Goal: Task Accomplishment & Management: Manage account settings

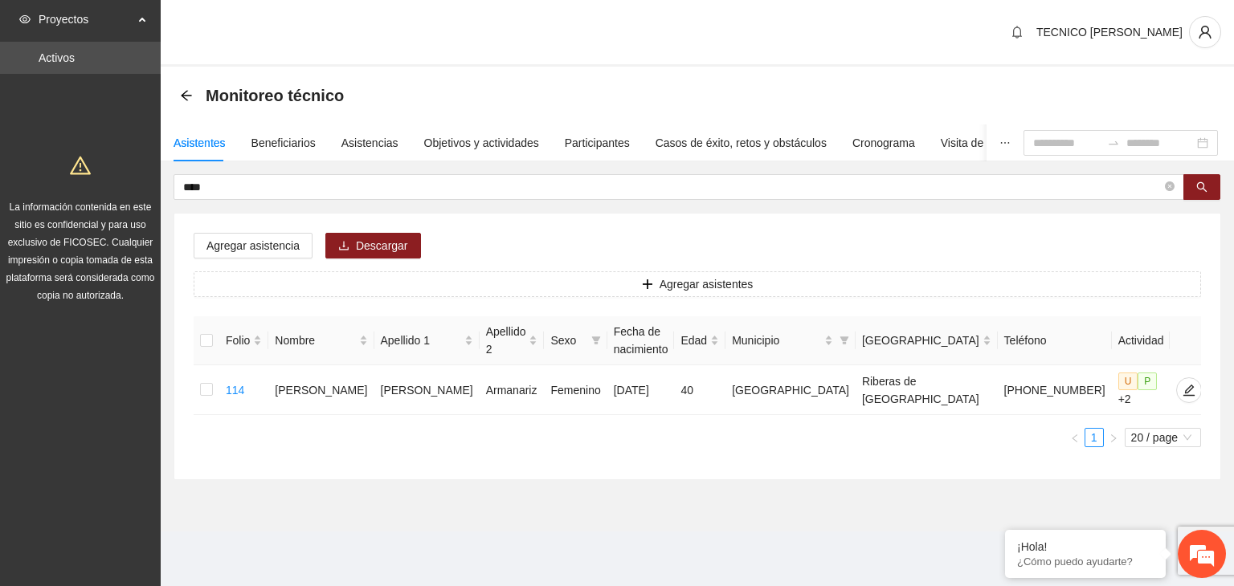
click at [183, 102] on div "Monitoreo técnico" at bounding box center [267, 96] width 174 height 26
click at [186, 97] on icon "arrow-left" at bounding box center [186, 95] width 13 height 13
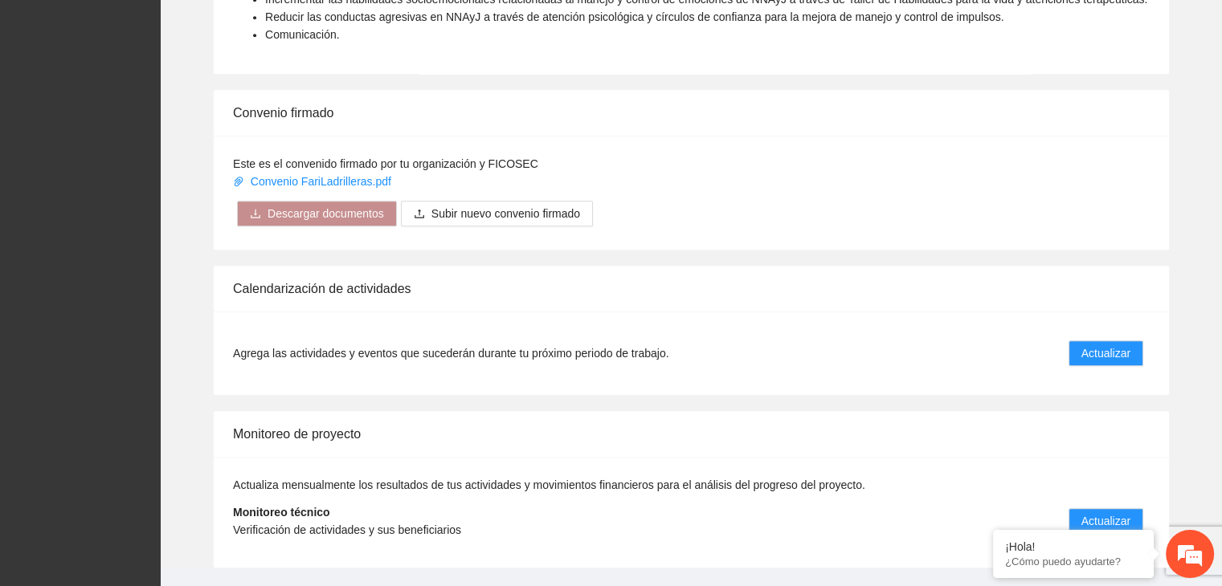
scroll to position [1192, 0]
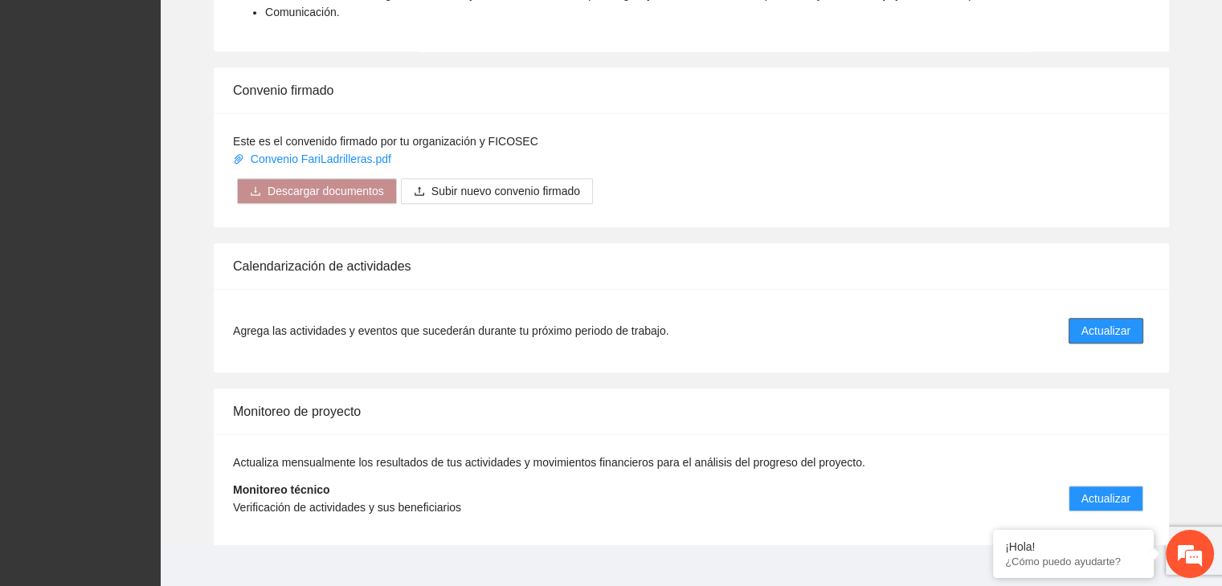
click at [1090, 322] on span "Actualizar" at bounding box center [1105, 331] width 49 height 18
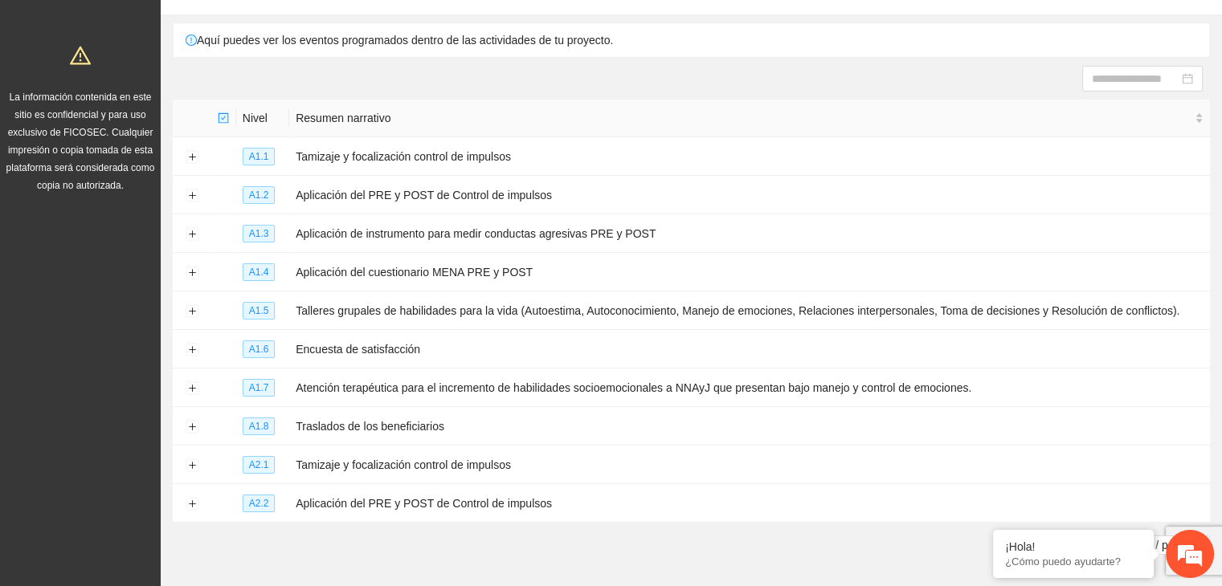
scroll to position [119, 0]
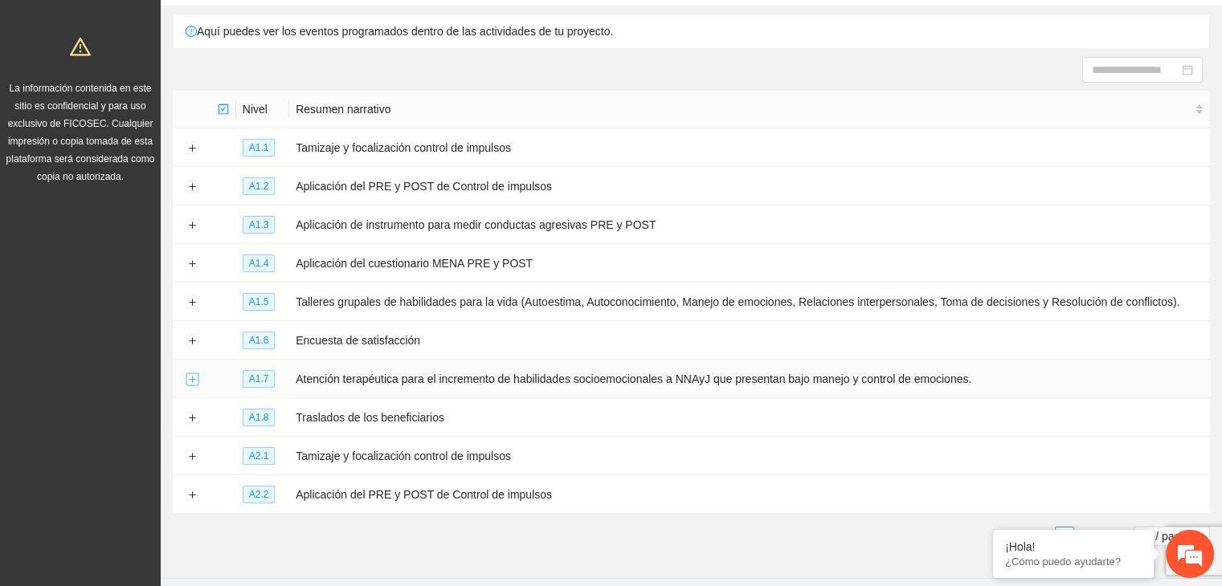
click at [193, 383] on button "Expand row" at bounding box center [192, 380] width 13 height 13
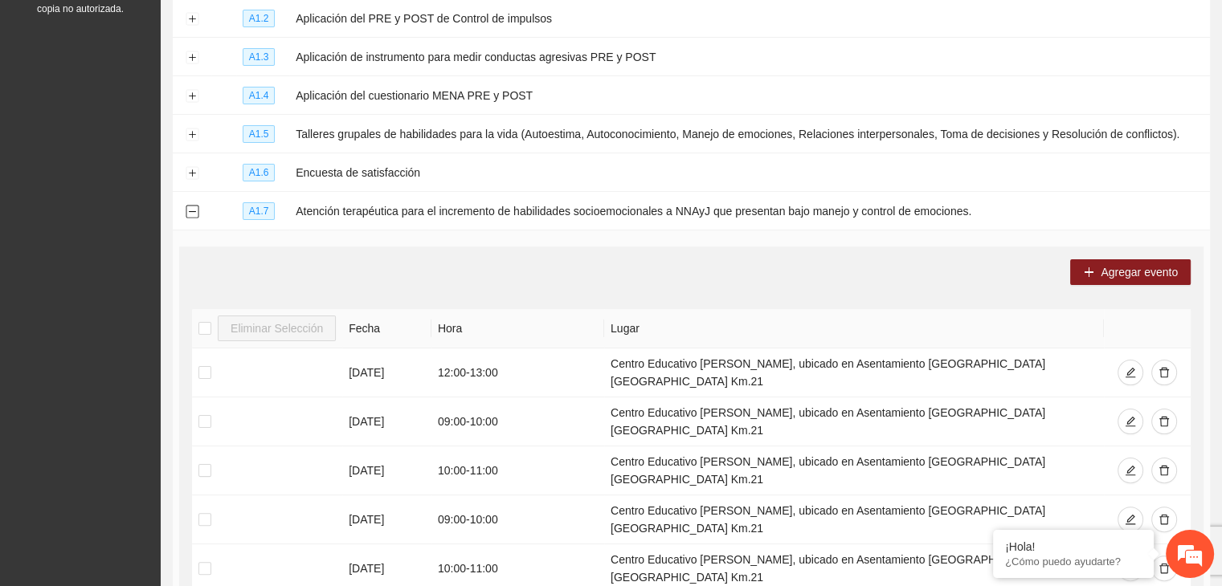
scroll to position [285, 0]
click at [200, 214] on td at bounding box center [192, 213] width 39 height 39
click at [188, 214] on button "Collapse row" at bounding box center [192, 213] width 13 height 13
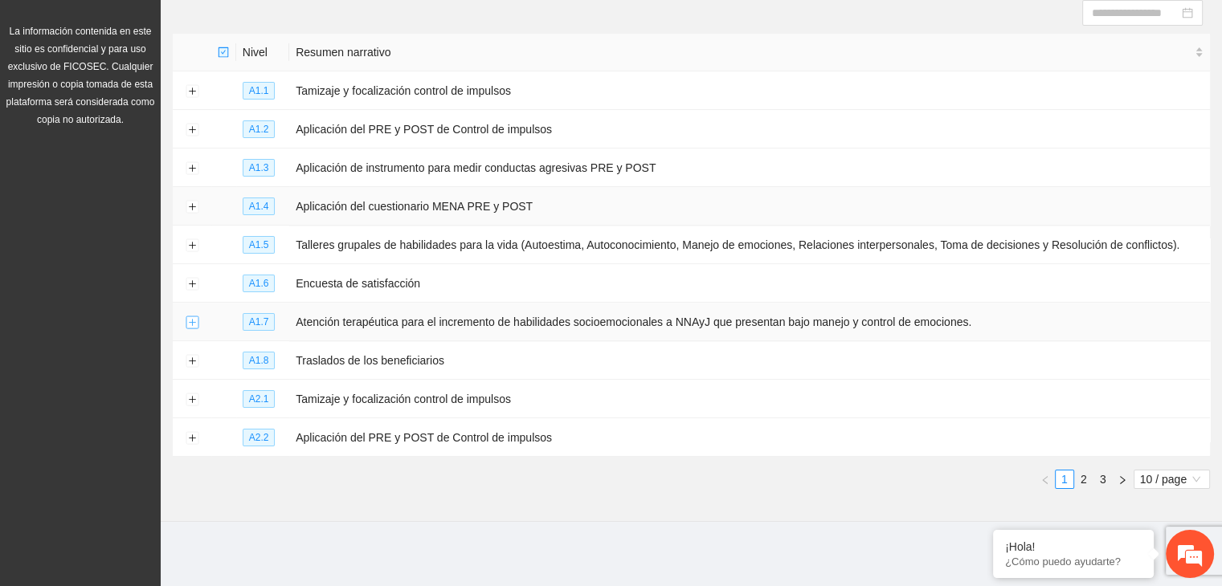
scroll to position [174, 0]
click at [1083, 477] on link "2" at bounding box center [1084, 481] width 18 height 18
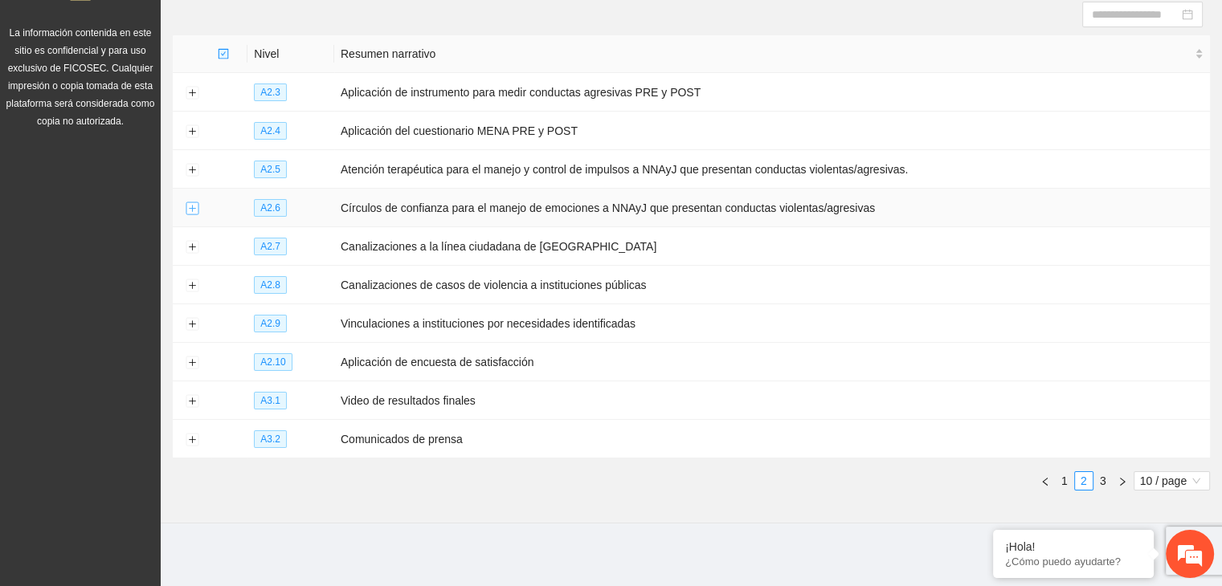
click at [187, 210] on button "Expand row" at bounding box center [192, 208] width 13 height 13
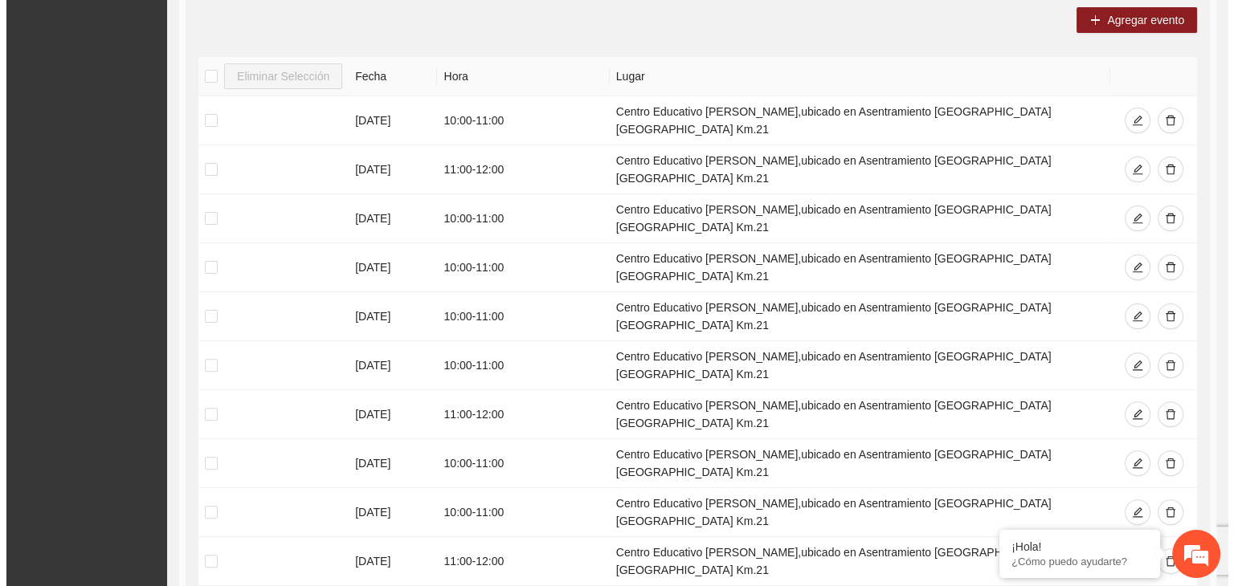
scroll to position [411, 0]
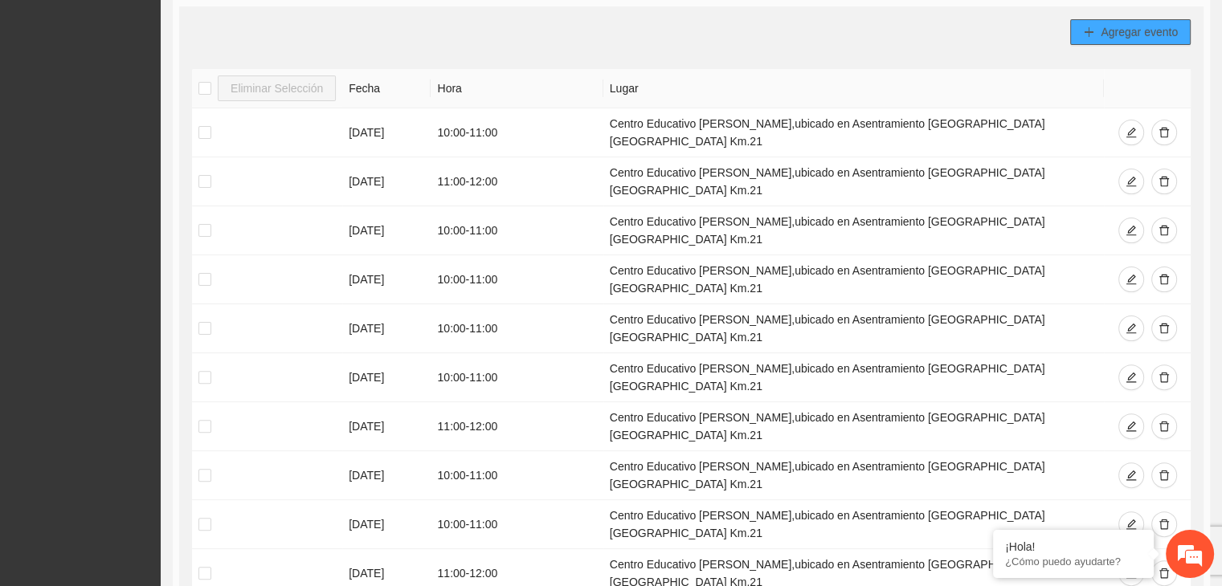
click at [1096, 39] on button "Agregar evento" at bounding box center [1130, 32] width 120 height 26
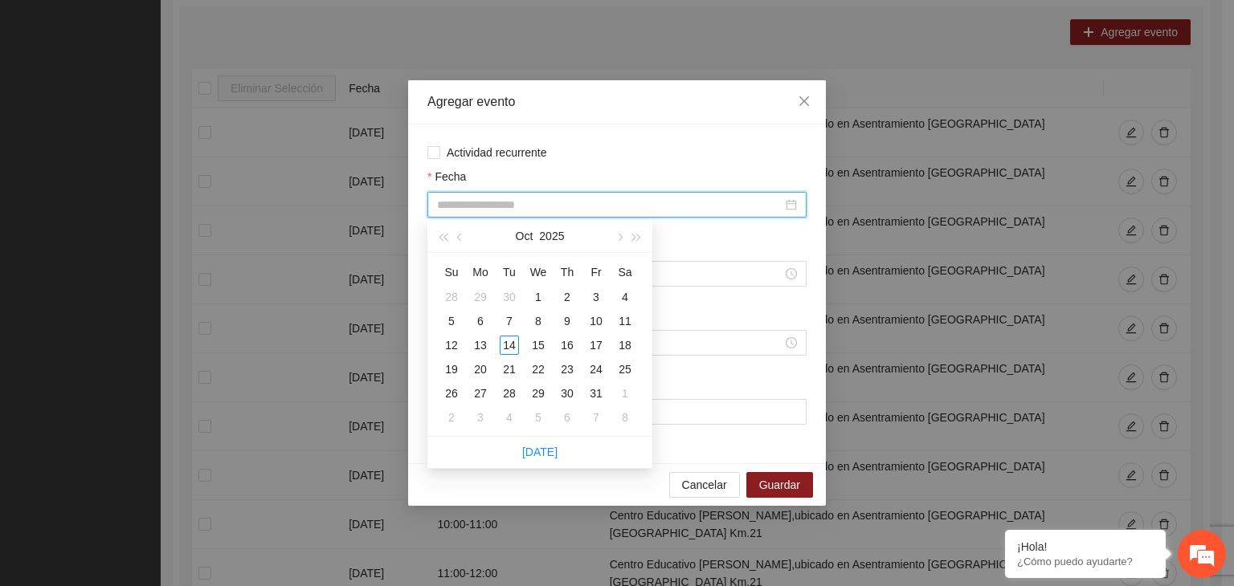
click at [525, 204] on input "Fecha" at bounding box center [609, 205] width 345 height 18
type input "**********"
click at [513, 322] on div "7" at bounding box center [509, 321] width 19 height 19
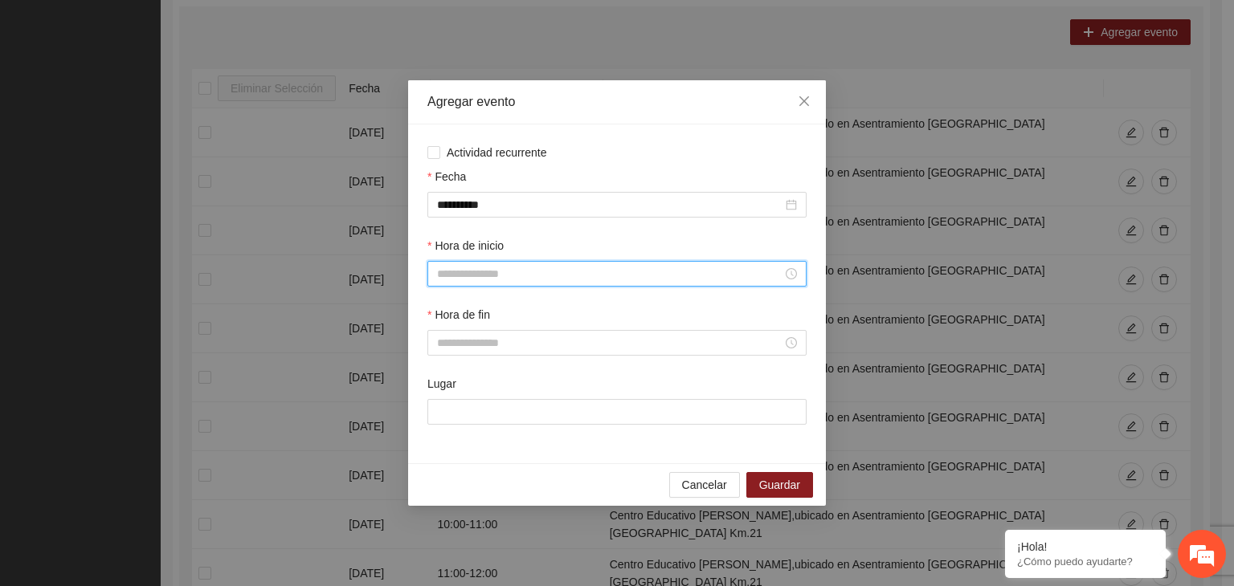
click at [469, 283] on input "Hora de inicio" at bounding box center [609, 274] width 345 height 18
click at [443, 327] on div "10" at bounding box center [449, 334] width 45 height 22
type input "*****"
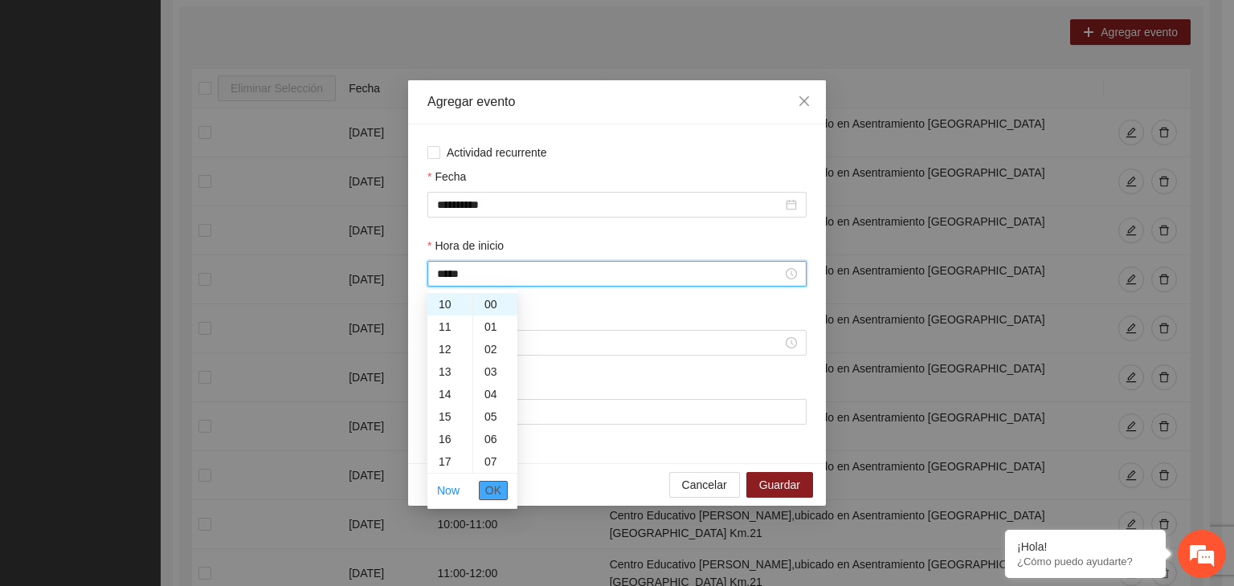
click at [496, 491] on span "OK" at bounding box center [493, 491] width 16 height 18
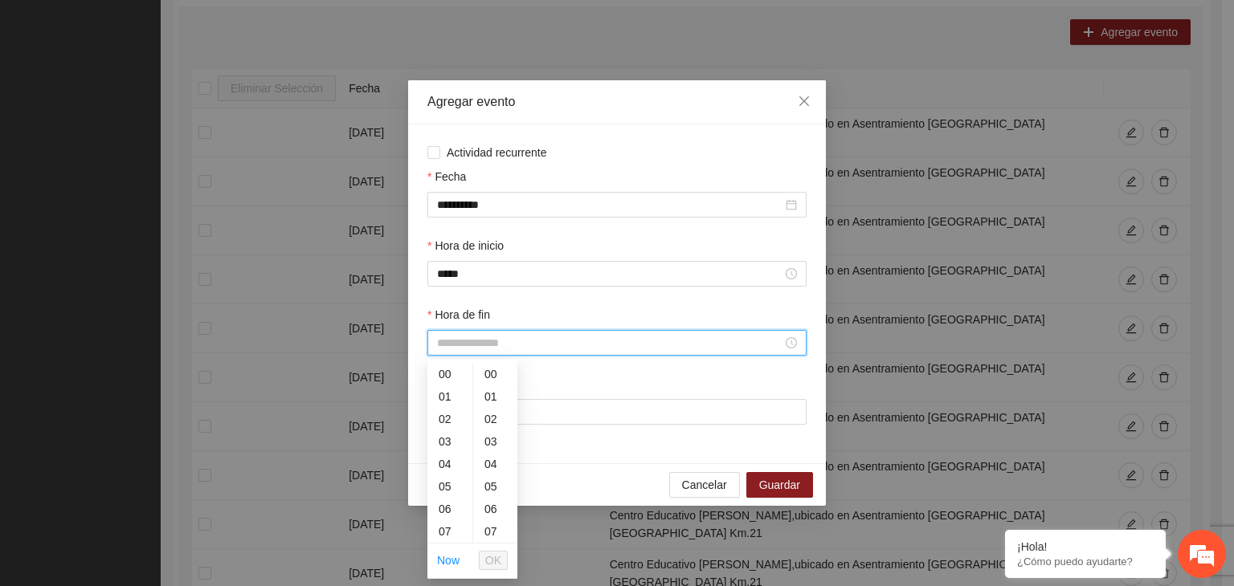
click at [453, 348] on input "Hora de fin" at bounding box center [609, 343] width 345 height 18
click at [443, 394] on div "11" at bounding box center [449, 393] width 45 height 22
type input "*****"
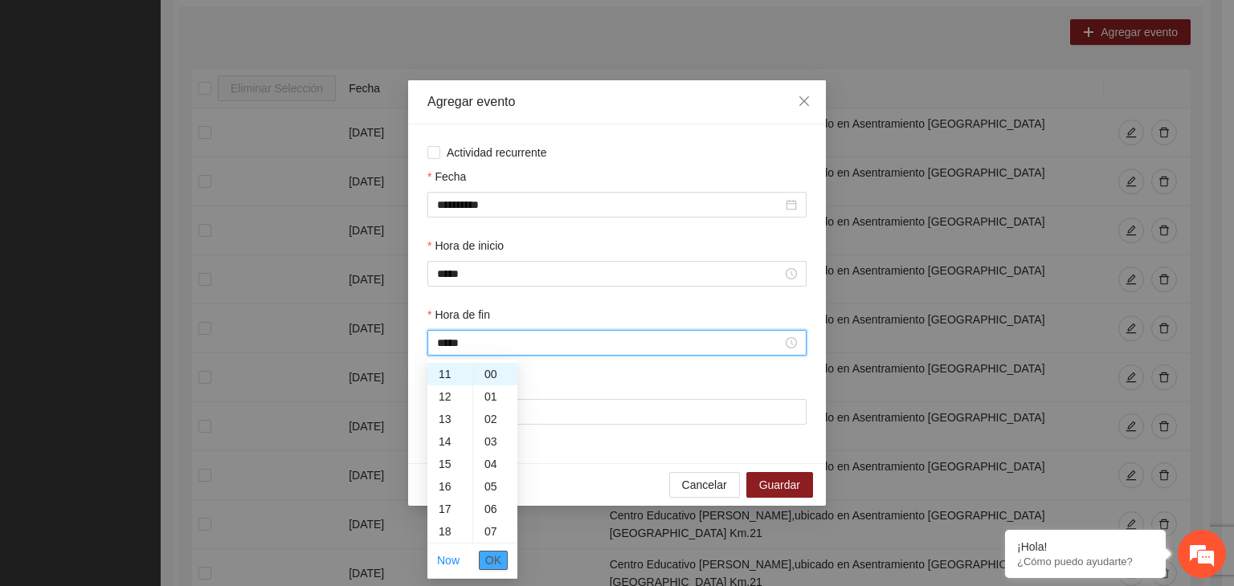
click at [495, 560] on span "OK" at bounding box center [493, 561] width 16 height 18
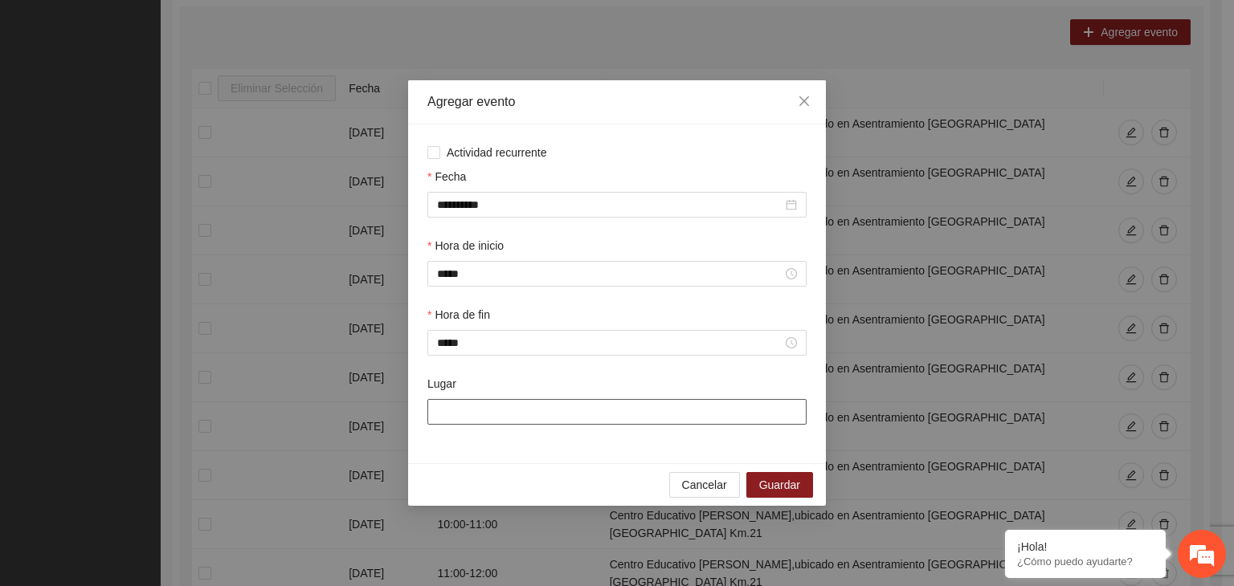
click at [457, 412] on input "Lugar" at bounding box center [616, 412] width 379 height 26
type input "**********"
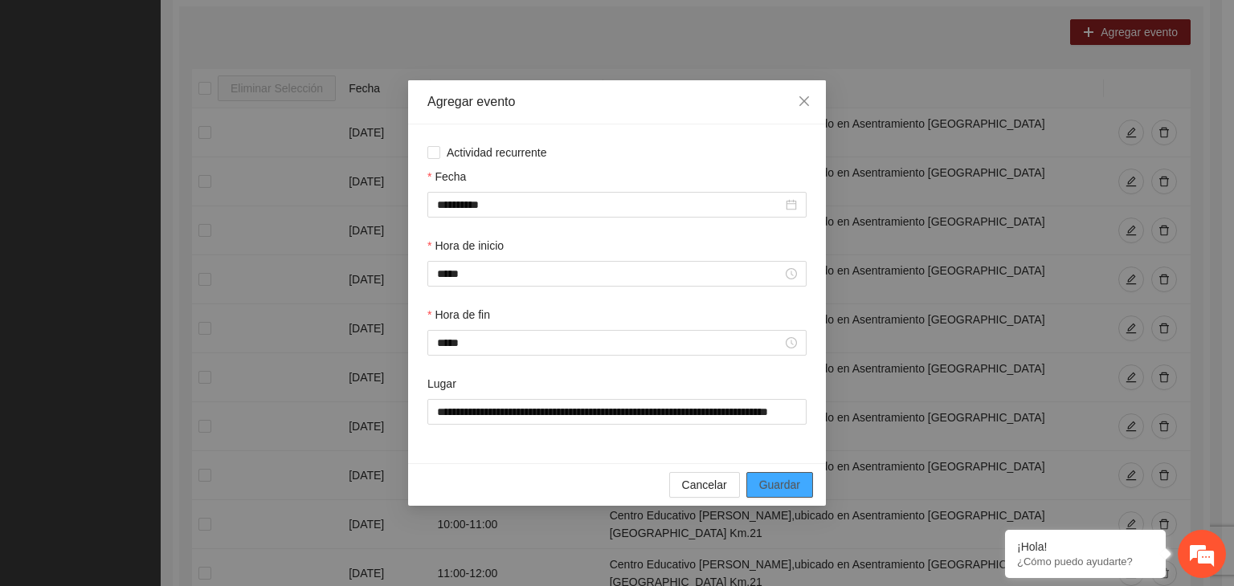
click at [783, 488] on span "Guardar" at bounding box center [779, 485] width 41 height 18
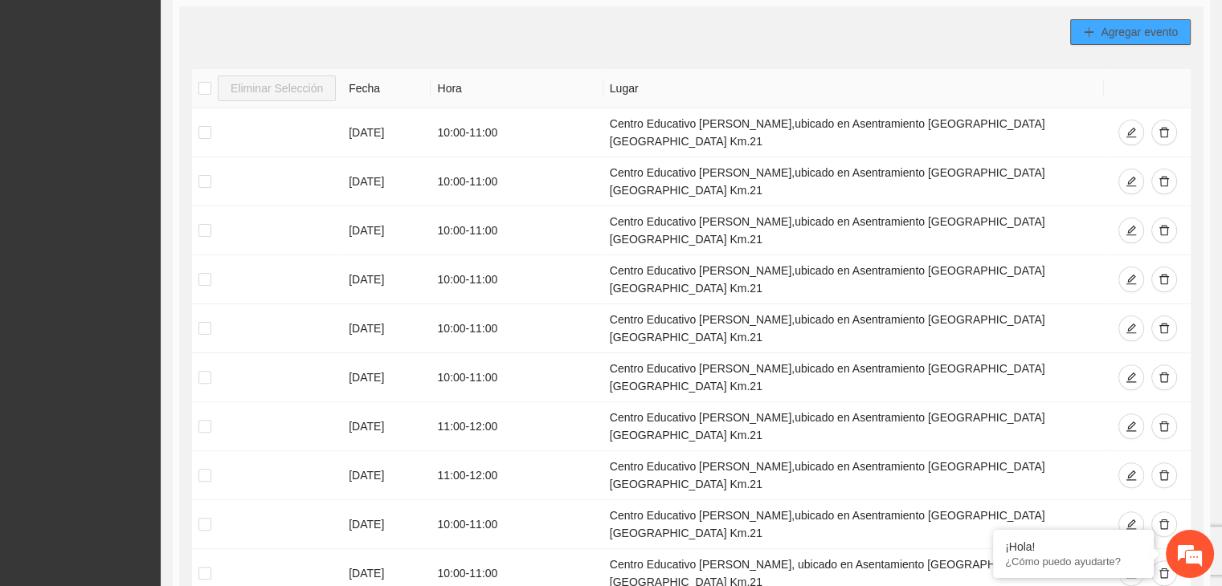
click at [1082, 32] on button "Agregar evento" at bounding box center [1130, 32] width 120 height 26
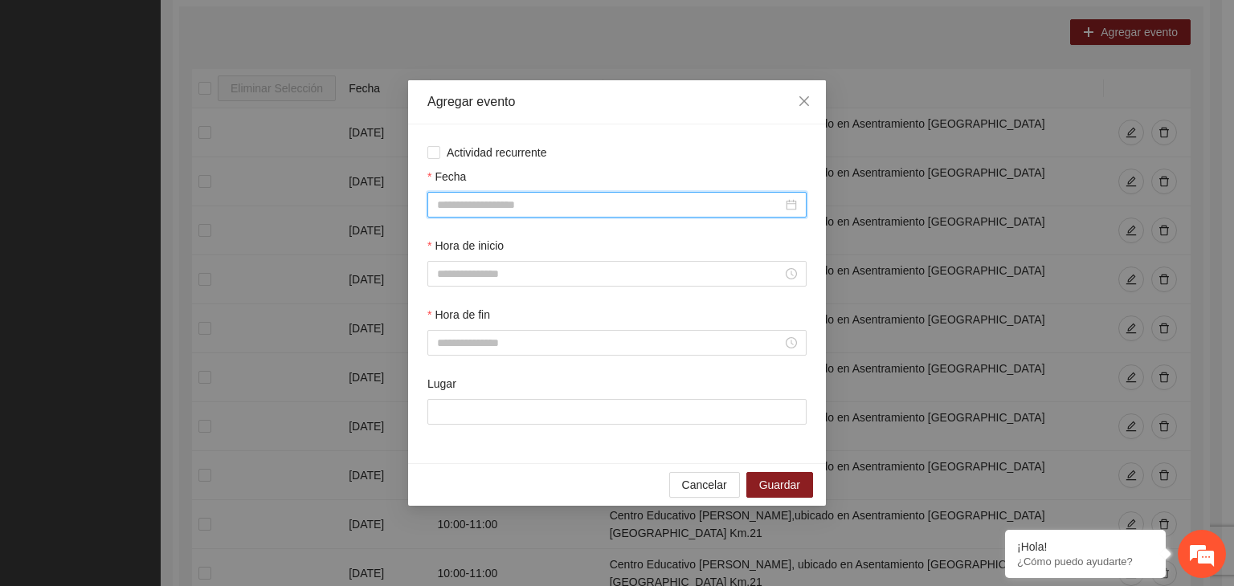
click at [621, 202] on input "Fecha" at bounding box center [609, 205] width 345 height 18
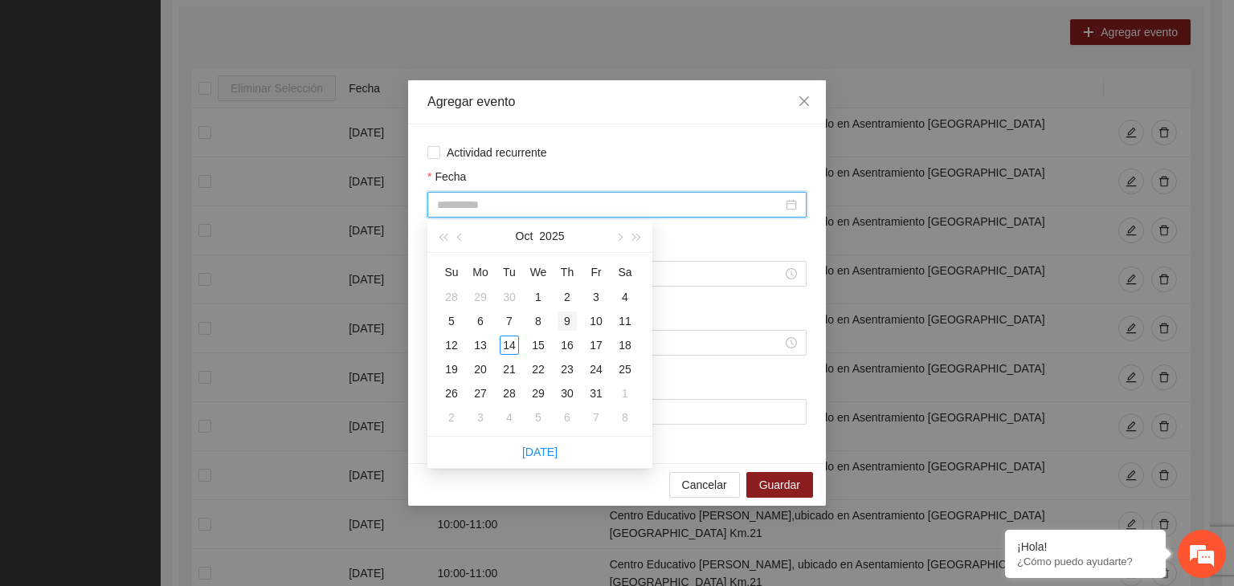
type input "**********"
click at [569, 322] on div "9" at bounding box center [566, 321] width 19 height 19
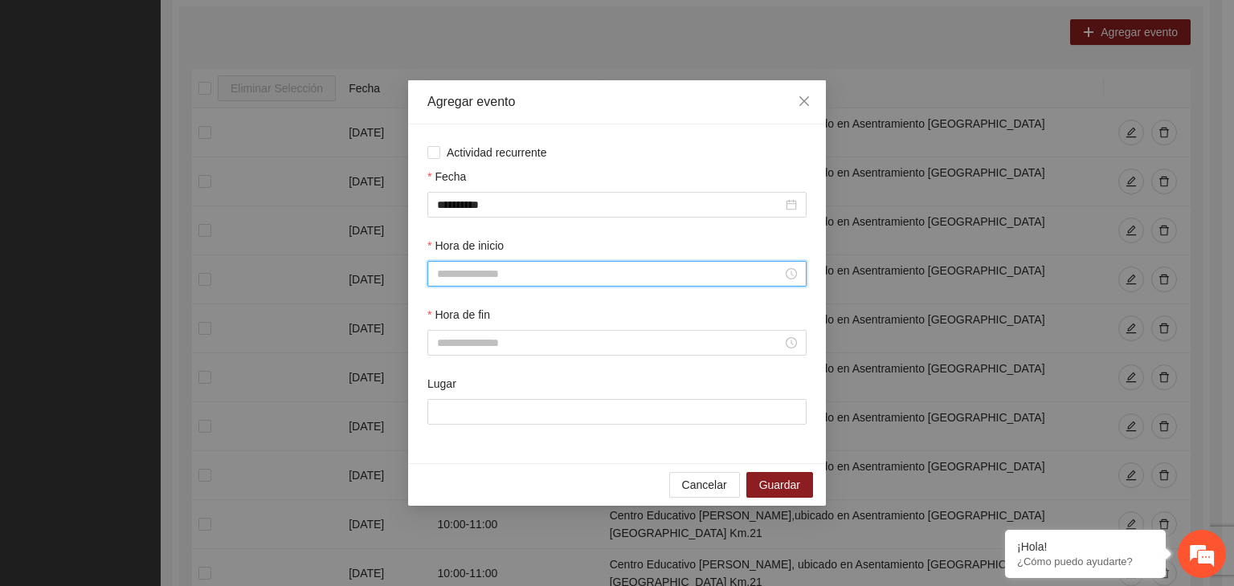
click at [516, 278] on input "Hora de inicio" at bounding box center [609, 274] width 345 height 18
click at [458, 467] on div "07" at bounding box center [449, 462] width 45 height 22
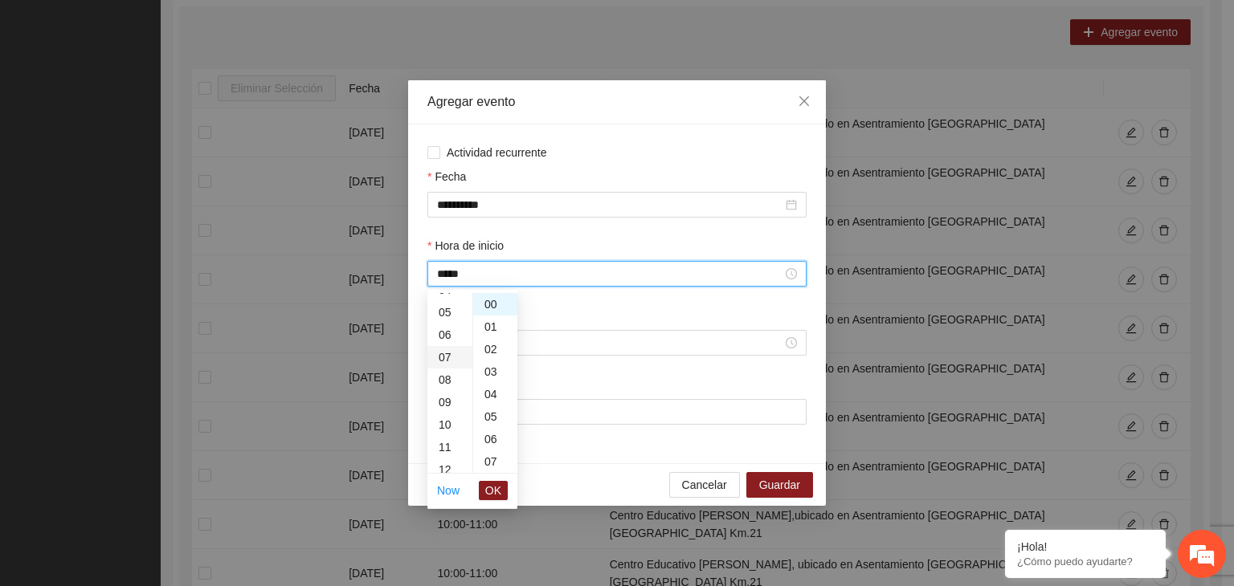
scroll to position [157, 0]
click at [443, 367] on div "10" at bounding box center [449, 372] width 45 height 22
type input "*****"
click at [487, 492] on span "OK" at bounding box center [493, 491] width 16 height 18
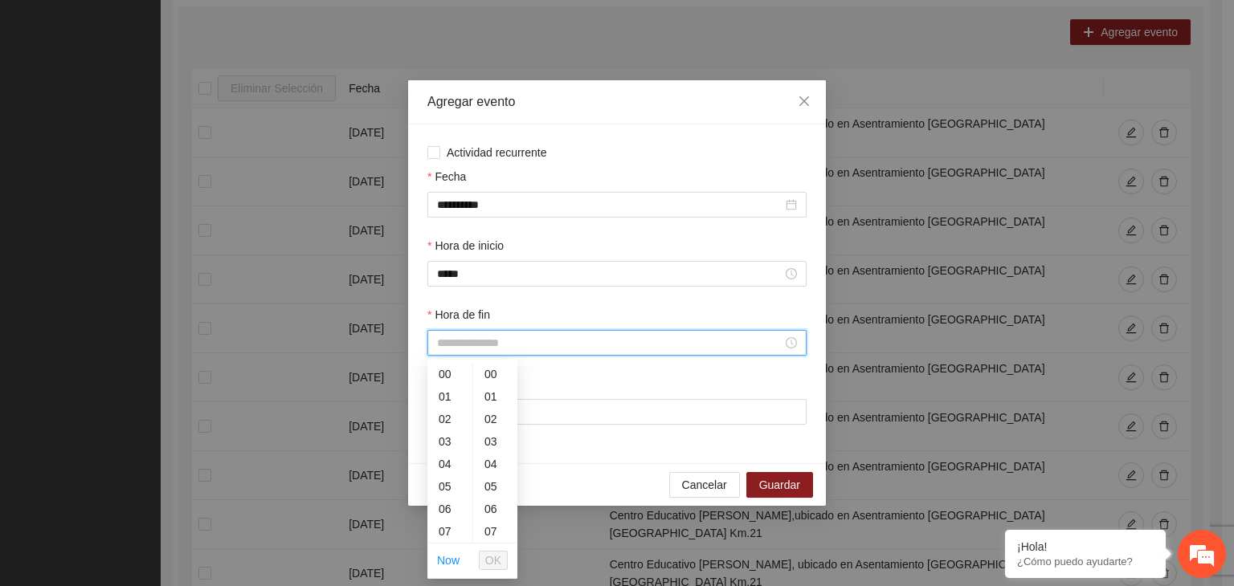
click at [457, 338] on input "Hora de fin" at bounding box center [609, 343] width 345 height 18
click at [457, 537] on div "07" at bounding box center [449, 532] width 45 height 22
click at [443, 457] on div "11" at bounding box center [449, 464] width 45 height 22
type input "*****"
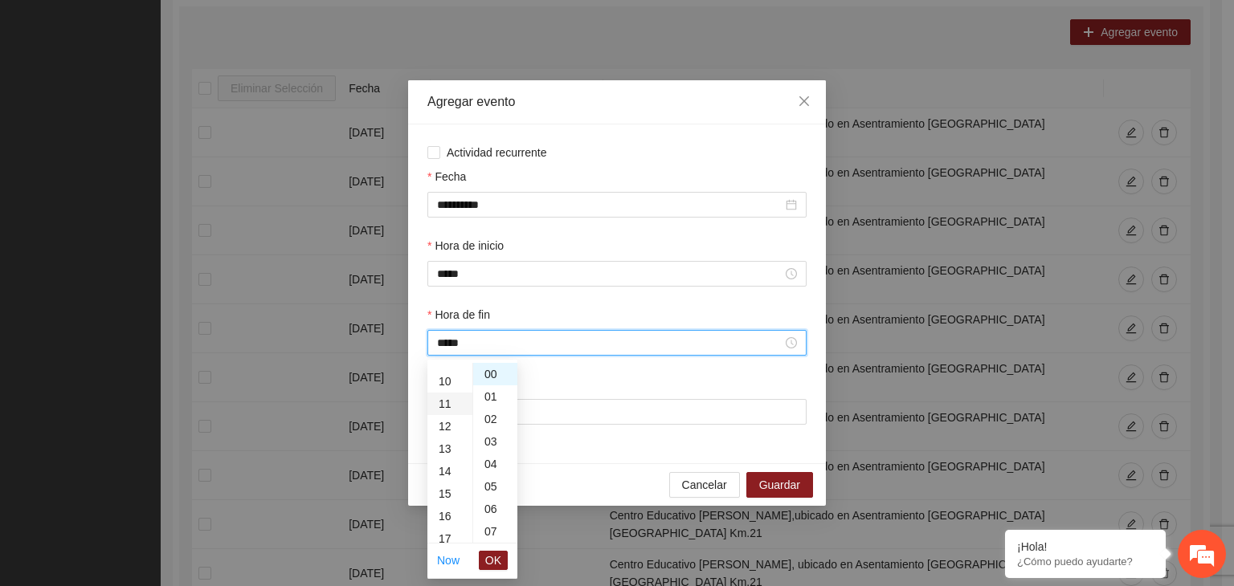
scroll to position [247, 0]
click at [492, 557] on span "OK" at bounding box center [493, 561] width 16 height 18
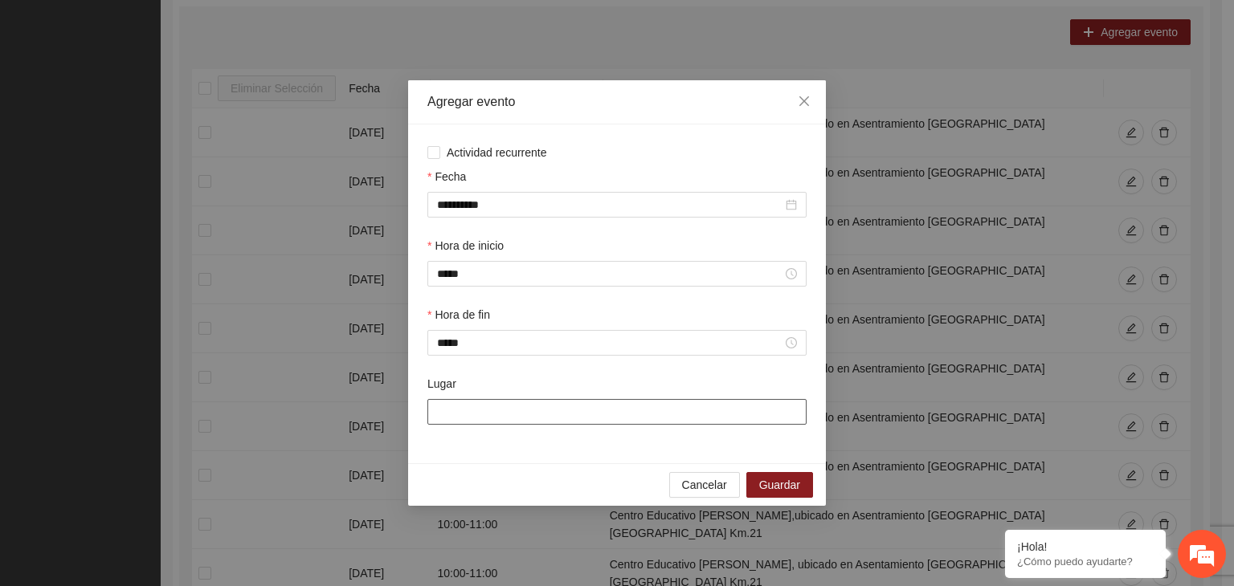
click at [474, 403] on input "Lugar" at bounding box center [616, 412] width 379 height 26
type input "**********"
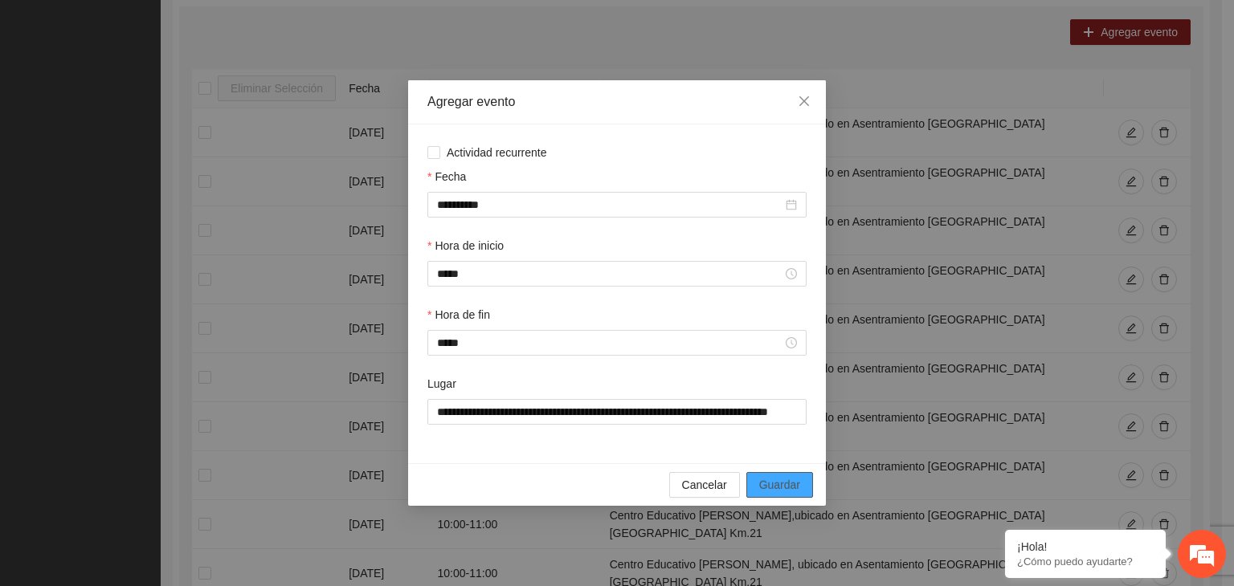
click at [769, 493] on span "Guardar" at bounding box center [779, 485] width 41 height 18
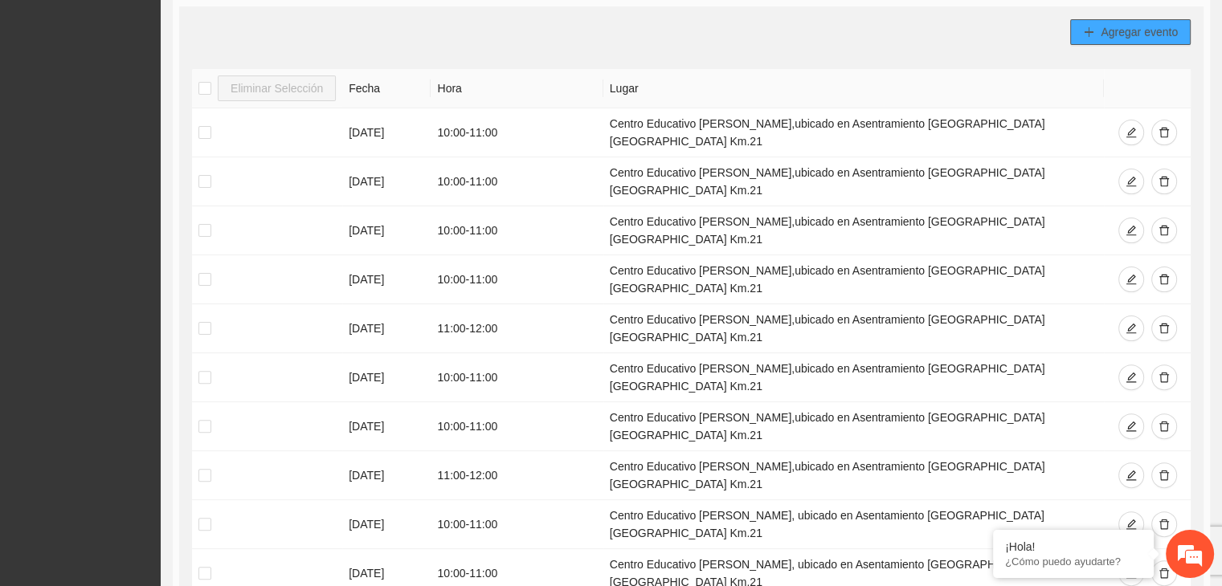
click at [1123, 24] on span "Agregar evento" at bounding box center [1138, 32] width 77 height 18
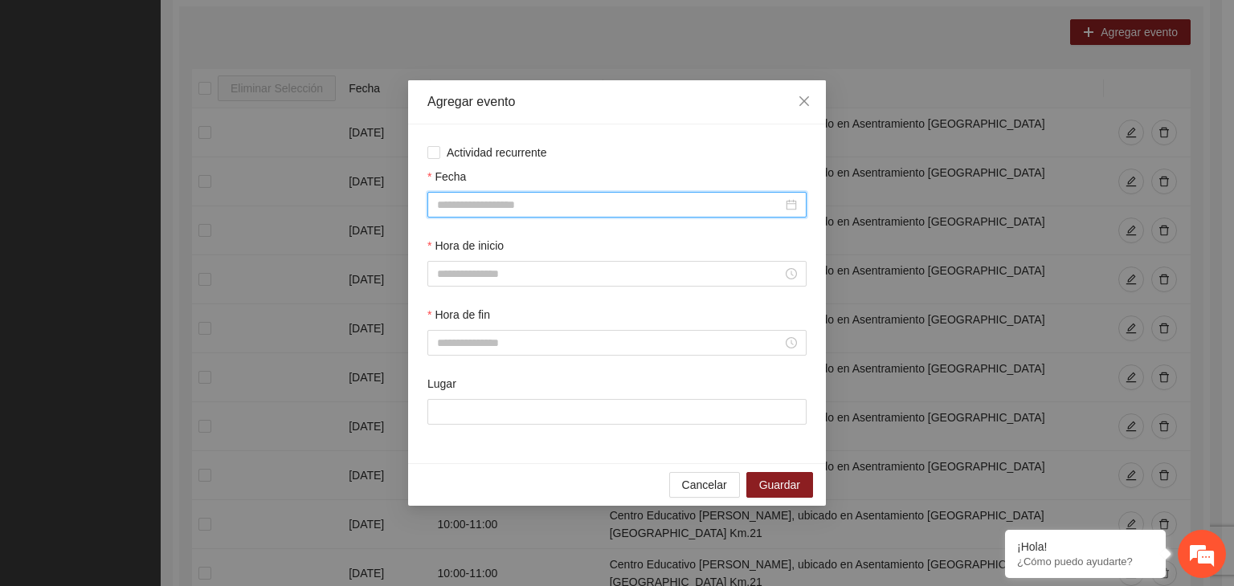
click at [538, 197] on input "Fecha" at bounding box center [609, 205] width 345 height 18
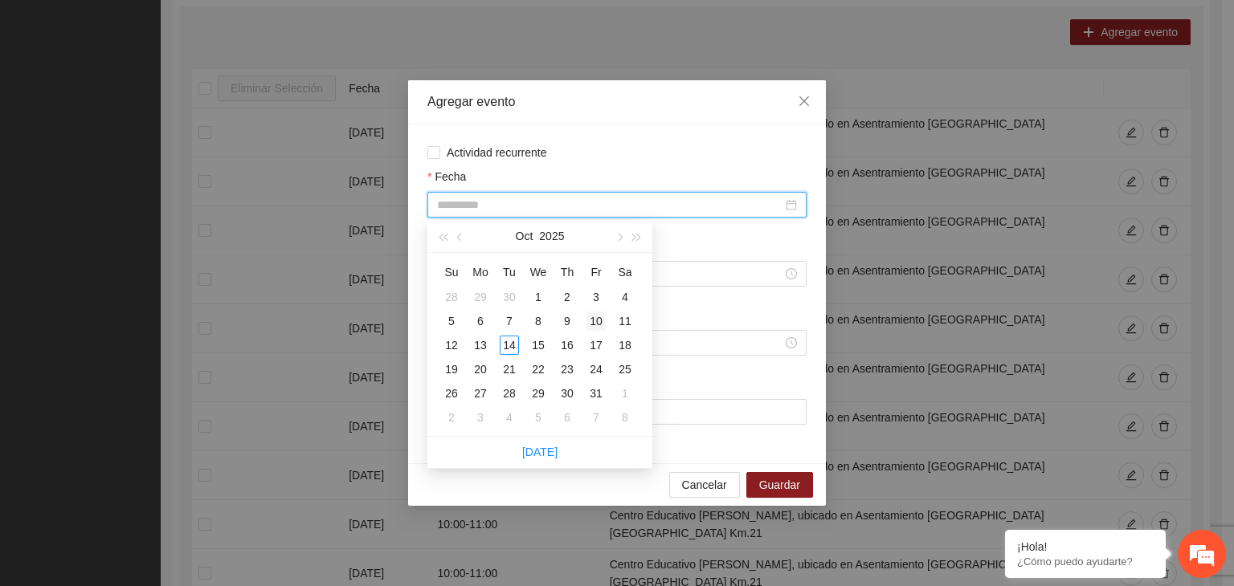
type input "**********"
click at [602, 317] on div "10" at bounding box center [595, 321] width 19 height 19
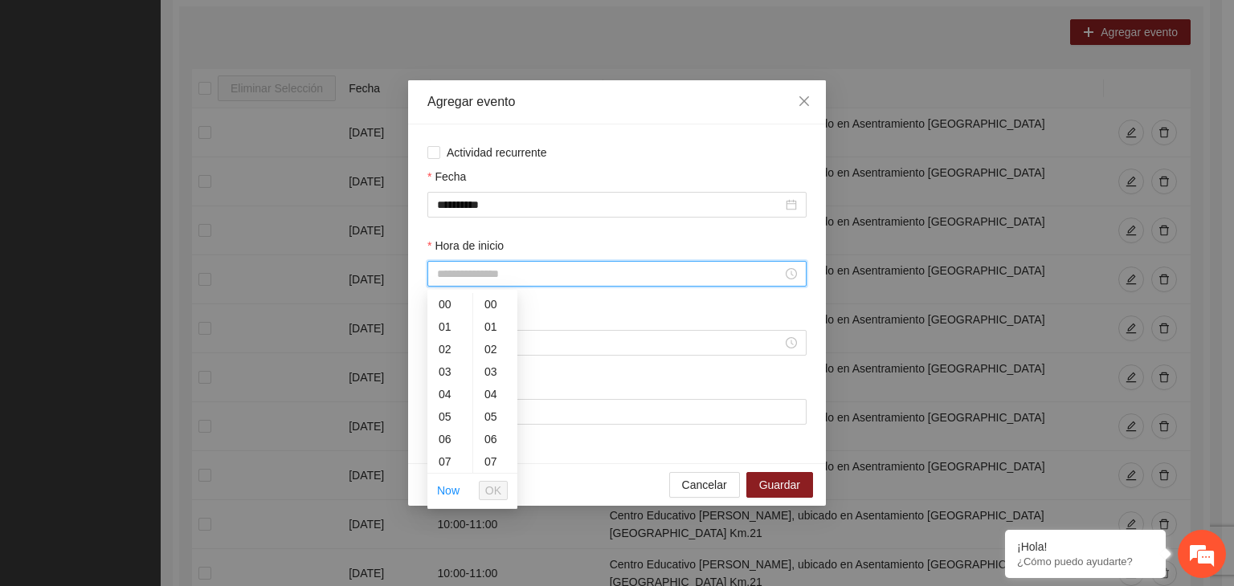
click at [549, 277] on input "Hora de inicio" at bounding box center [609, 274] width 345 height 18
click at [443, 407] on div "09" at bounding box center [449, 410] width 45 height 22
type input "*****"
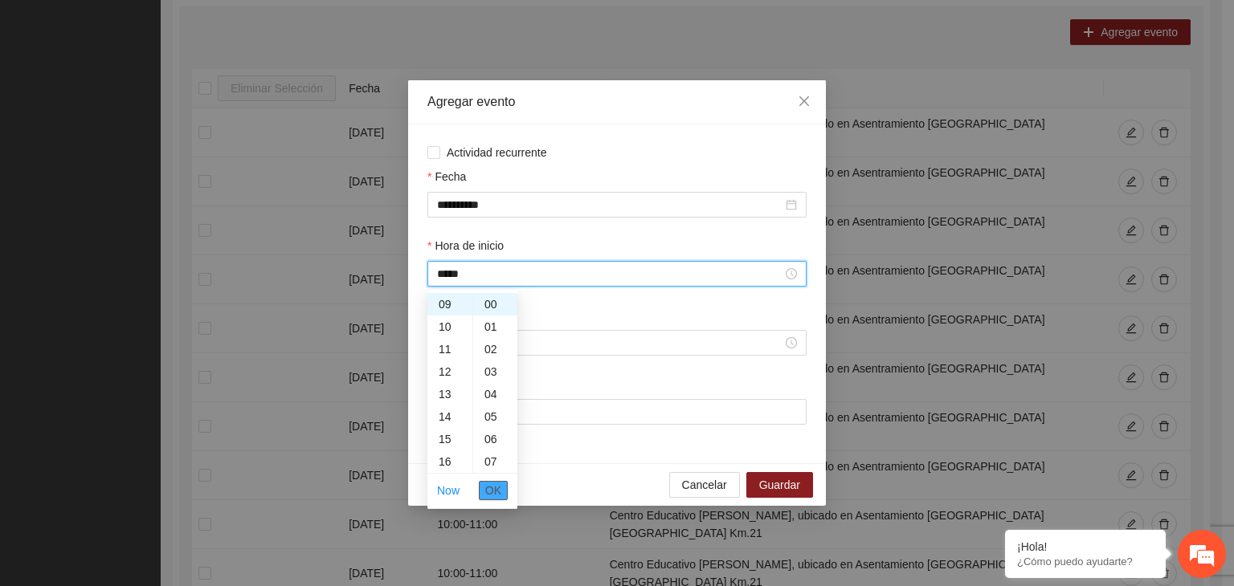
click at [494, 488] on span "OK" at bounding box center [493, 491] width 16 height 18
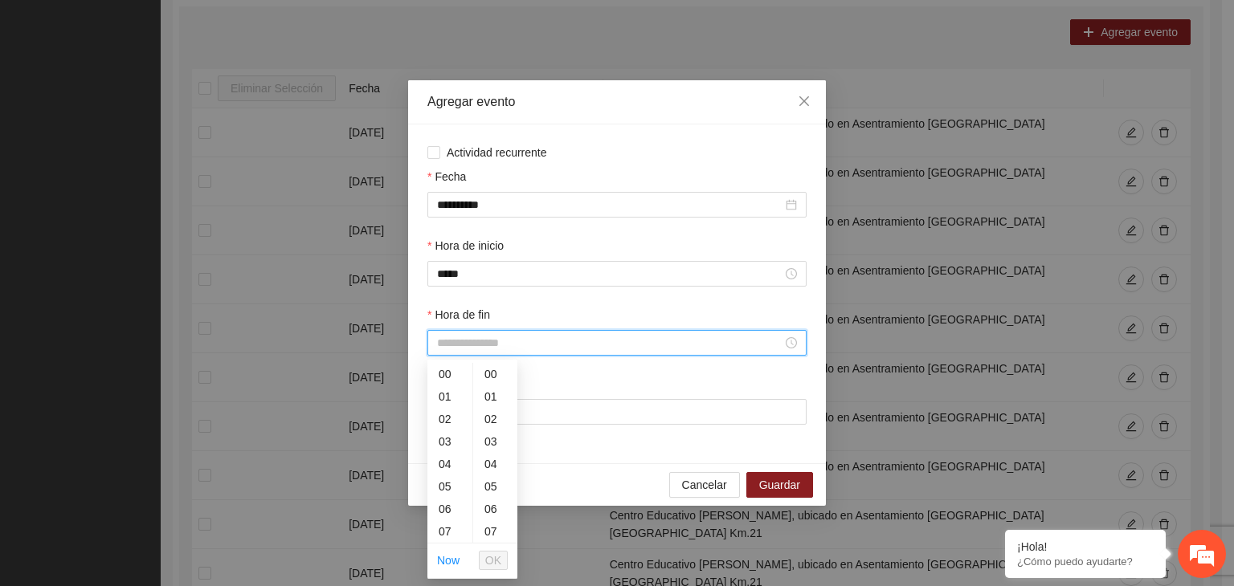
click at [439, 343] on input "Hora de fin" at bounding box center [609, 343] width 345 height 18
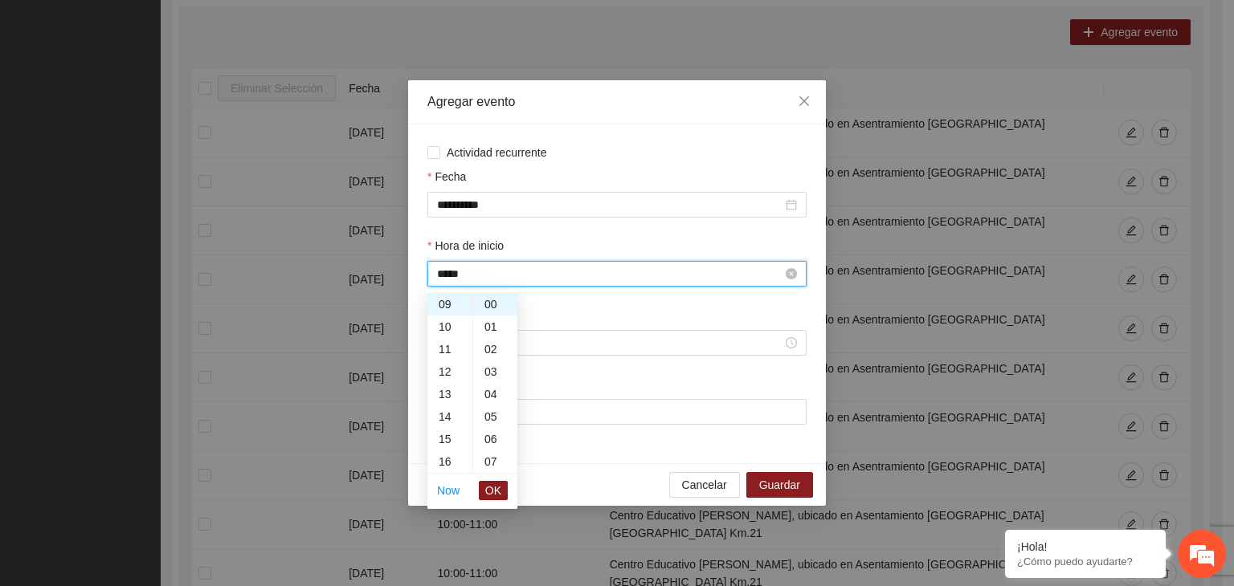
click at [447, 276] on input "*****" at bounding box center [609, 274] width 345 height 18
click at [494, 489] on span "OK" at bounding box center [493, 491] width 16 height 18
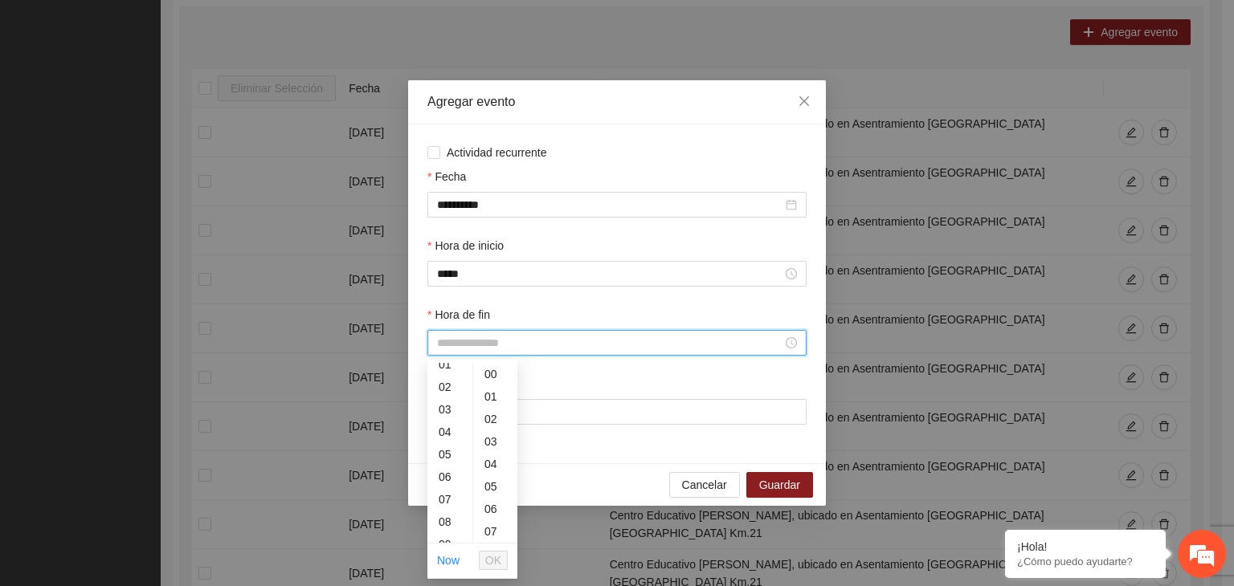
click at [469, 343] on input "Hora de fin" at bounding box center [609, 343] width 345 height 18
click at [442, 386] on div "10" at bounding box center [449, 385] width 45 height 22
type input "*****"
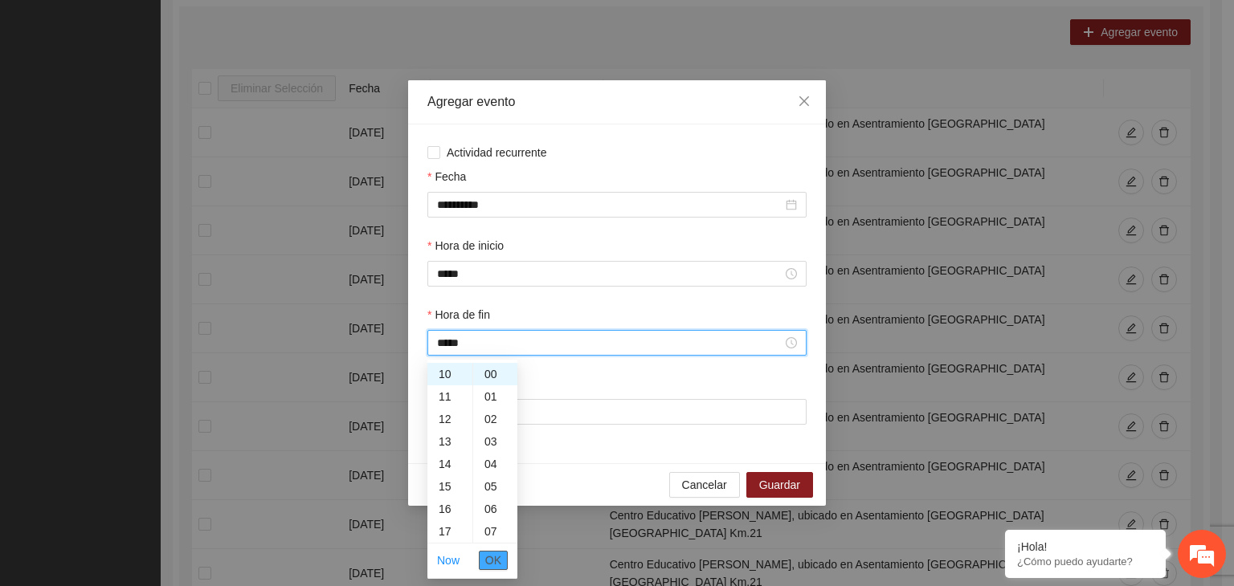
click at [493, 559] on span "OK" at bounding box center [493, 561] width 16 height 18
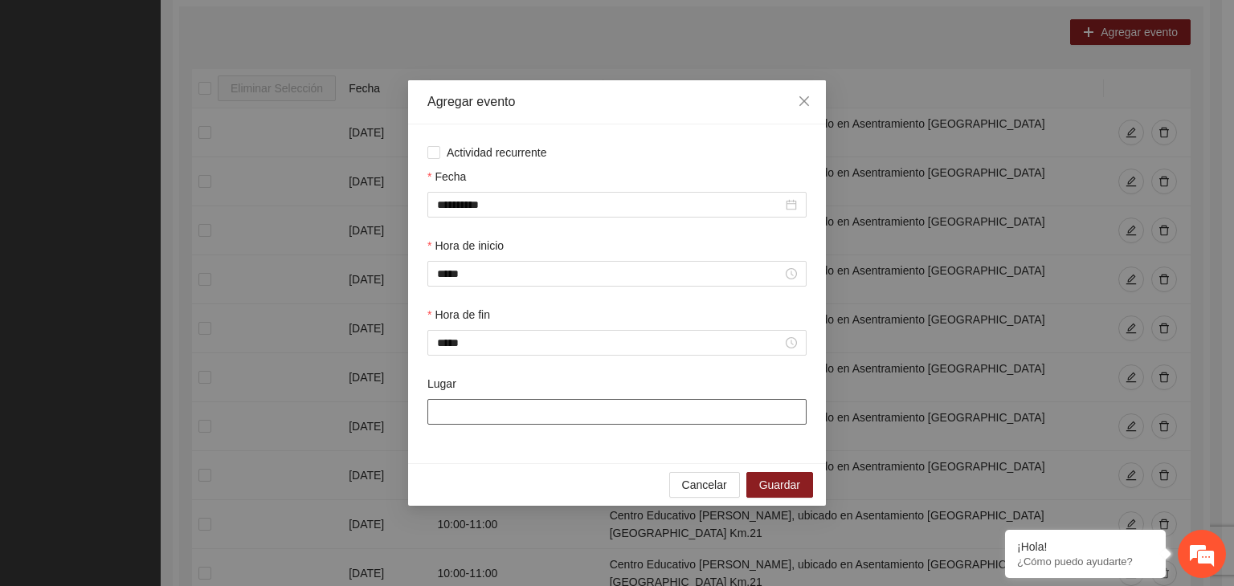
click at [515, 418] on input "Lugar" at bounding box center [616, 412] width 379 height 26
type input "**********"
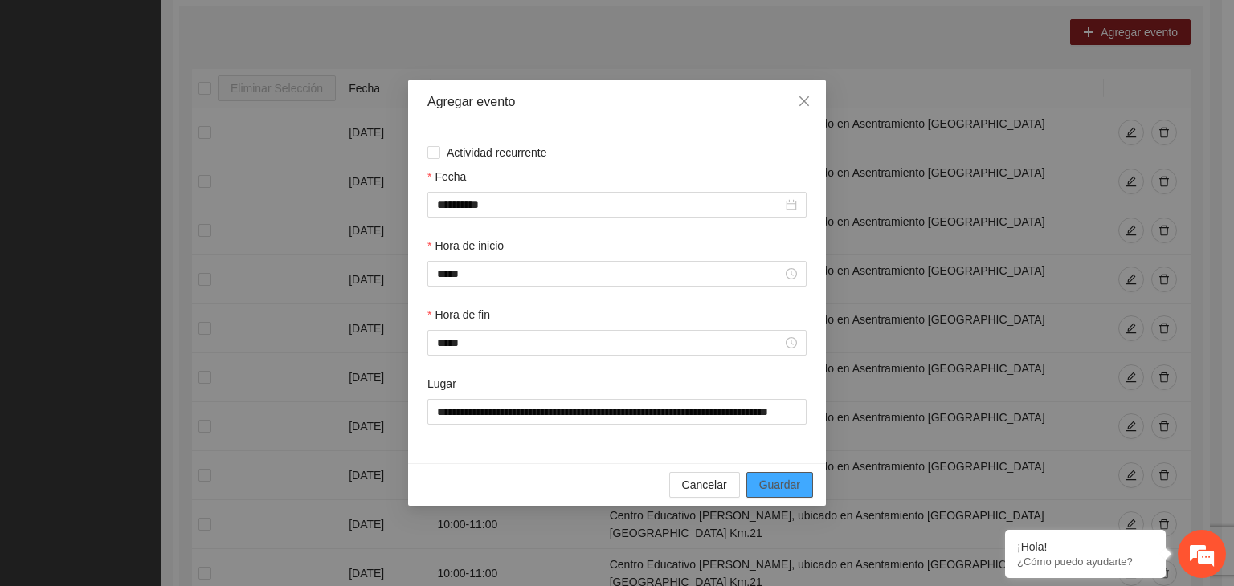
click at [782, 489] on span "Guardar" at bounding box center [779, 485] width 41 height 18
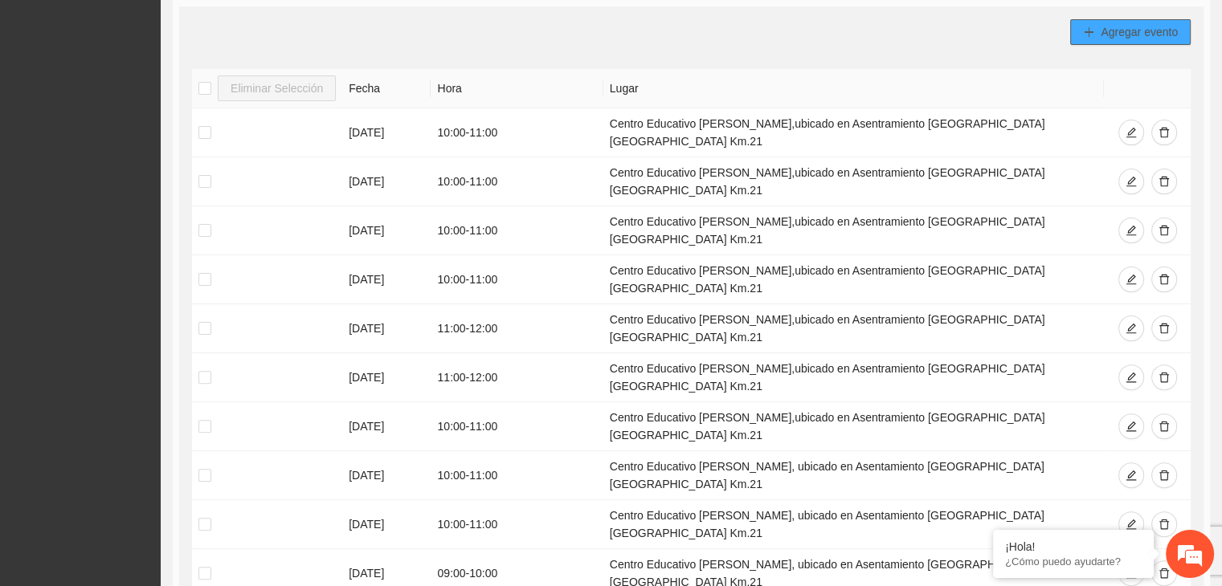
click at [1146, 30] on span "Agregar evento" at bounding box center [1138, 32] width 77 height 18
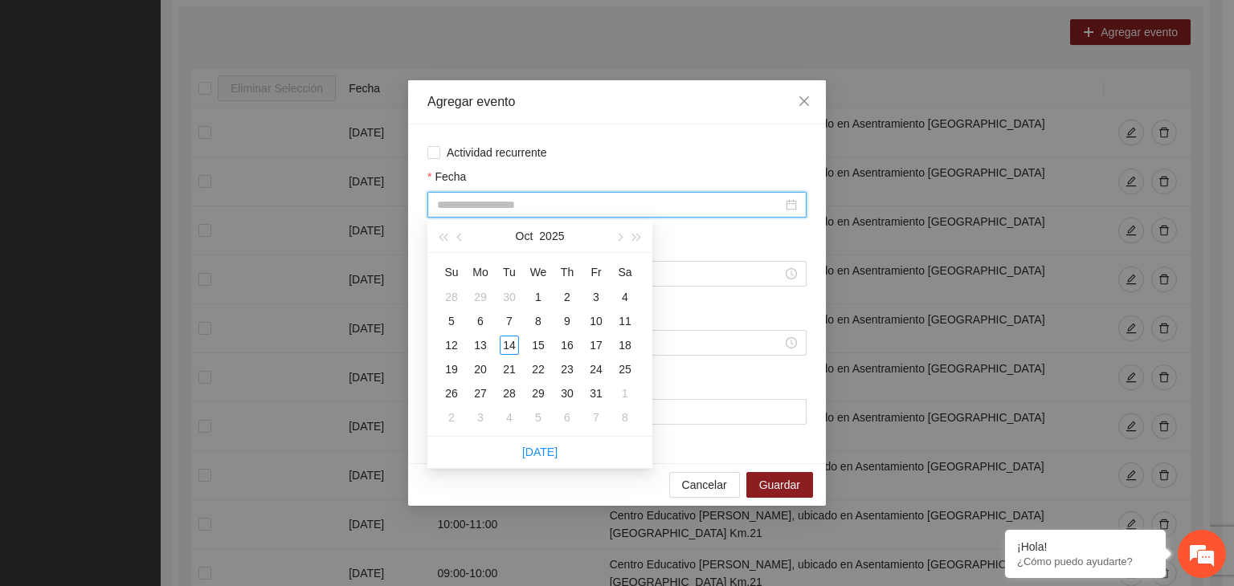
click at [635, 206] on input "Fecha" at bounding box center [609, 205] width 345 height 18
type input "**********"
click at [600, 319] on div "10" at bounding box center [595, 321] width 19 height 19
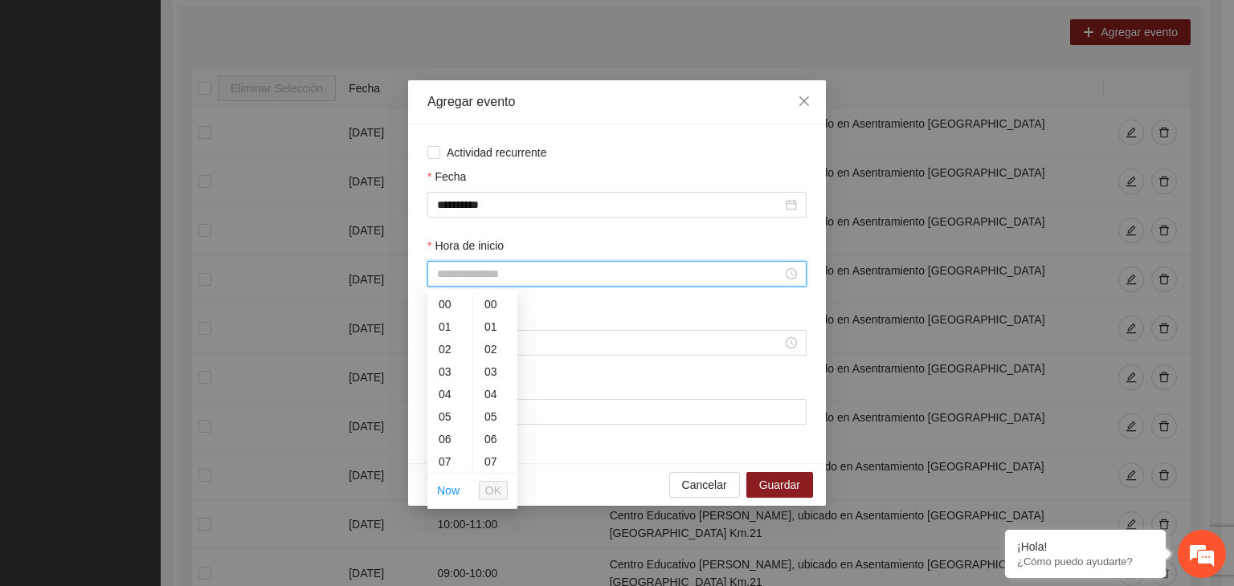
click at [474, 272] on input "Hora de inicio" at bounding box center [609, 274] width 345 height 18
click at [443, 436] on div "10" at bounding box center [449, 433] width 45 height 22
type input "*****"
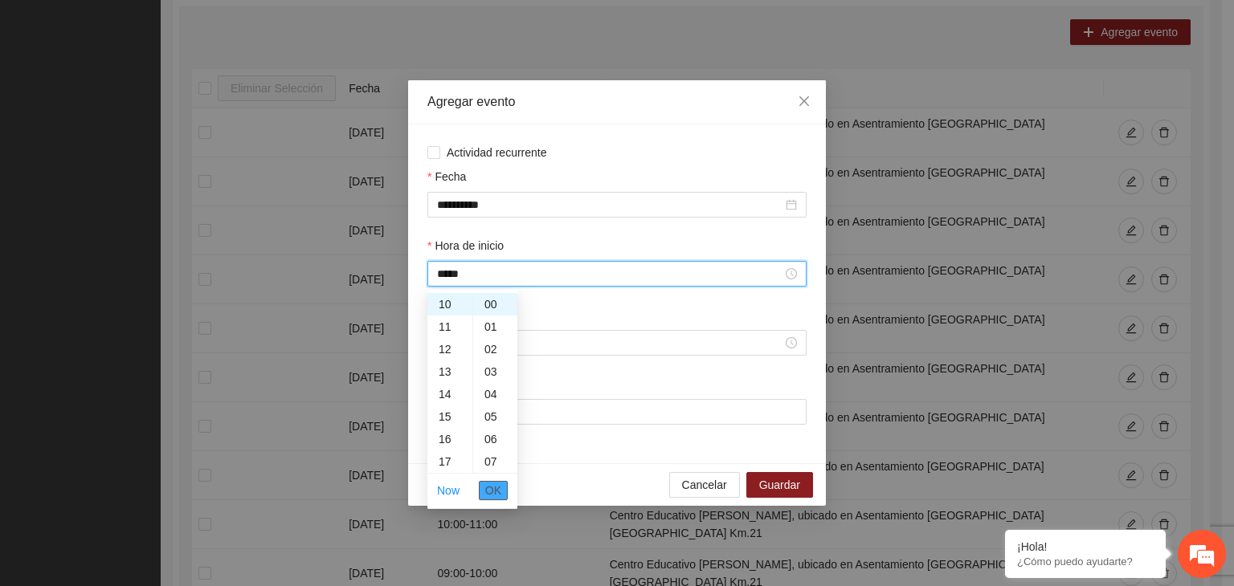
click at [495, 488] on span "OK" at bounding box center [493, 491] width 16 height 18
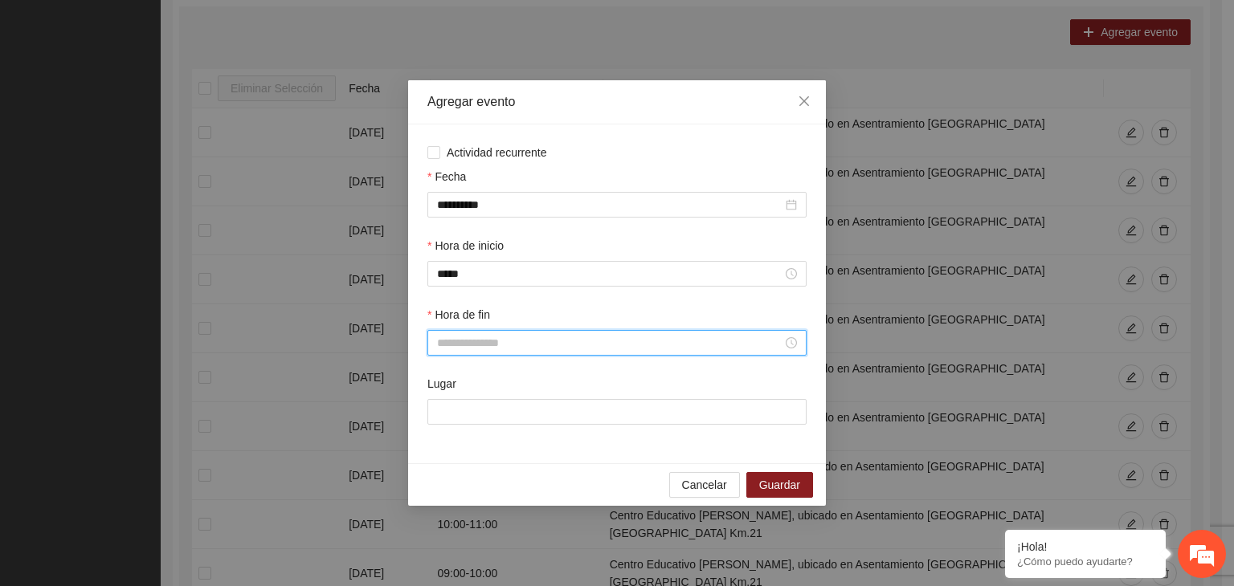
click at [447, 345] on input "Hora de fin" at bounding box center [609, 343] width 345 height 18
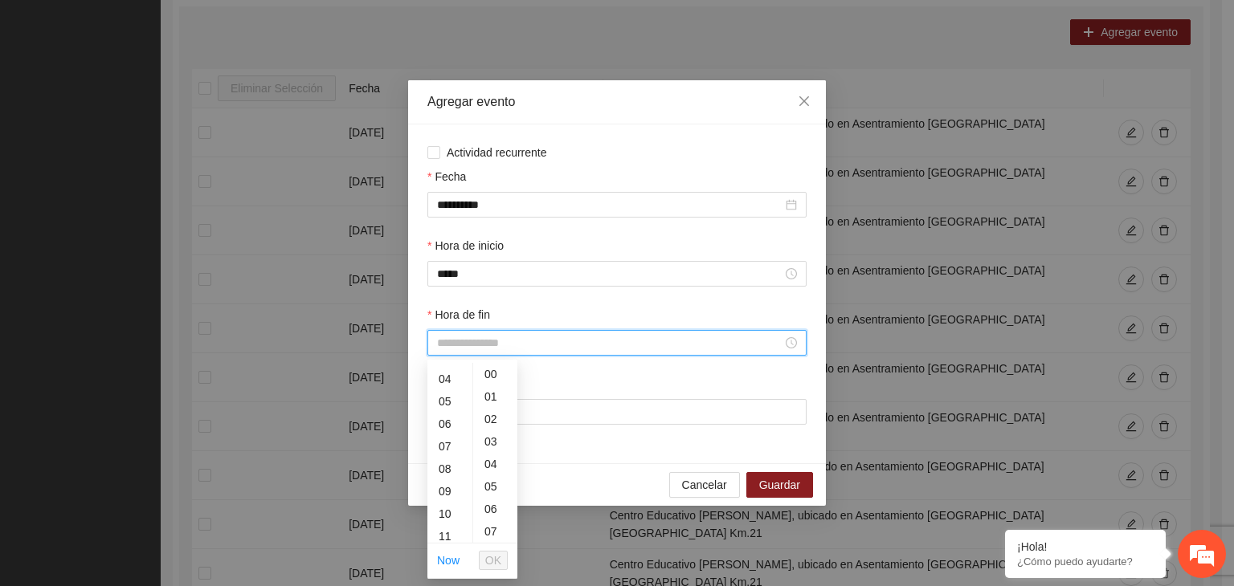
scroll to position [96, 0]
click at [450, 528] on div "11" at bounding box center [449, 525] width 45 height 22
type input "*****"
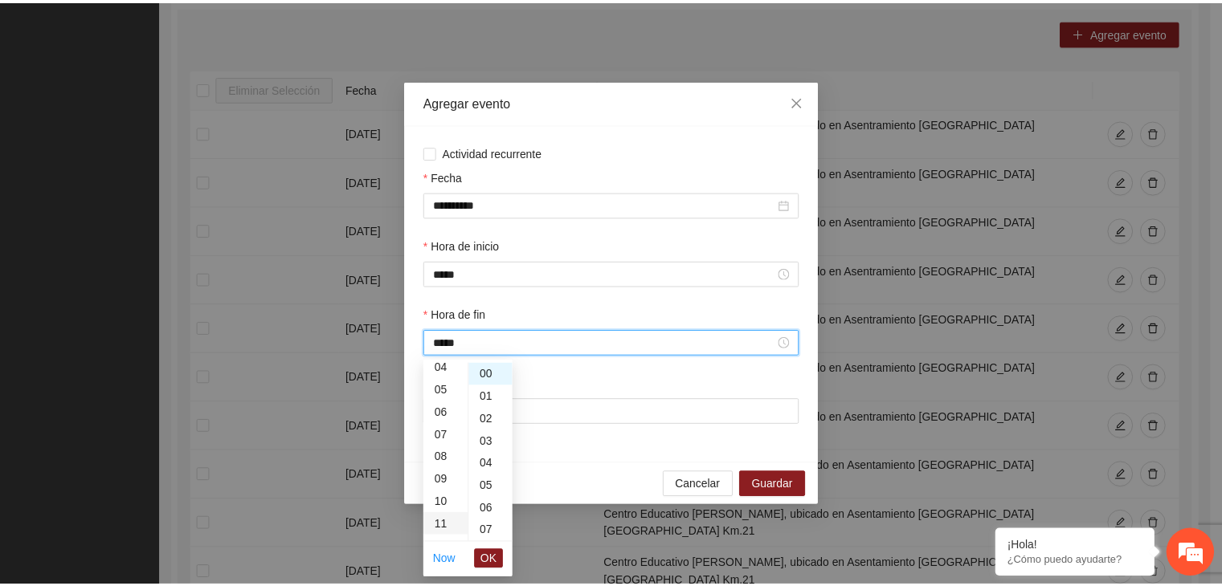
scroll to position [247, 0]
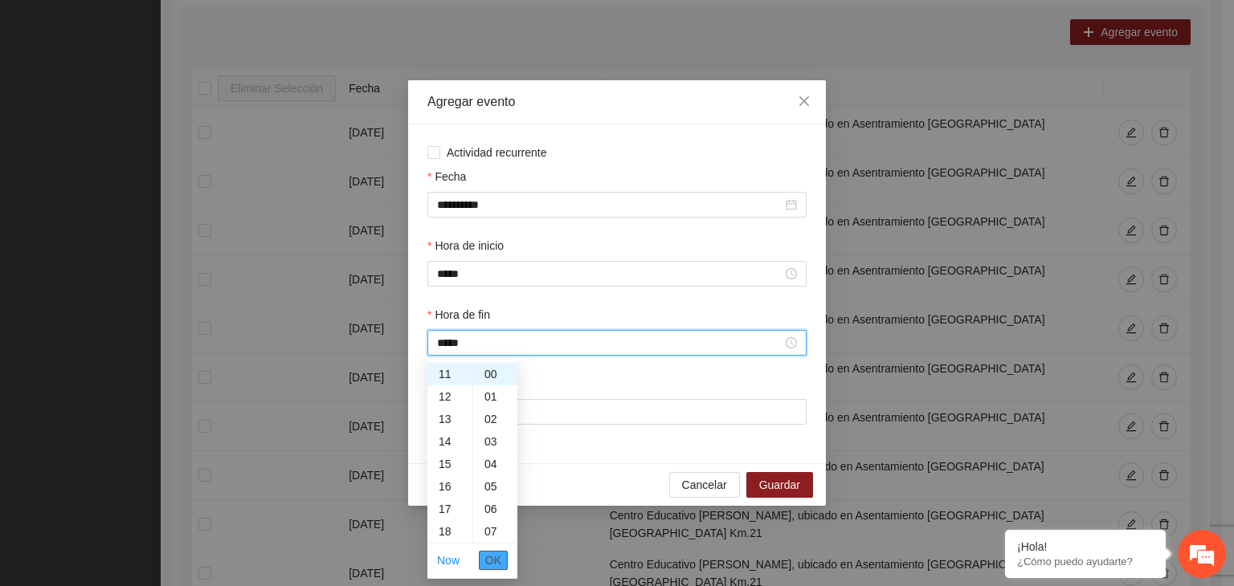
click at [496, 557] on span "OK" at bounding box center [493, 561] width 16 height 18
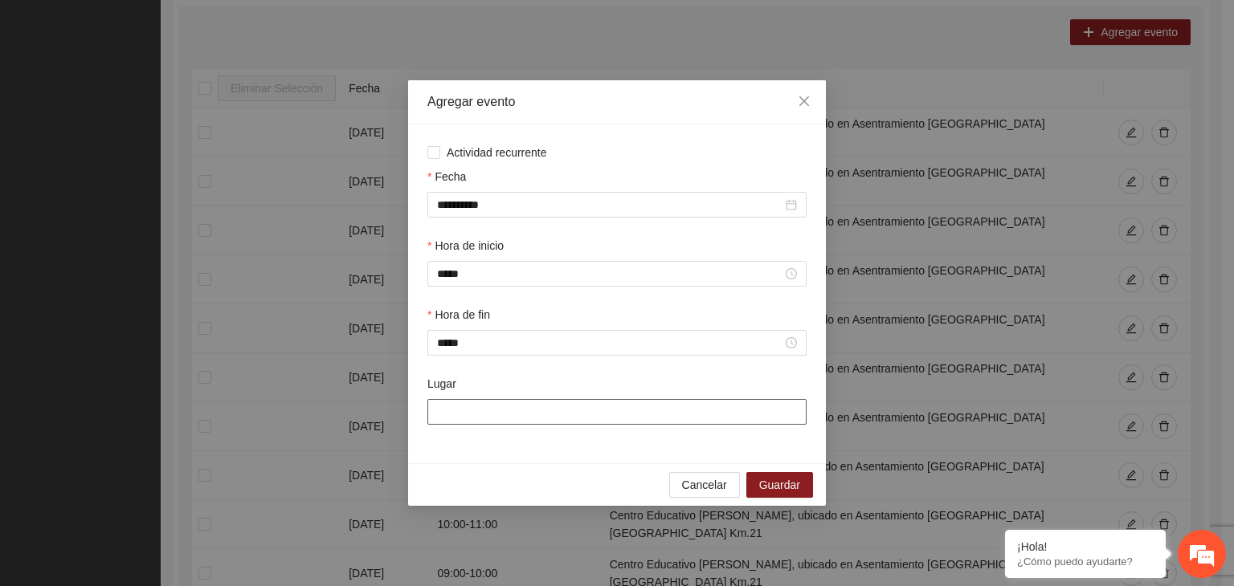
click at [475, 410] on input "Lugar" at bounding box center [616, 412] width 379 height 26
type input "**********"
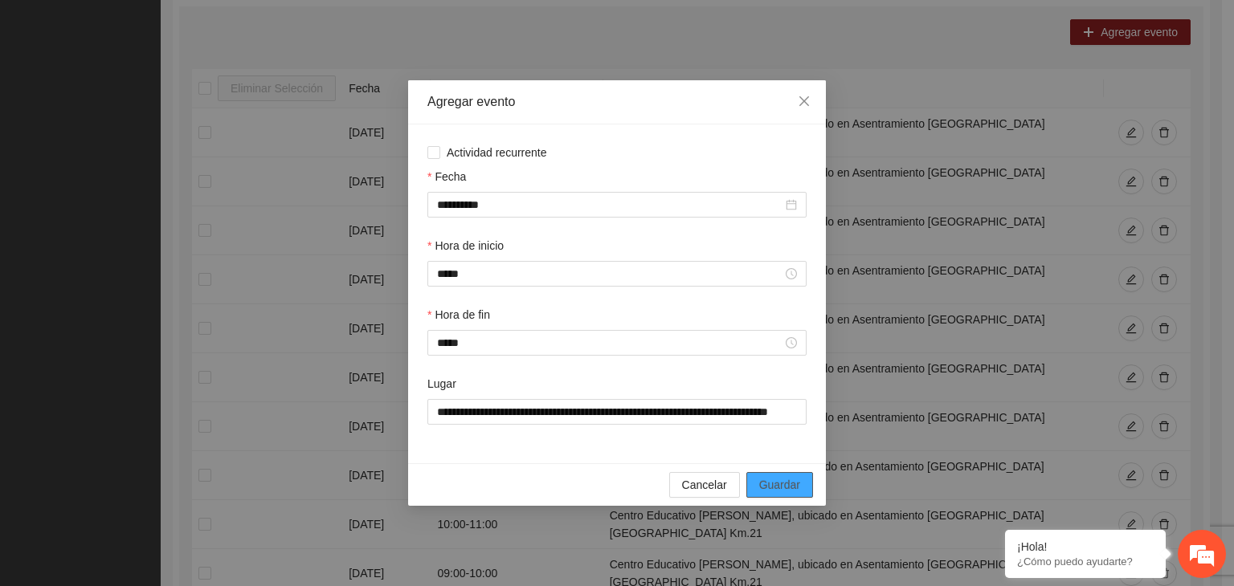
click at [778, 494] on span "Guardar" at bounding box center [779, 485] width 41 height 18
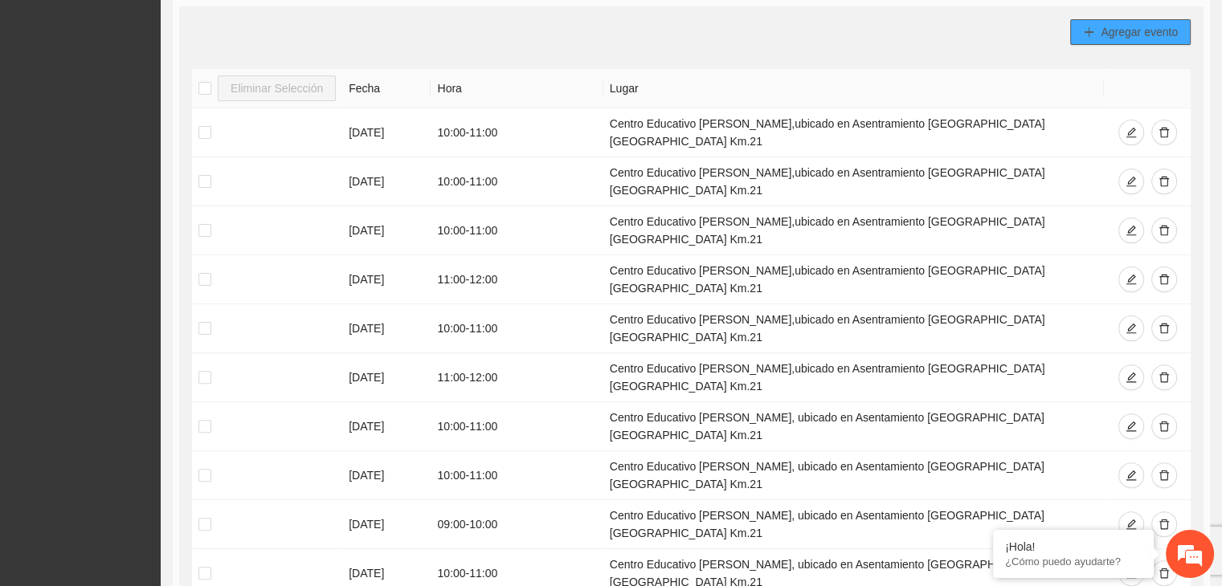
click at [1133, 36] on span "Agregar evento" at bounding box center [1138, 32] width 77 height 18
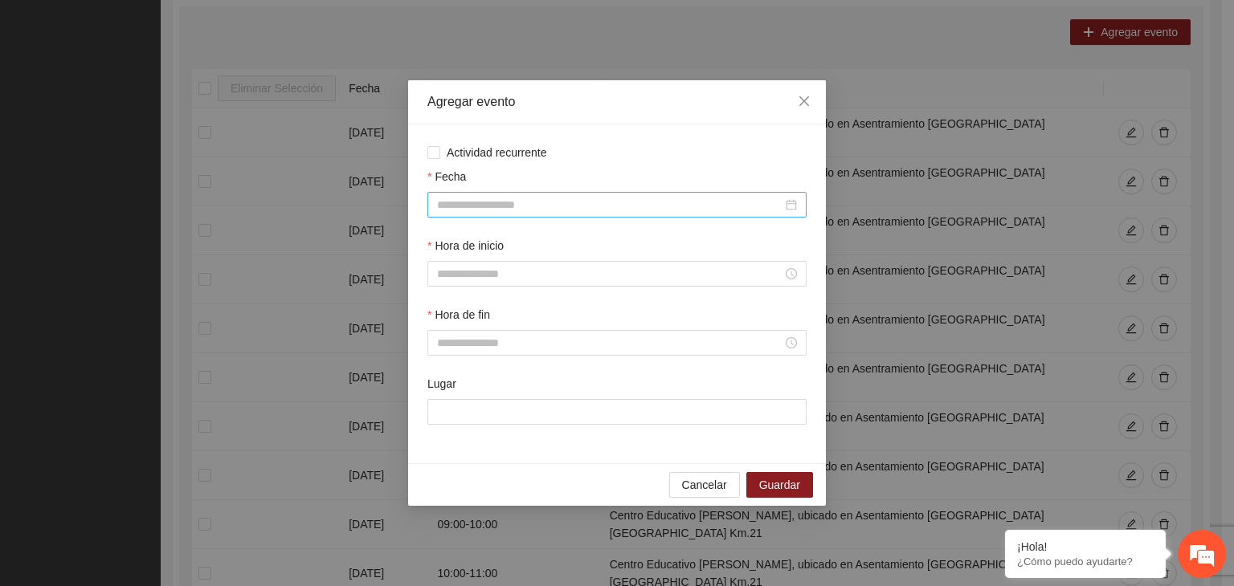
drag, startPoint x: 733, startPoint y: 218, endPoint x: 741, endPoint y: 200, distance: 20.1
click at [741, 200] on div "Fecha" at bounding box center [617, 202] width 386 height 69
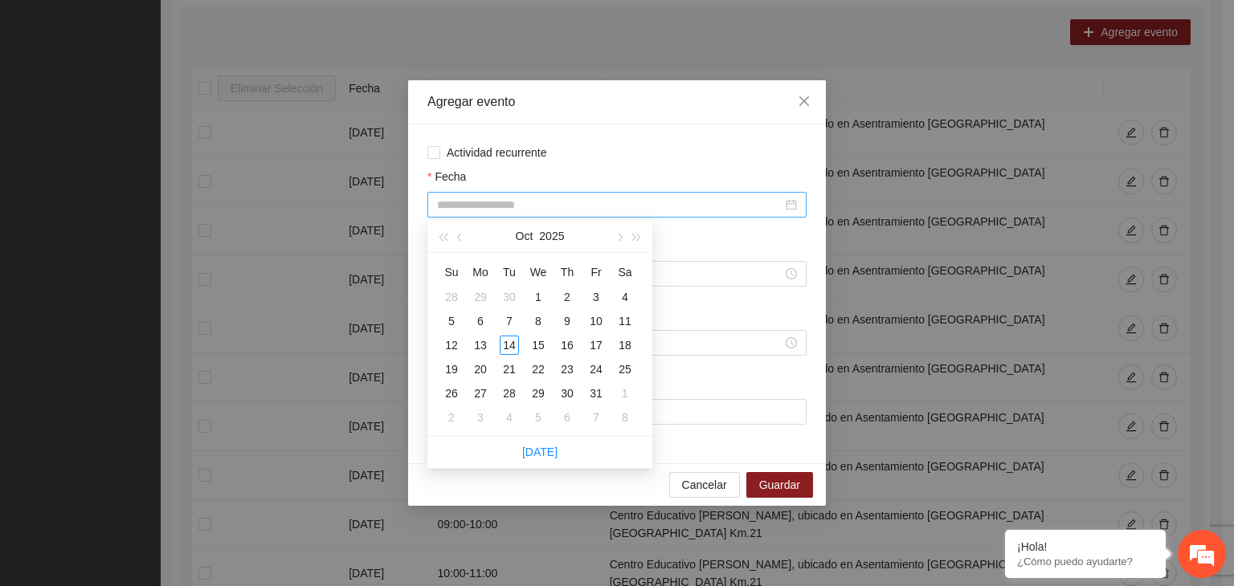
click at [741, 200] on input "Fecha" at bounding box center [609, 205] width 345 height 18
type input "**********"
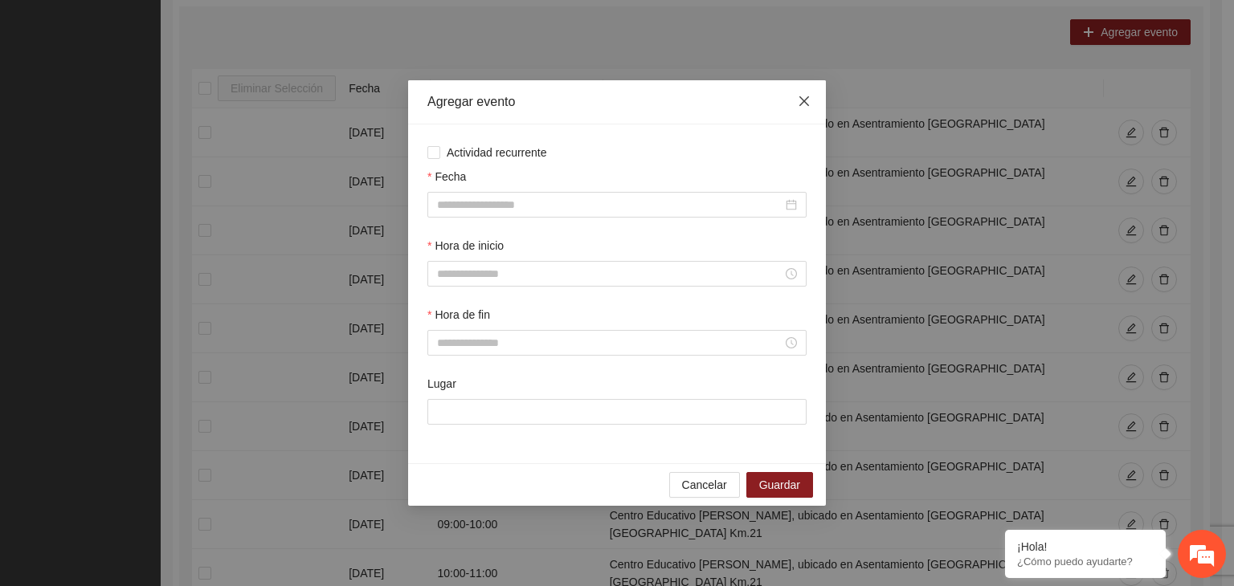
click at [798, 100] on icon "close" at bounding box center [804, 101] width 13 height 13
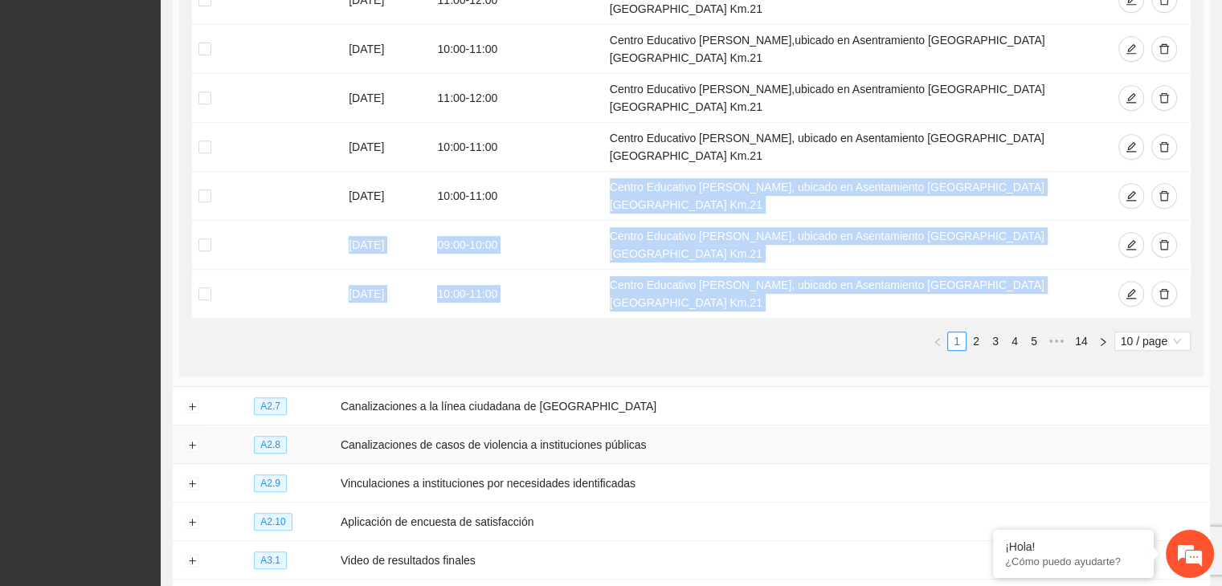
drag, startPoint x: 827, startPoint y: 367, endPoint x: 617, endPoint y: 267, distance: 233.2
click at [617, 267] on div "Agregar evento Eliminar Selección Fecha Hora Lugar [DATE] 10:00 - 11:00 Centro …" at bounding box center [691, 52] width 1024 height 650
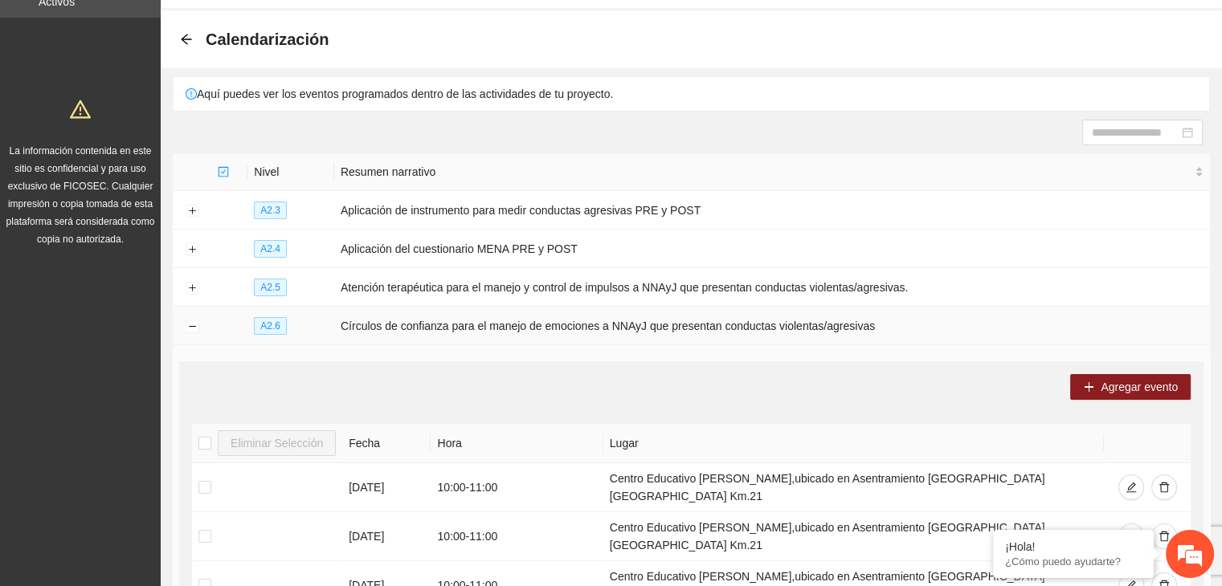
scroll to position [0, 0]
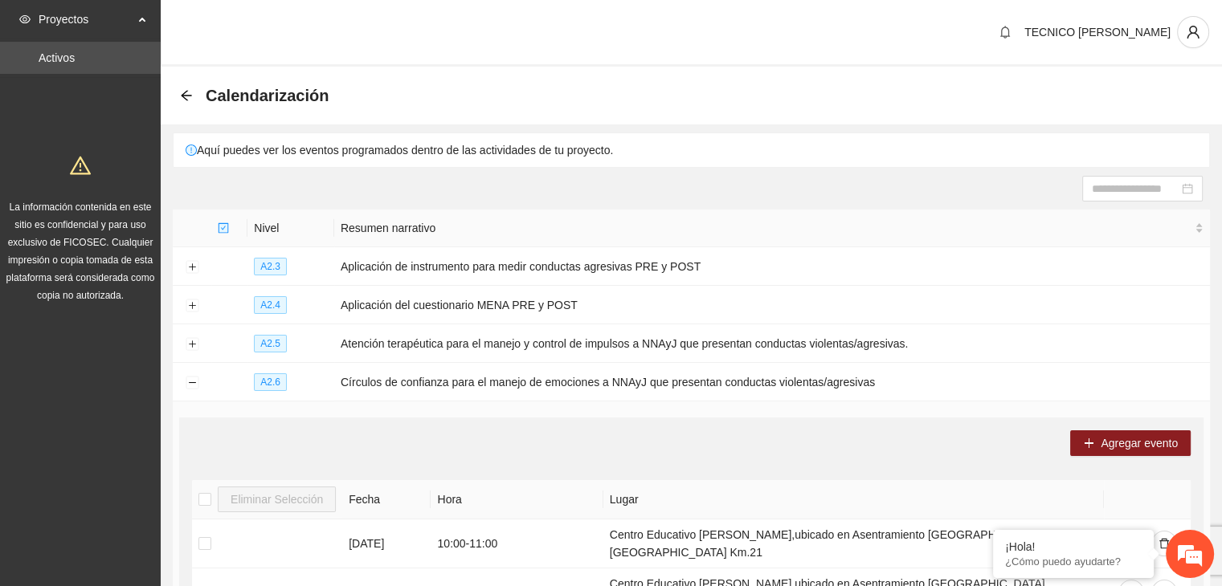
click at [188, 103] on div "Calendarización" at bounding box center [259, 96] width 158 height 26
click at [186, 100] on icon "arrow-left" at bounding box center [186, 95] width 13 height 13
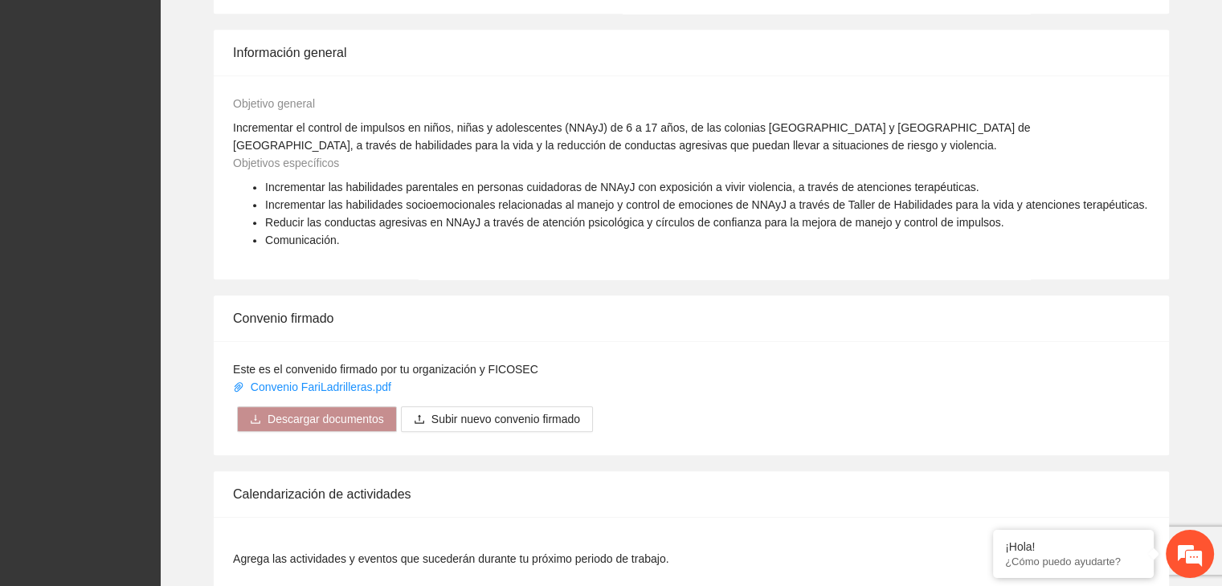
scroll to position [1192, 0]
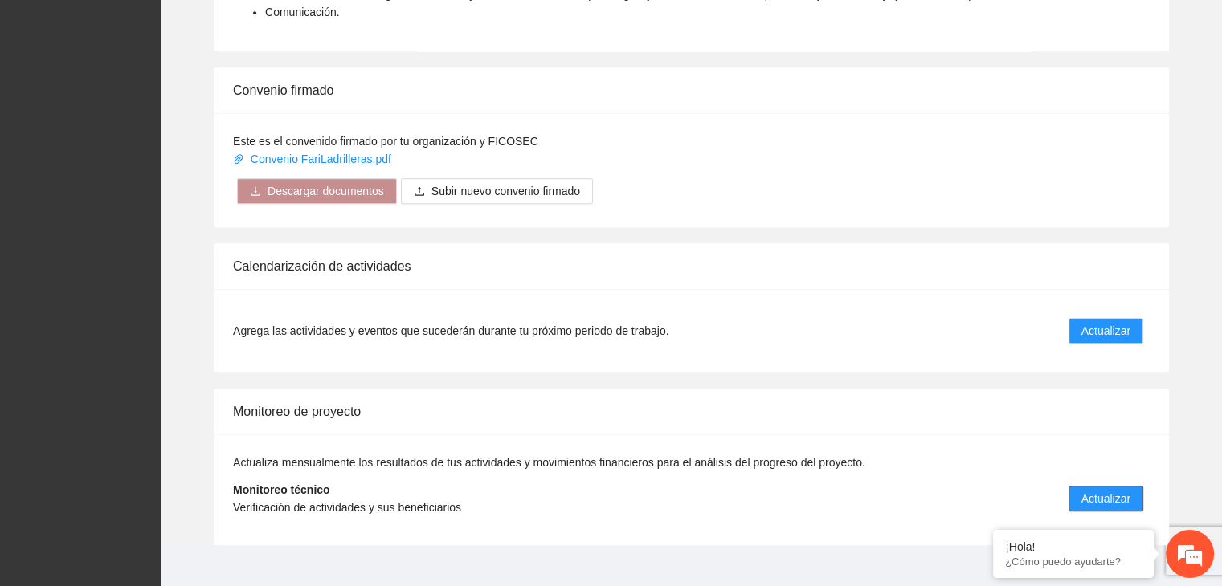
click at [1104, 490] on span "Actualizar" at bounding box center [1105, 499] width 49 height 18
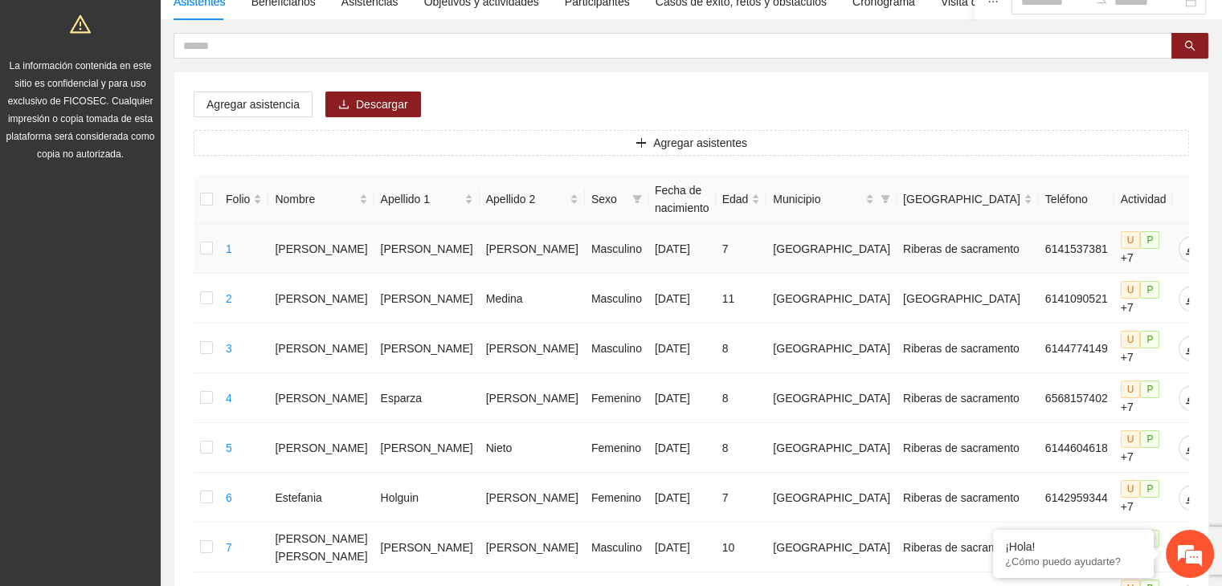
scroll to position [161, 0]
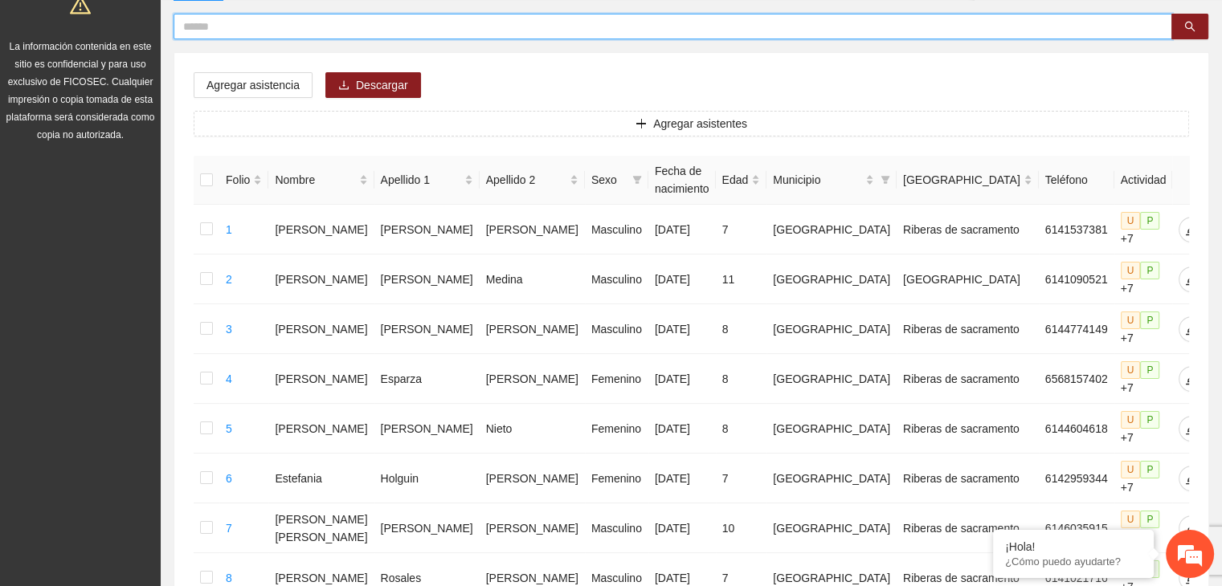
click at [218, 22] on input "text" at bounding box center [666, 27] width 966 height 18
click at [1191, 15] on button "button" at bounding box center [1189, 27] width 37 height 26
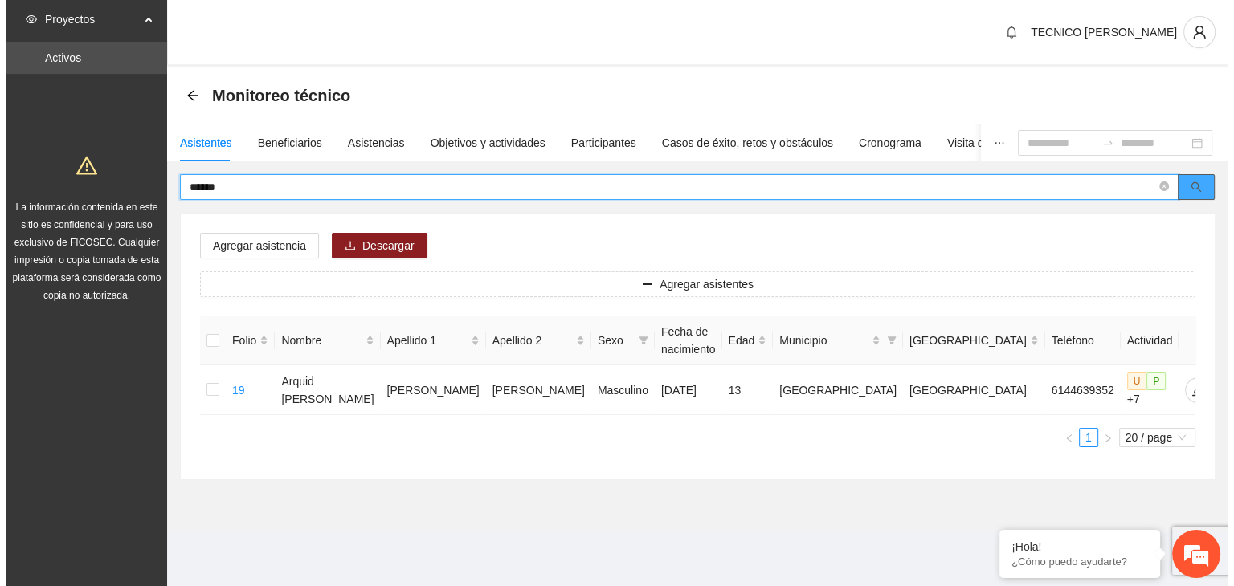
scroll to position [0, 0]
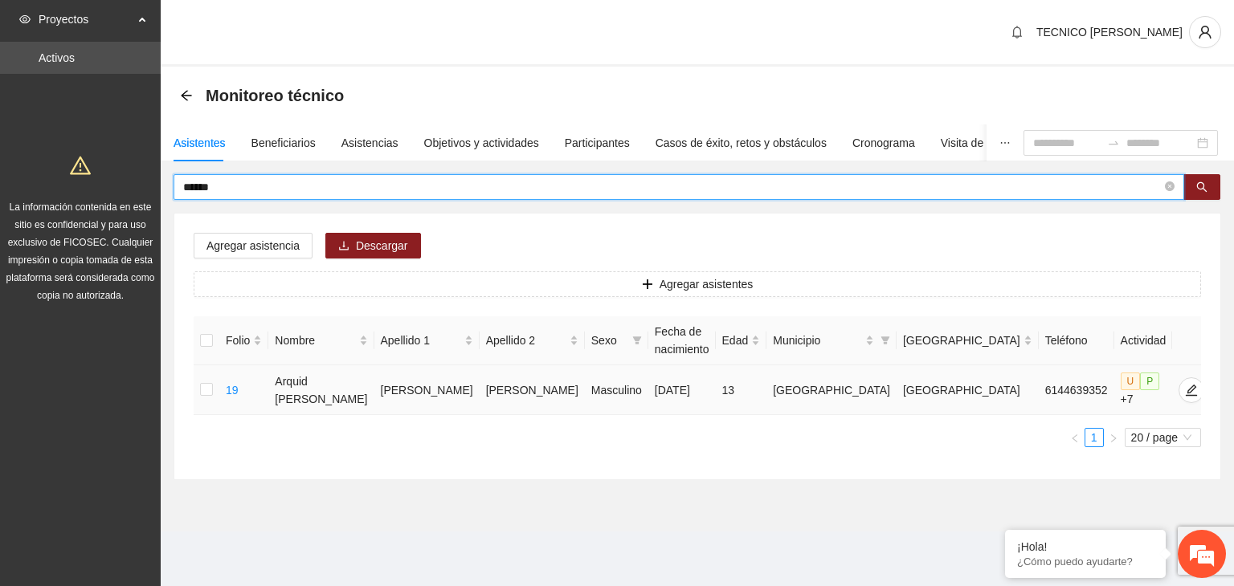
type input "******"
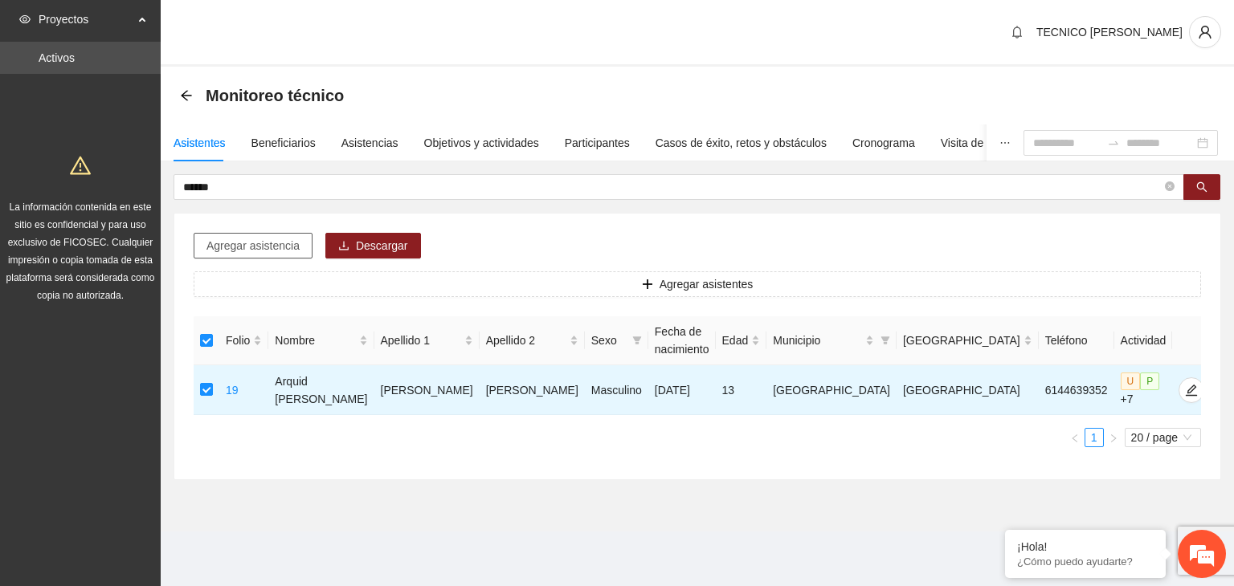
click at [261, 248] on span "Agregar asistencia" at bounding box center [252, 246] width 93 height 18
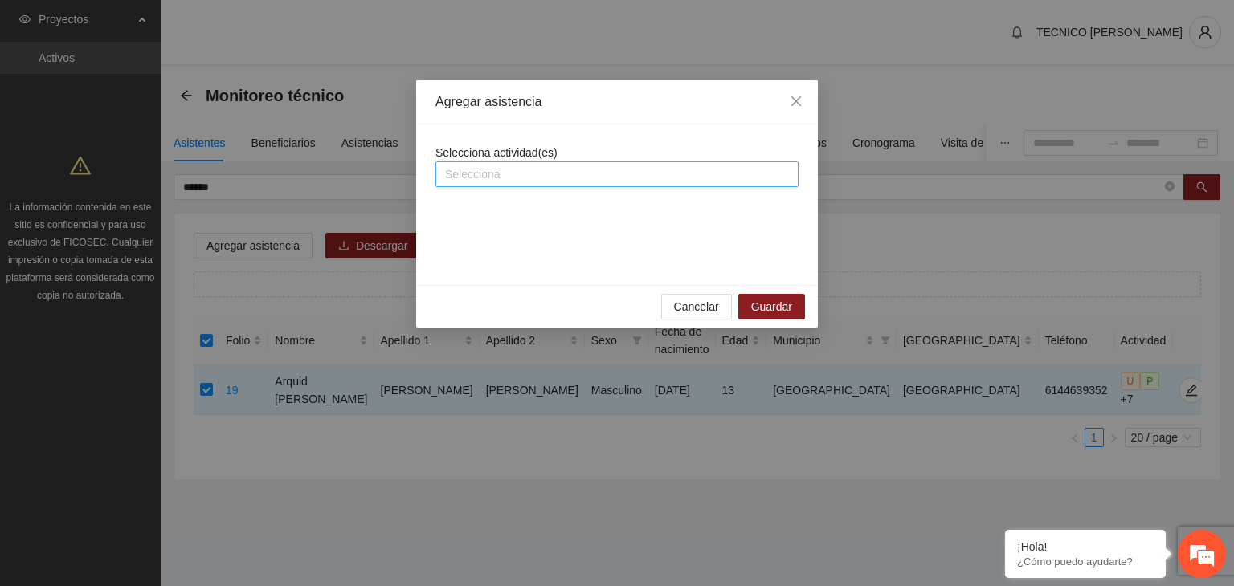
click at [500, 178] on div at bounding box center [616, 174] width 355 height 19
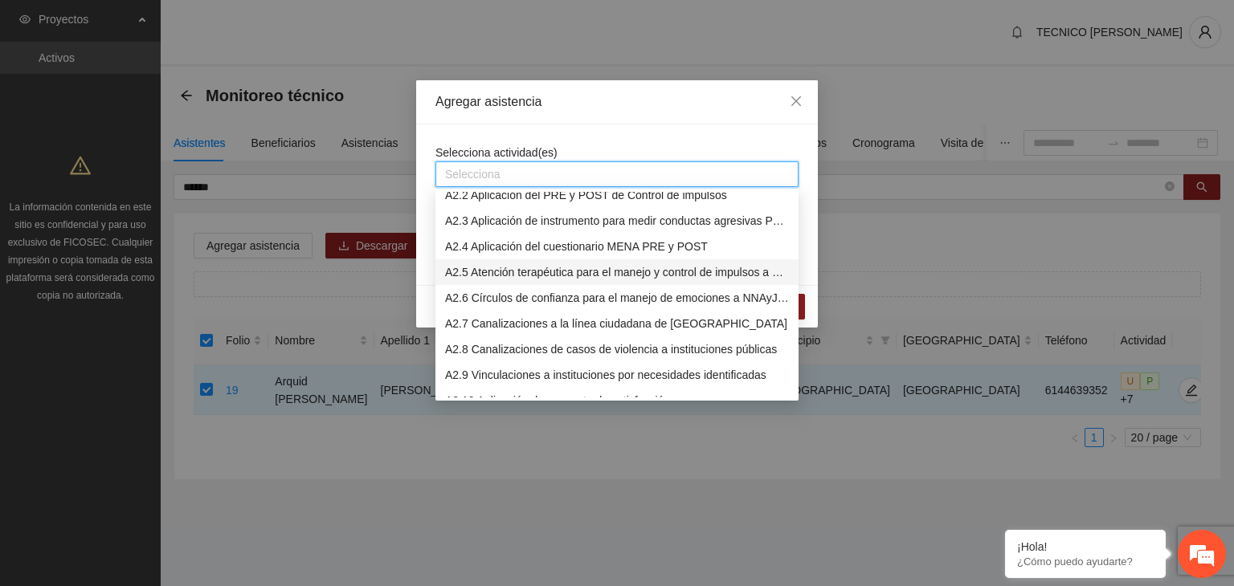
scroll to position [321, 0]
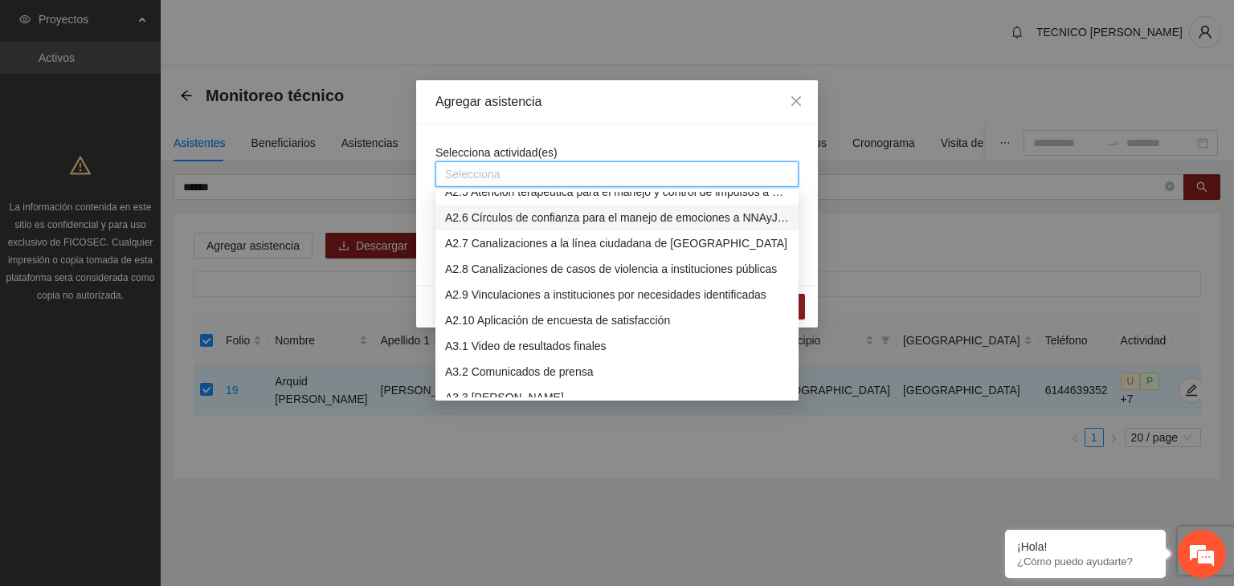
click at [529, 215] on div "A2.6 Círculos de confianza para el manejo de emociones a NNAyJ que presentan co…" at bounding box center [617, 218] width 344 height 18
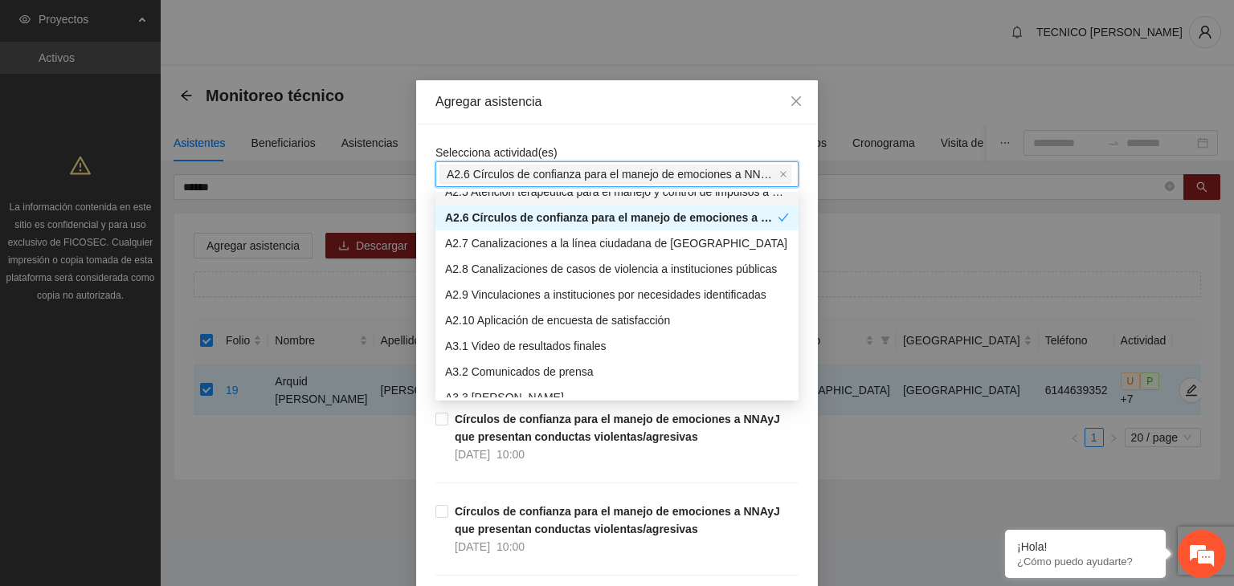
click at [629, 114] on div "Agregar asistencia" at bounding box center [617, 102] width 402 height 44
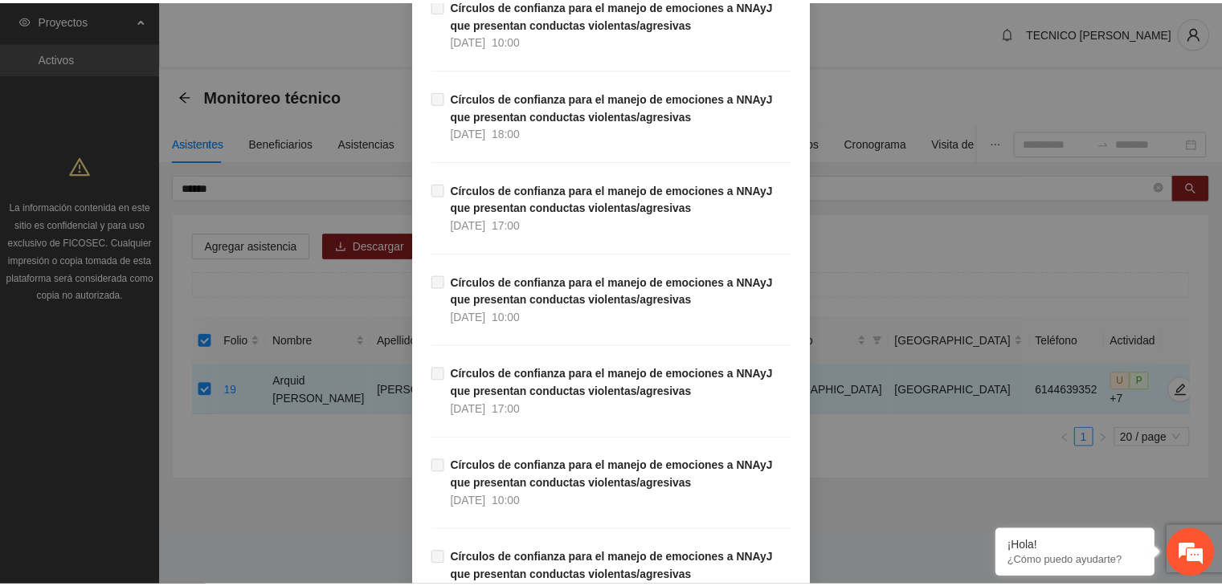
scroll to position [12300, 0]
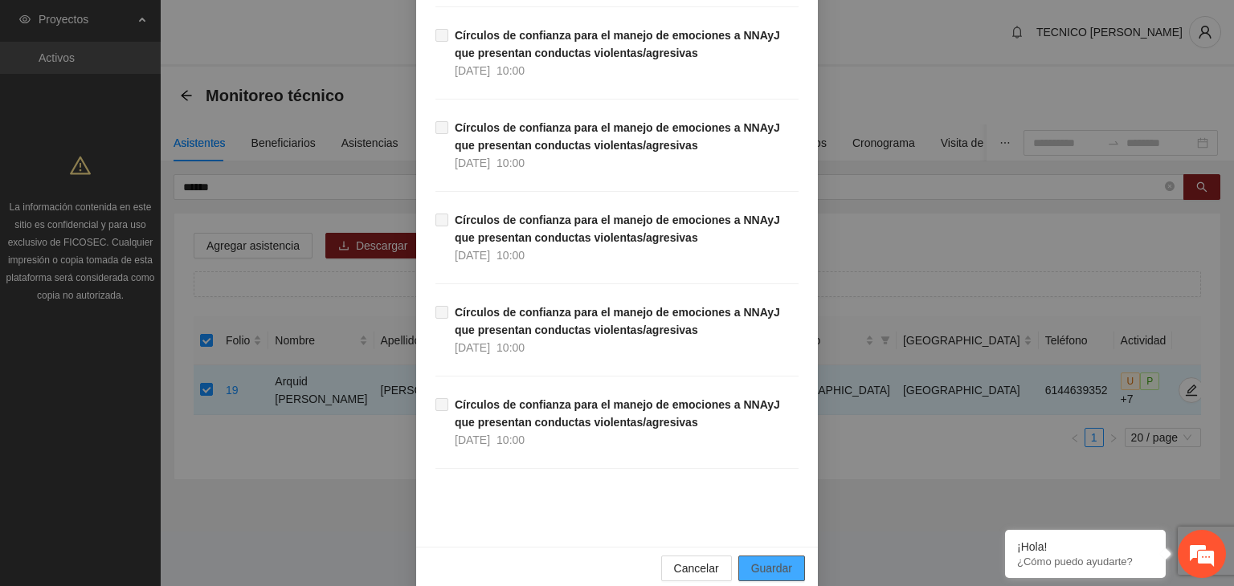
click at [781, 560] on span "Guardar" at bounding box center [771, 569] width 41 height 18
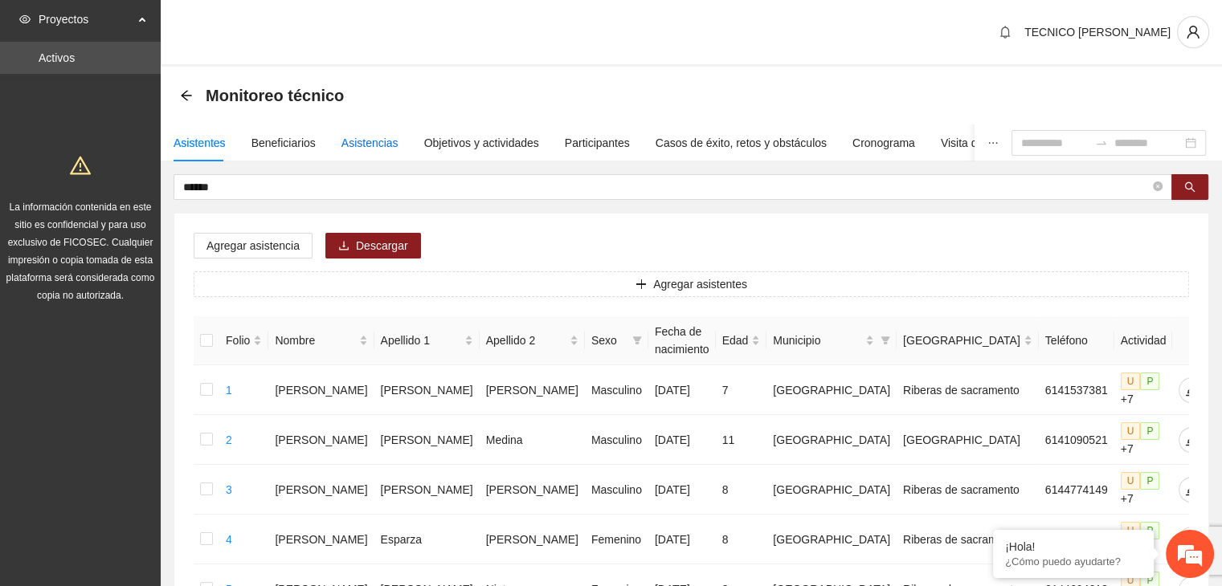
click at [362, 142] on div "Asistencias" at bounding box center [369, 143] width 57 height 18
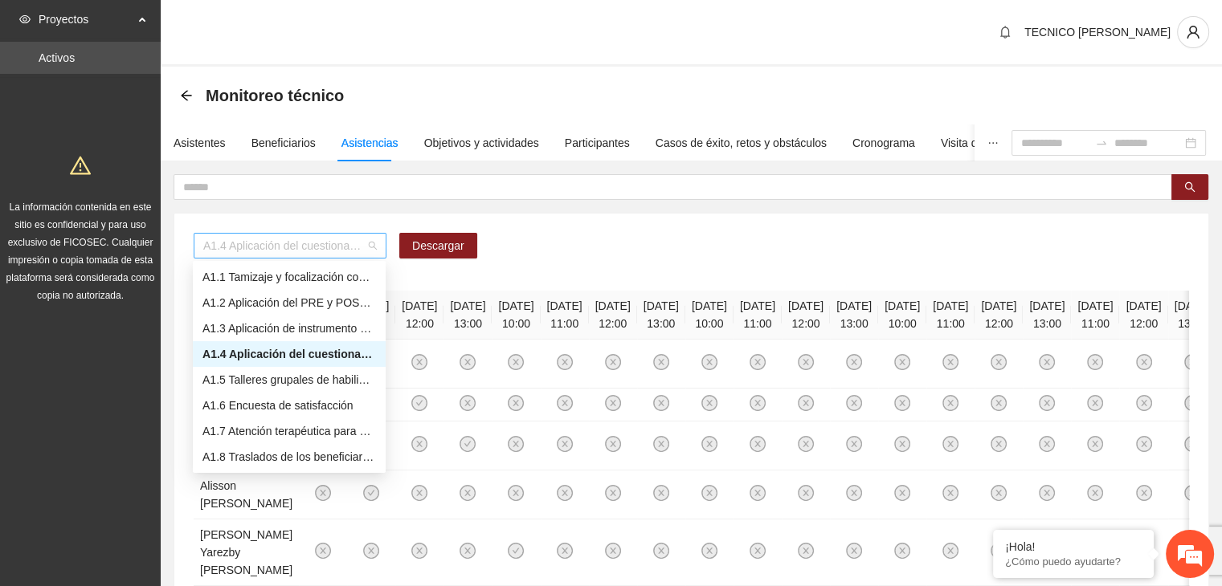
click at [374, 245] on span "A1.4 Aplicación del cuestionario MENA PRE y POST" at bounding box center [290, 246] width 174 height 24
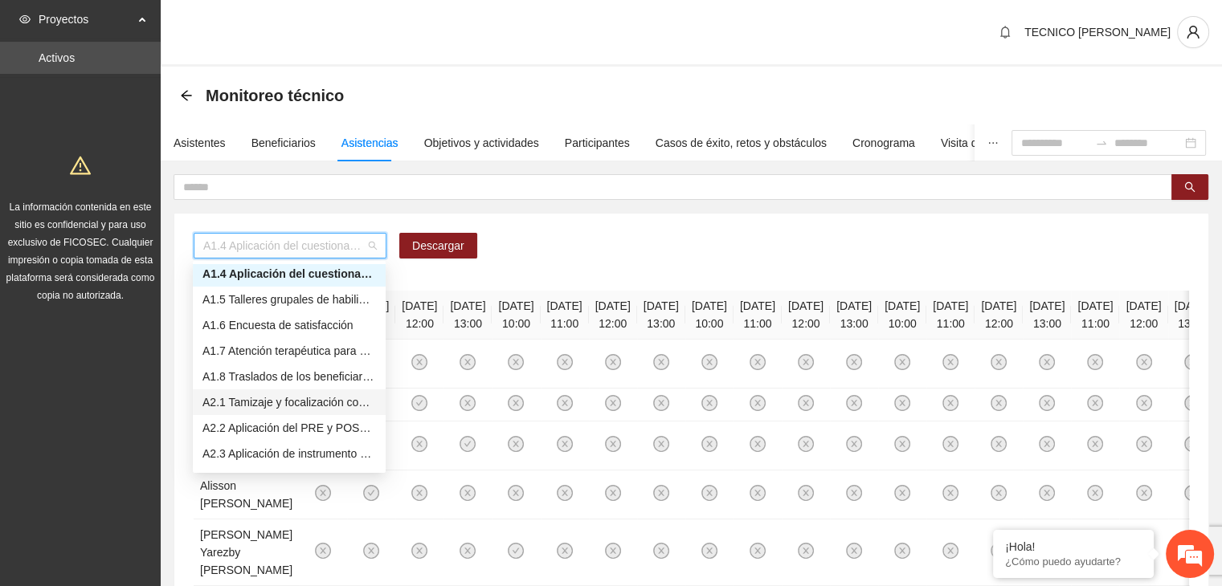
scroll to position [161, 0]
click at [253, 445] on div "A2.6 Círculos de confianza para el manejo de emociones a NNAyJ que presentan co…" at bounding box center [289, 451] width 174 height 18
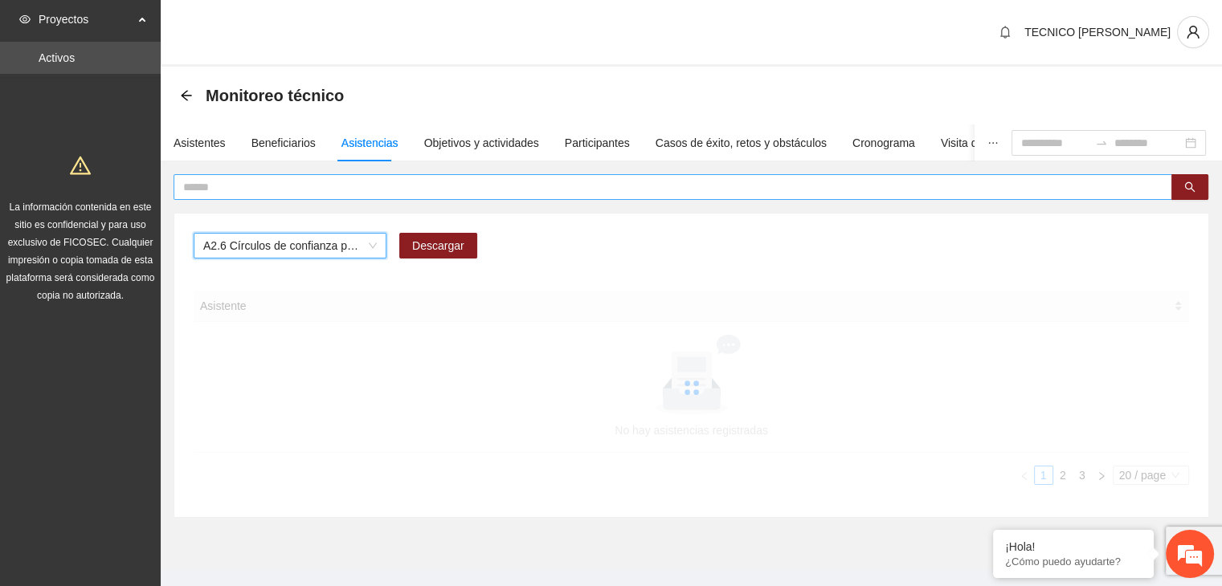
click at [236, 184] on input "text" at bounding box center [666, 187] width 966 height 18
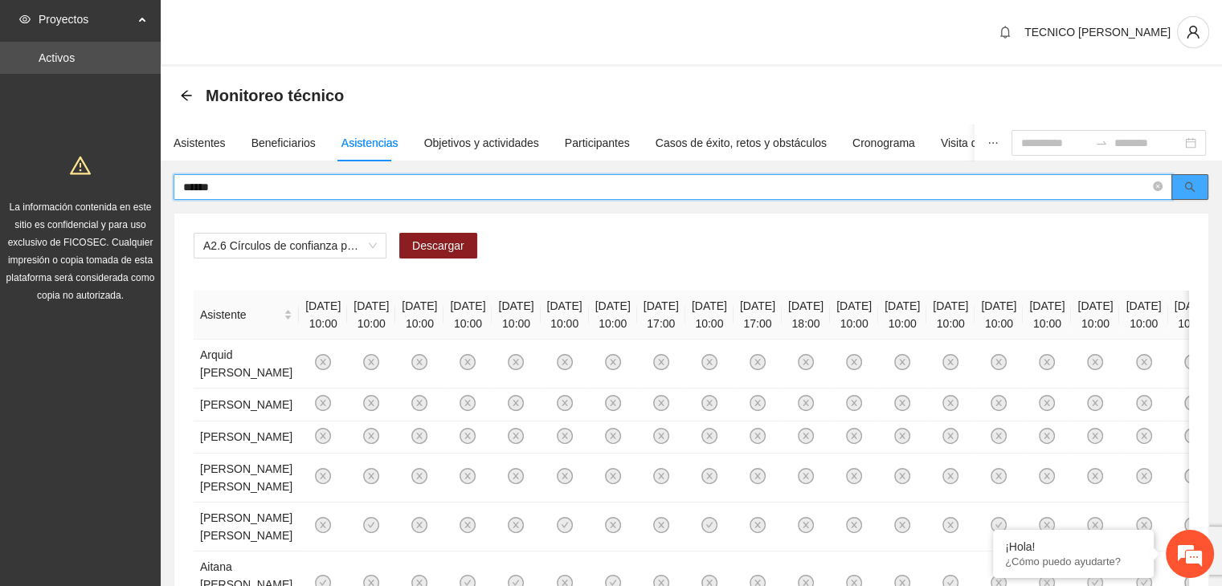
click at [1182, 192] on button "button" at bounding box center [1189, 187] width 37 height 26
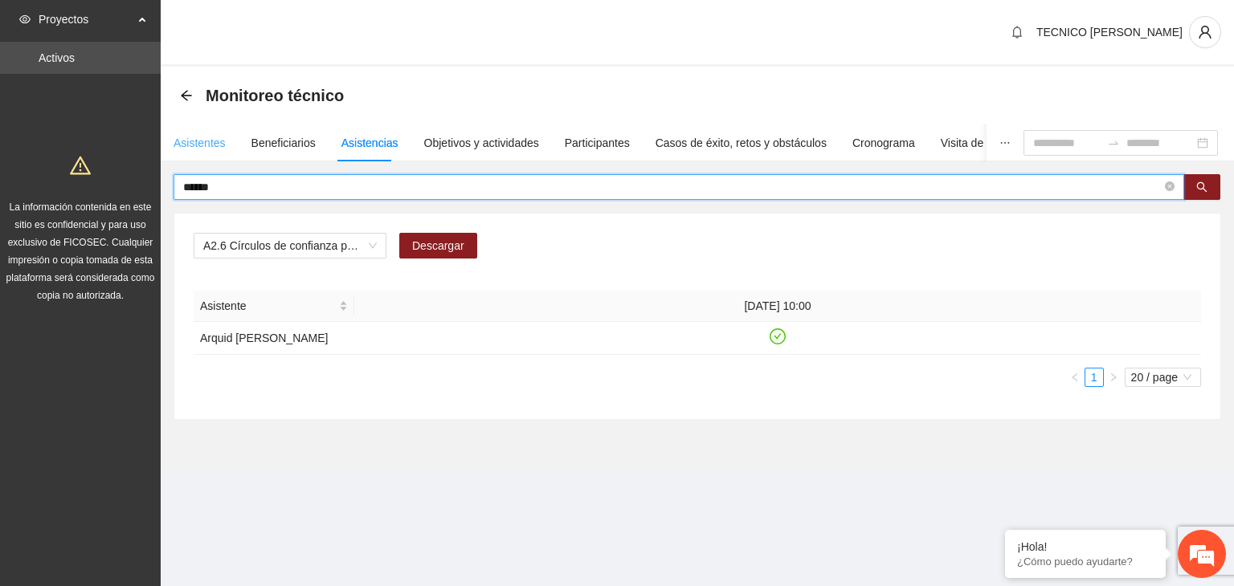
type input "******"
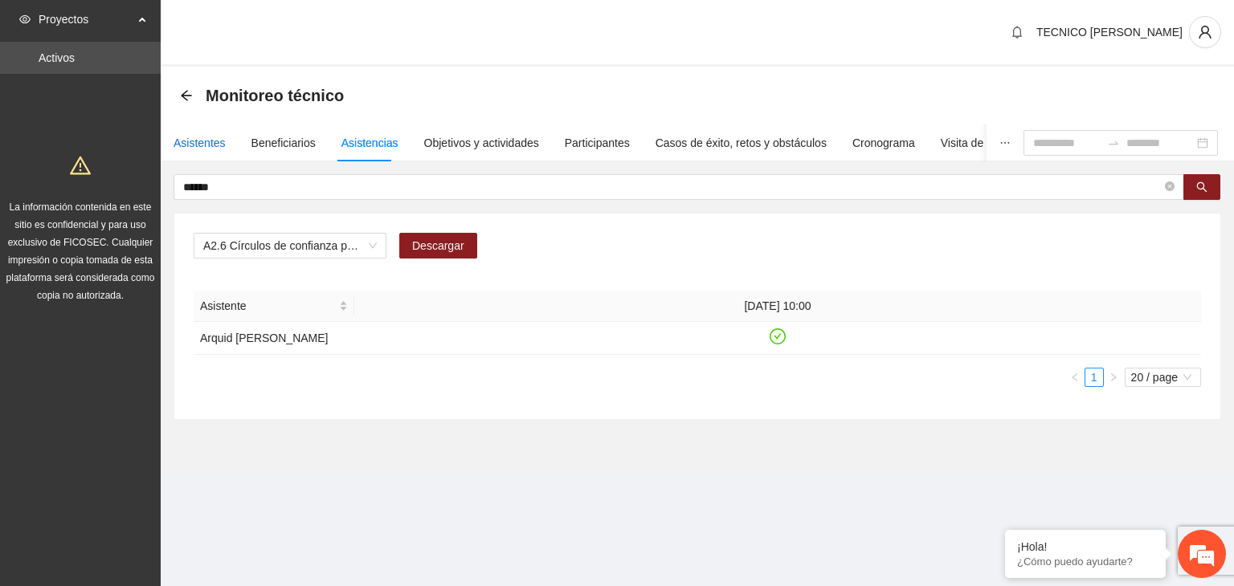
click at [193, 137] on div "Asistentes" at bounding box center [200, 143] width 52 height 18
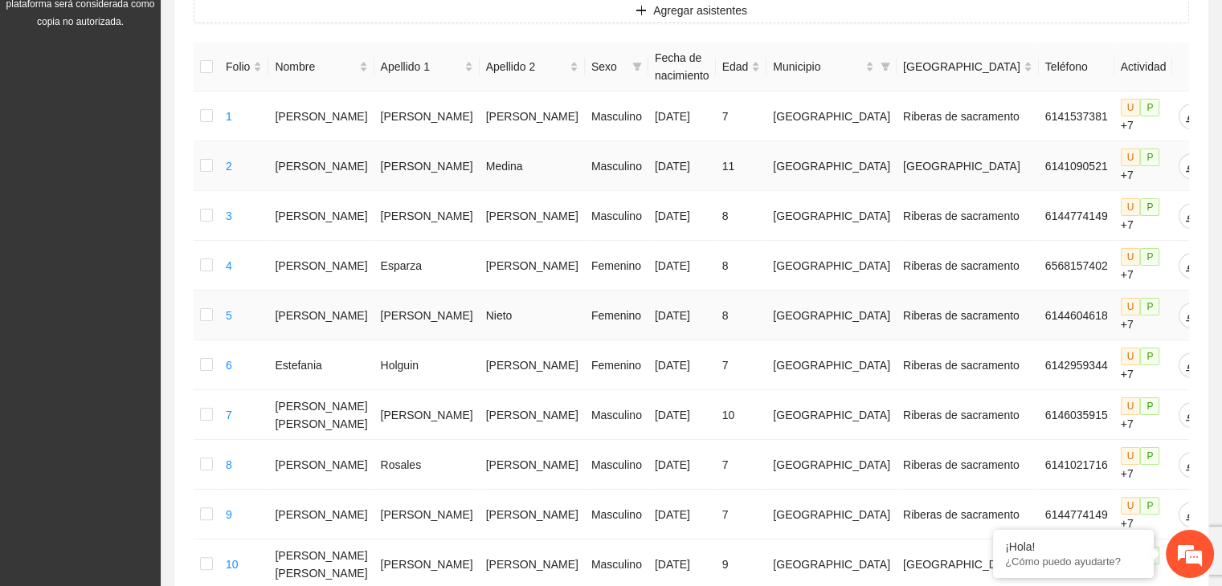
scroll to position [0, 0]
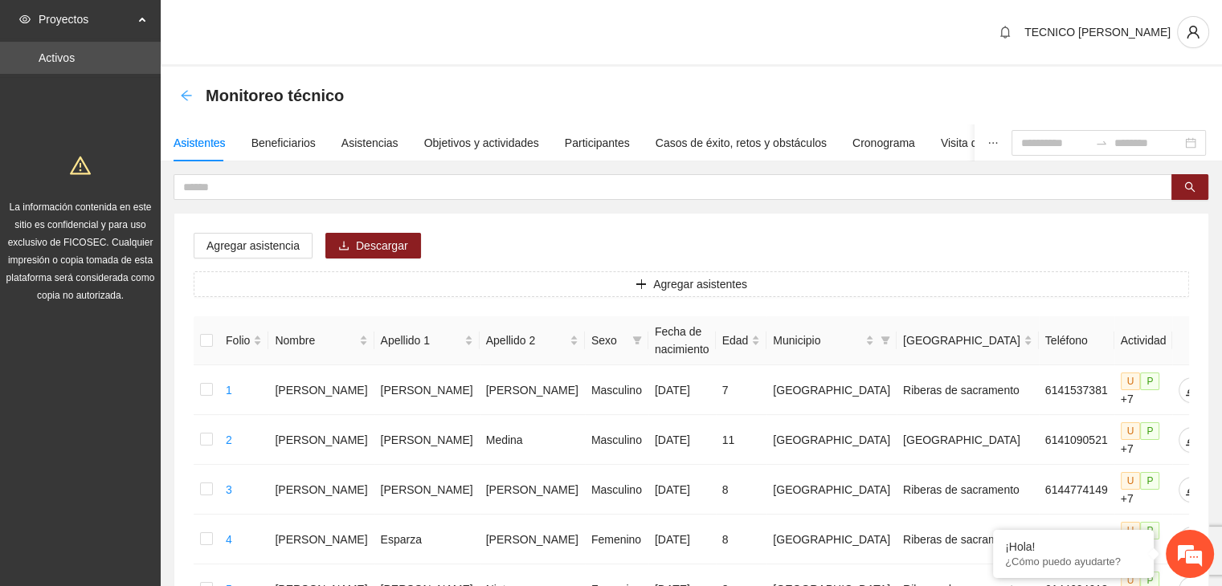
click at [181, 91] on icon "arrow-left" at bounding box center [186, 95] width 13 height 13
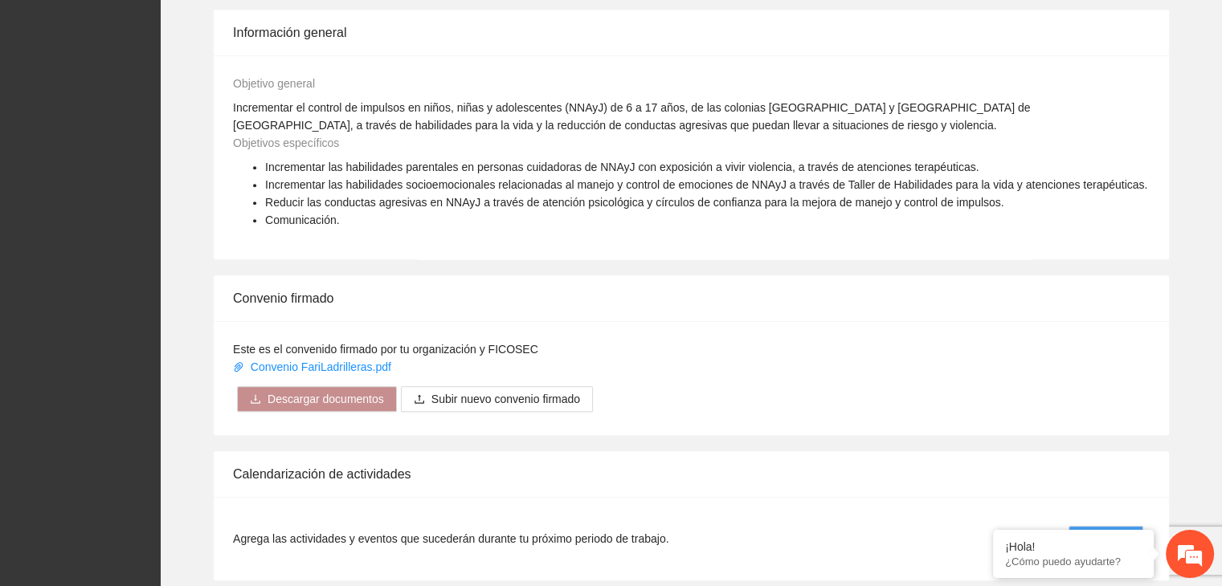
scroll to position [1192, 0]
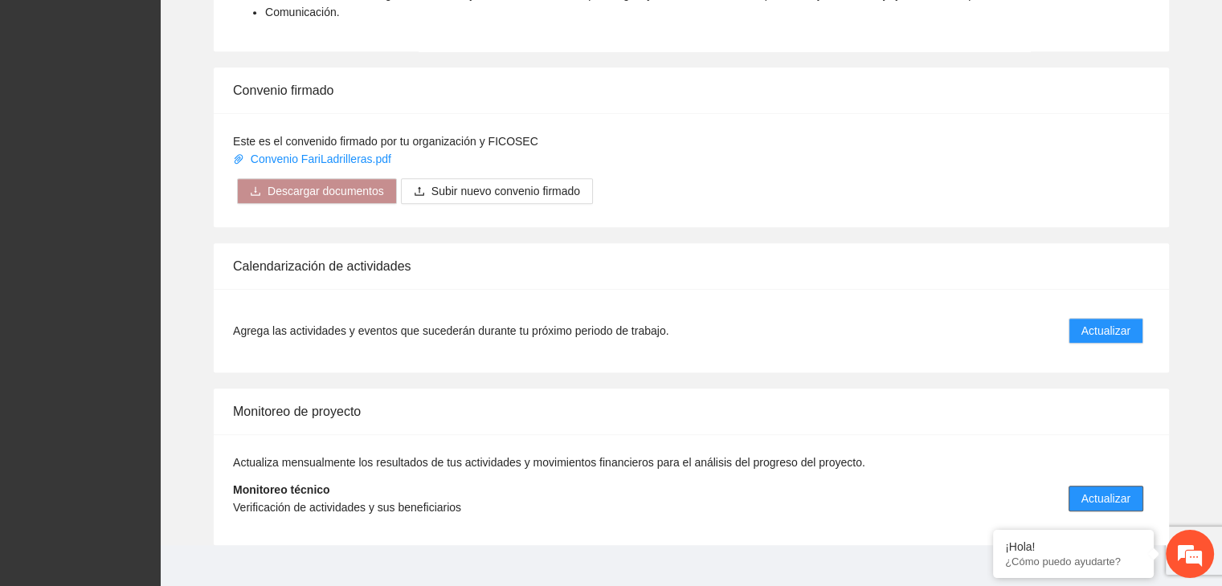
click at [1115, 490] on span "Actualizar" at bounding box center [1105, 499] width 49 height 18
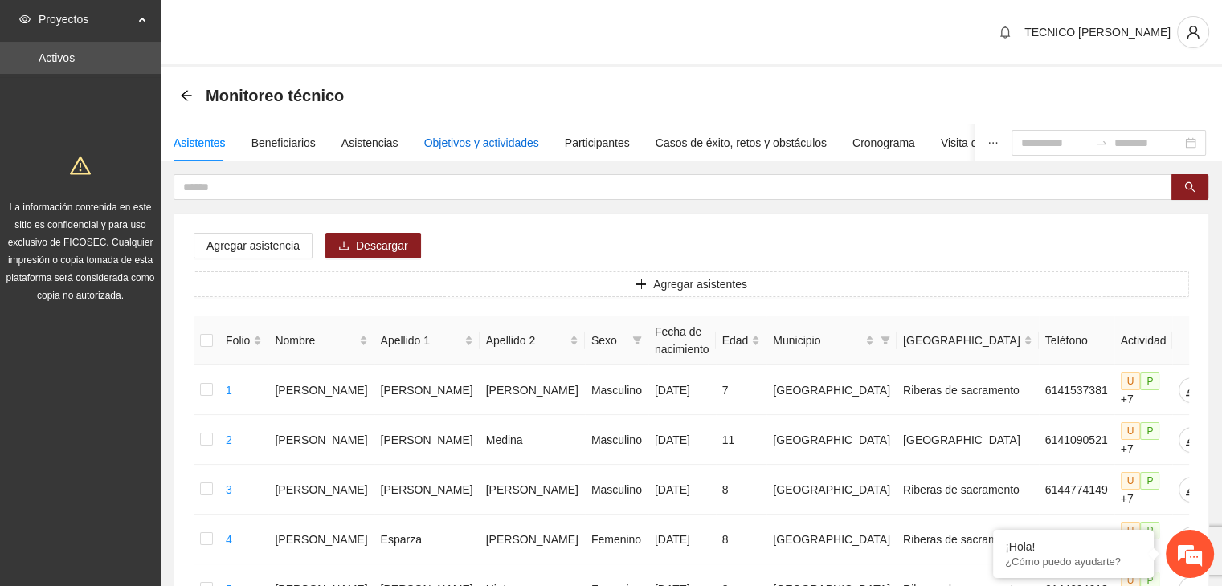
click at [477, 151] on div "Objetivos y actividades" at bounding box center [481, 143] width 115 height 18
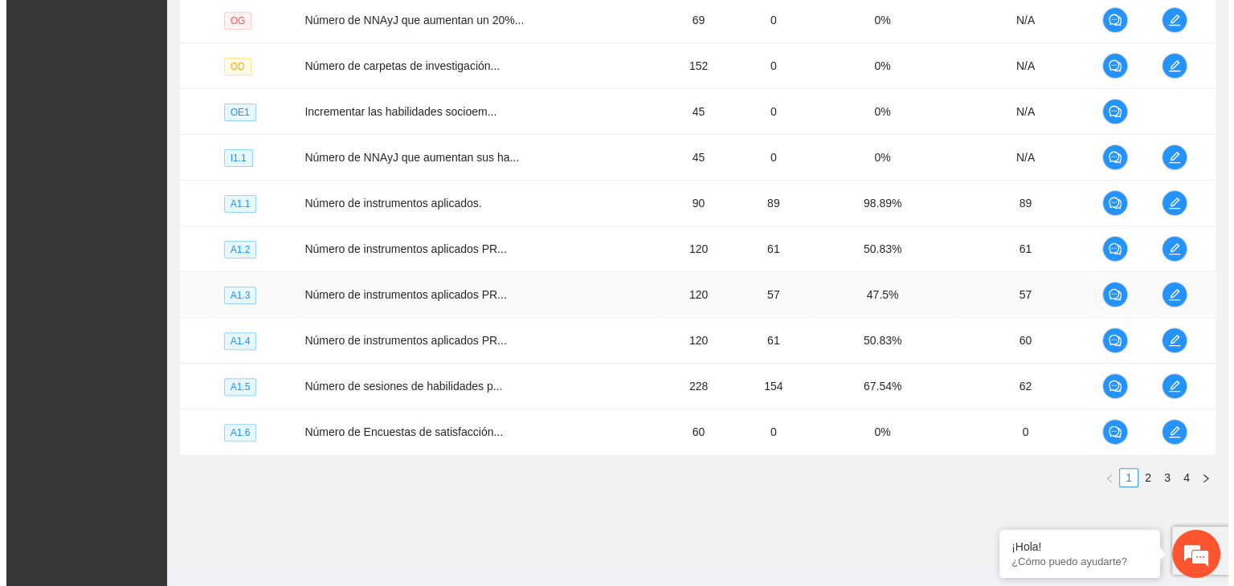
scroll to position [461, 0]
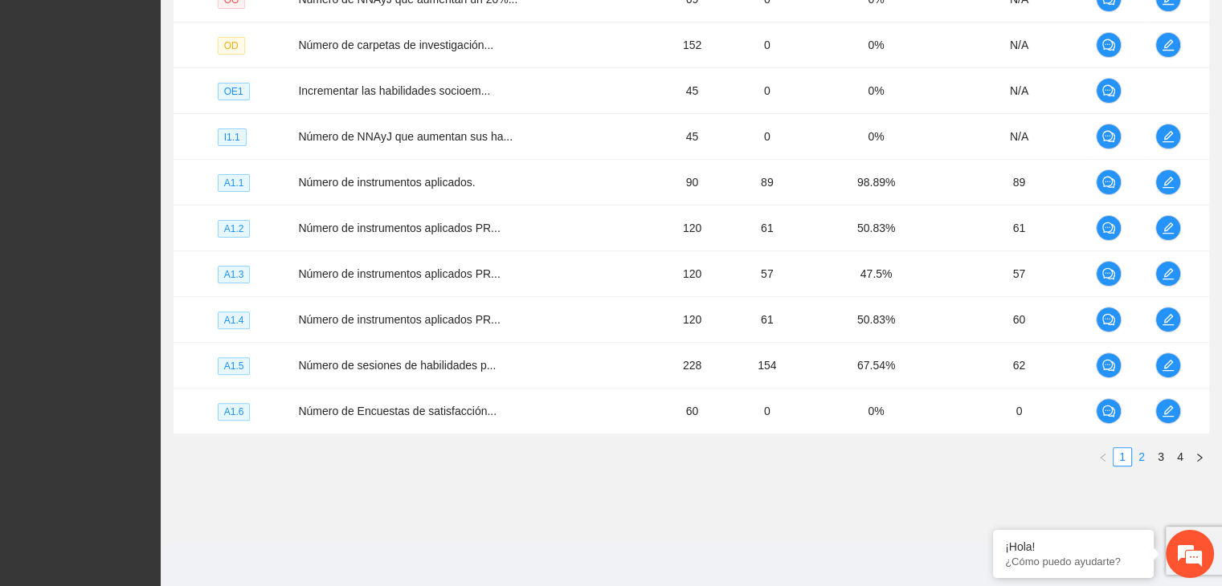
click at [1140, 452] on link "2" at bounding box center [1142, 457] width 18 height 18
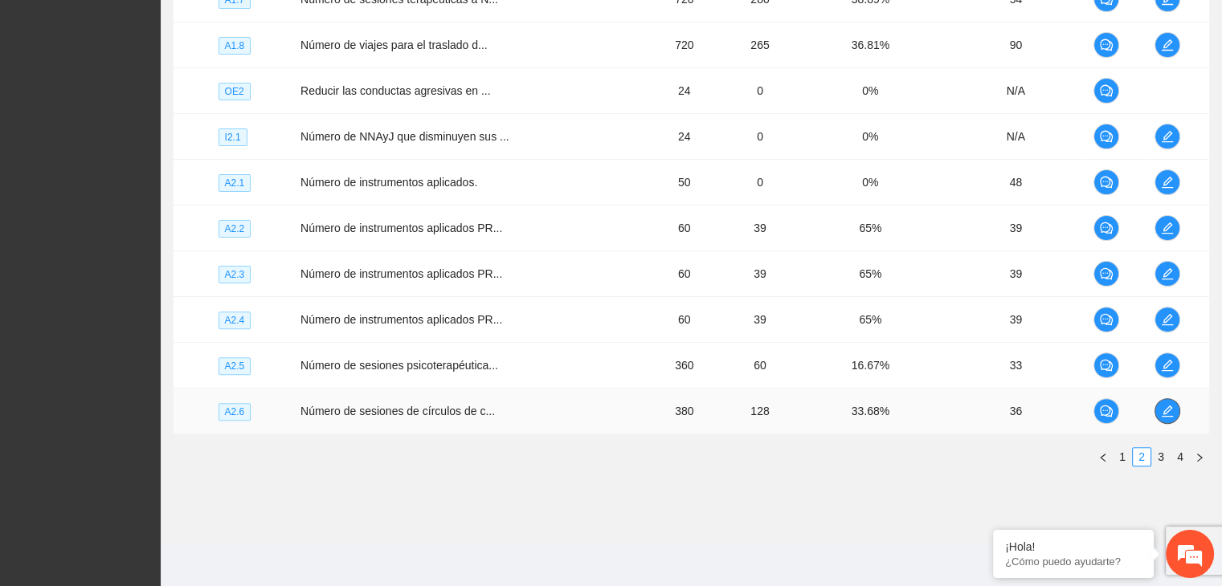
click at [1170, 412] on icon "edit" at bounding box center [1167, 411] width 13 height 13
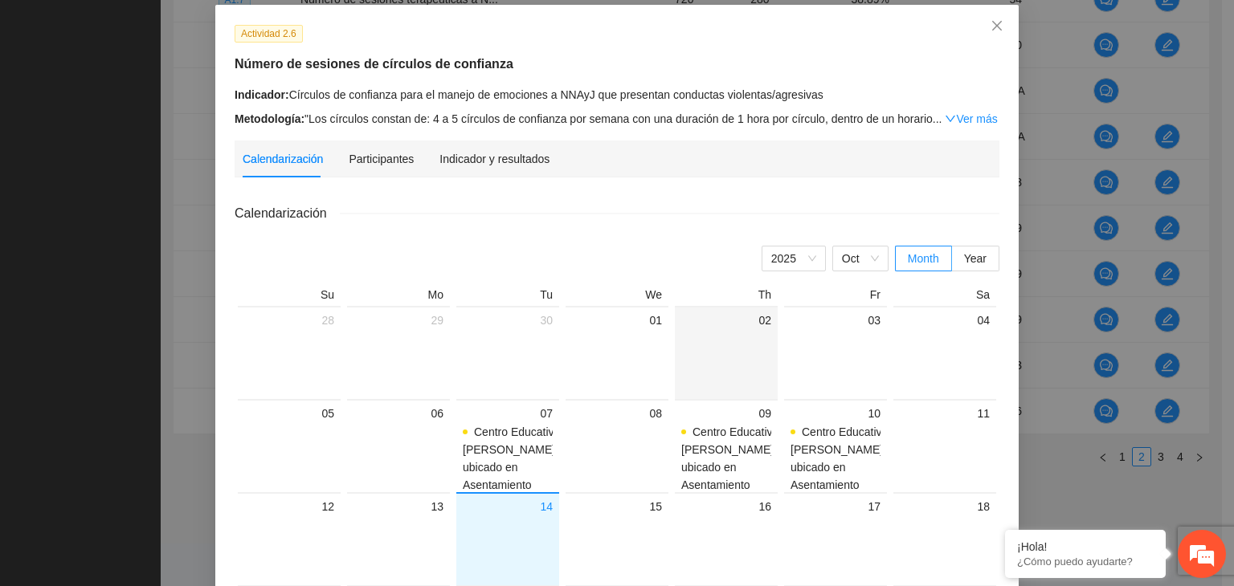
scroll to position [0, 0]
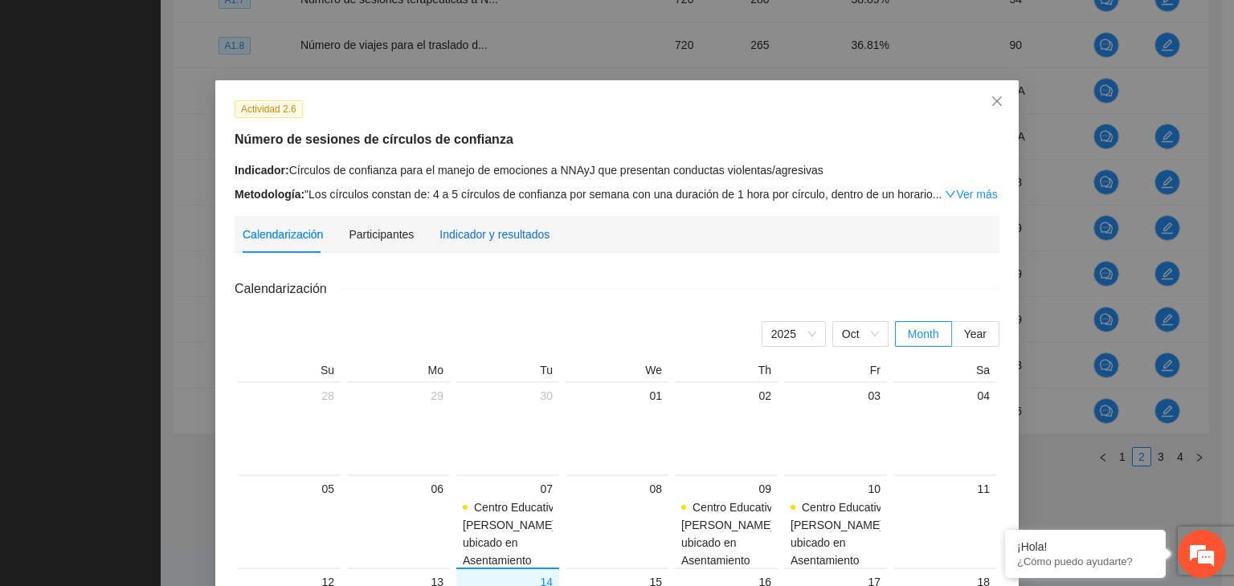
click at [501, 239] on div "Indicador y resultados" at bounding box center [494, 235] width 110 height 18
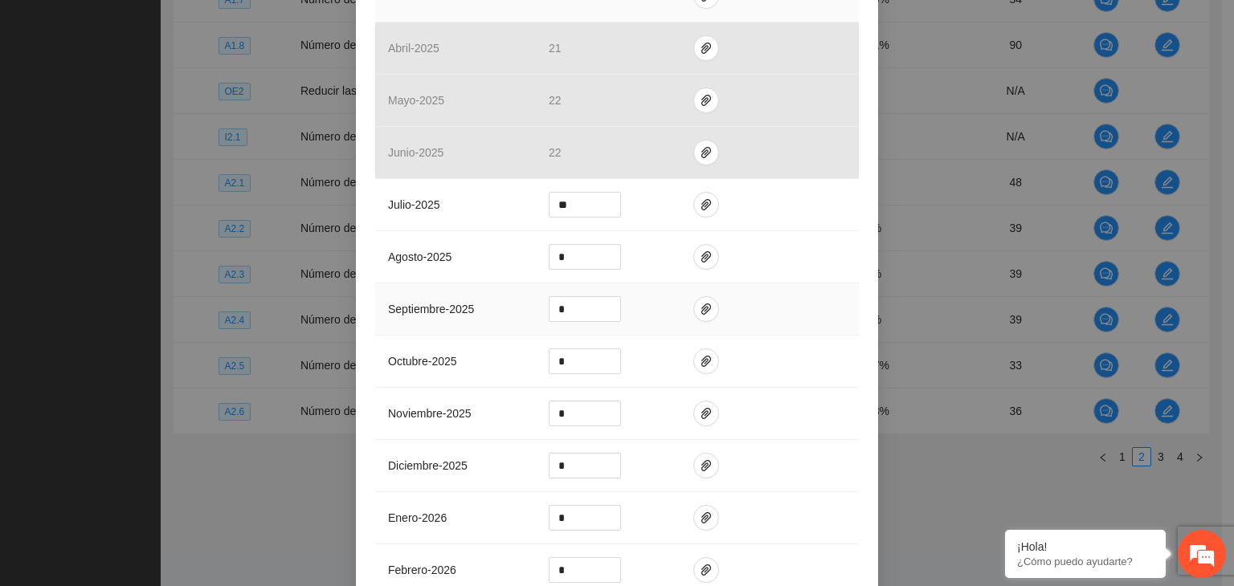
scroll to position [482, 0]
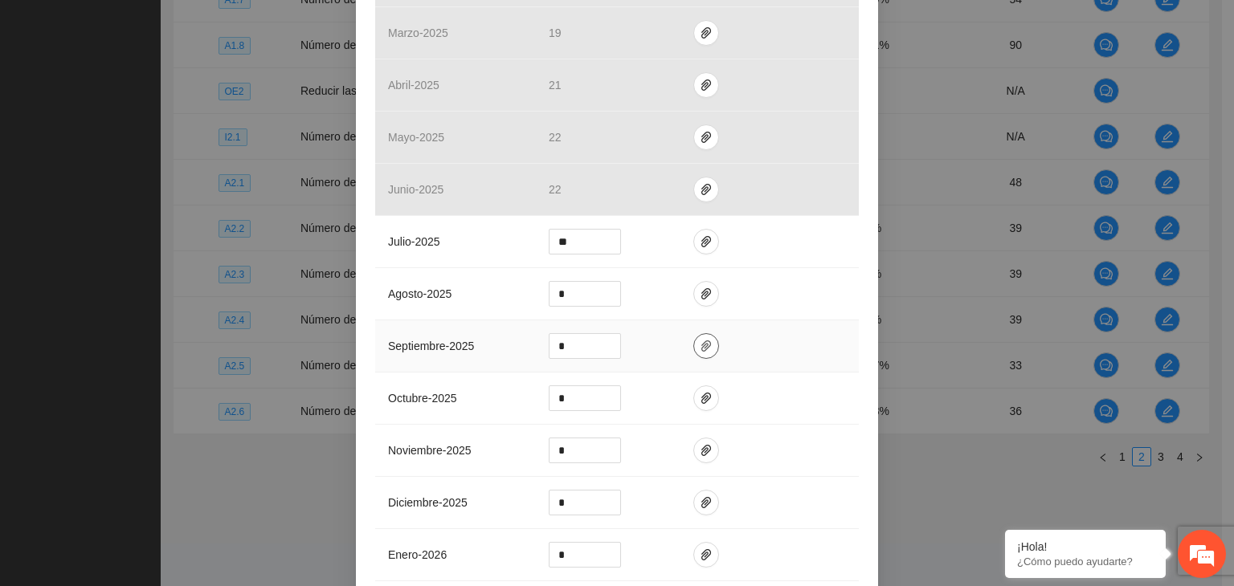
click at [700, 342] on icon "paper-clip" at bounding box center [706, 346] width 13 height 13
click at [701, 398] on icon "paper-clip" at bounding box center [706, 398] width 10 height 11
click at [638, 349] on span "Adjuntar documento" at bounding box center [656, 347] width 100 height 18
click at [932, 287] on div "Actividad 2.6 Número de sesiones de círculos de confianza Indicador: Círculos d…" at bounding box center [617, 293] width 1234 height 586
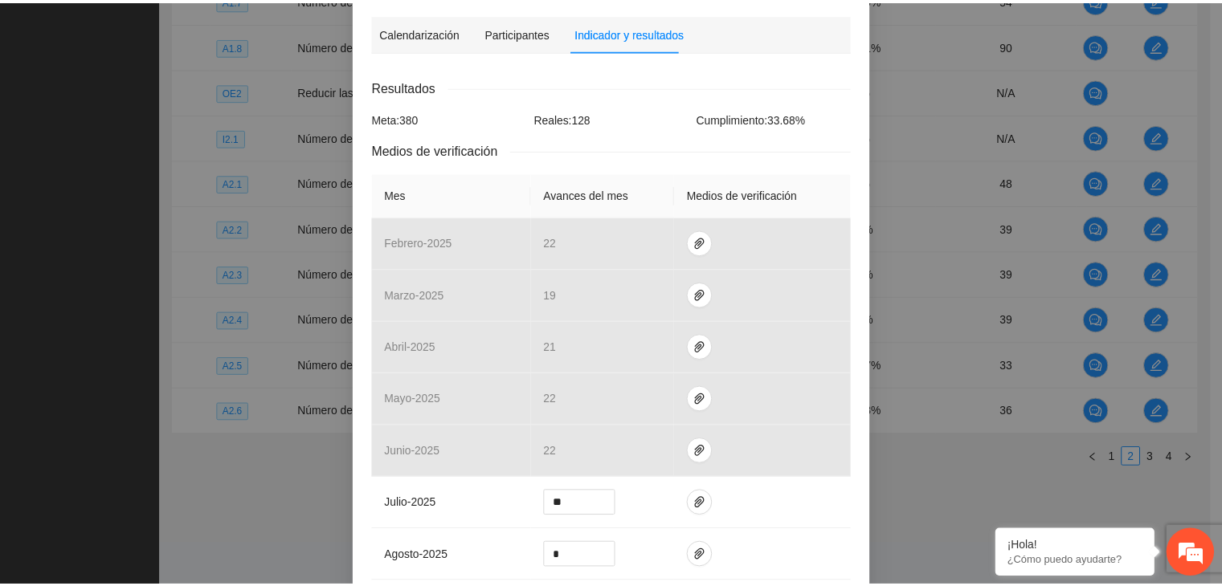
scroll to position [80, 0]
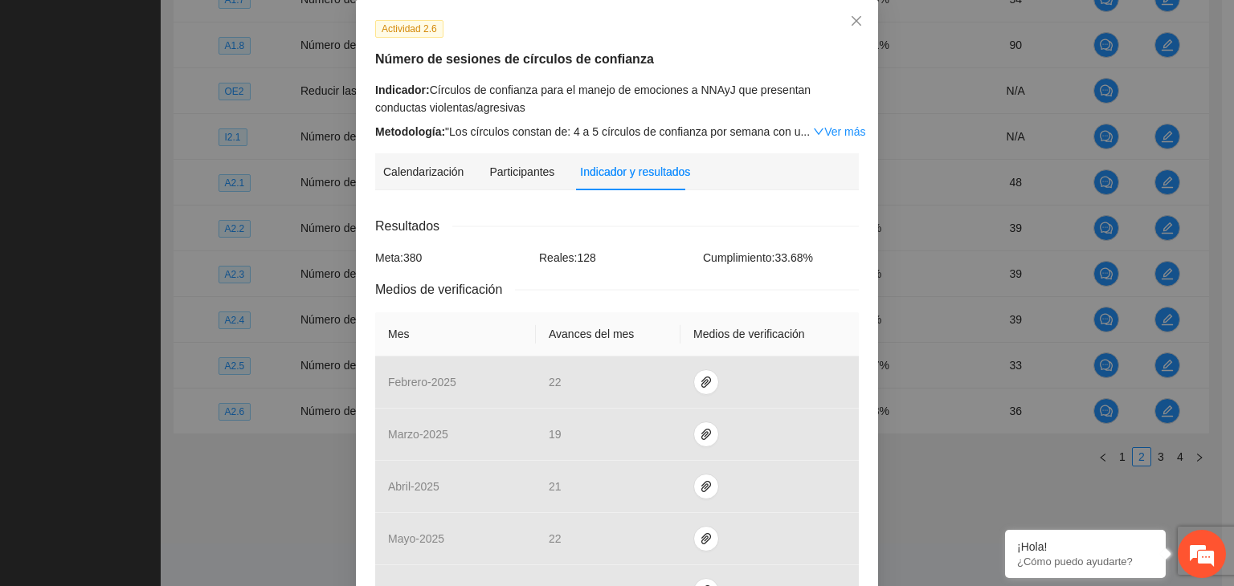
click at [985, 344] on div "Actividad 2.6 Número de sesiones de círculos de confianza Indicador: Círculos d…" at bounding box center [617, 293] width 1234 height 586
click at [855, 27] on icon "close" at bounding box center [856, 20] width 13 height 13
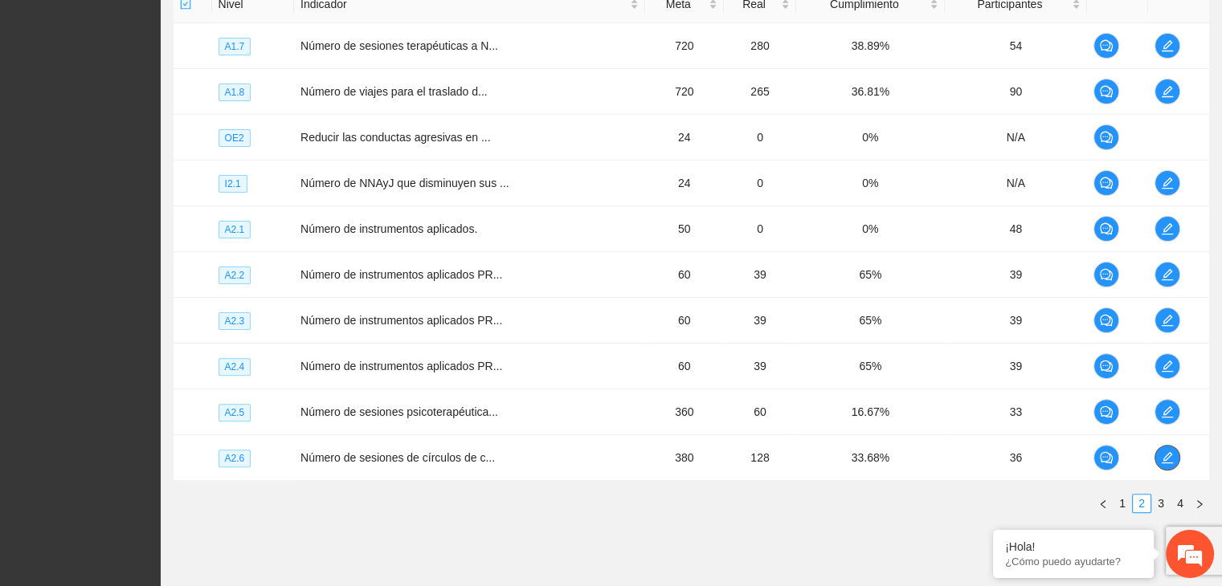
scroll to position [461, 0]
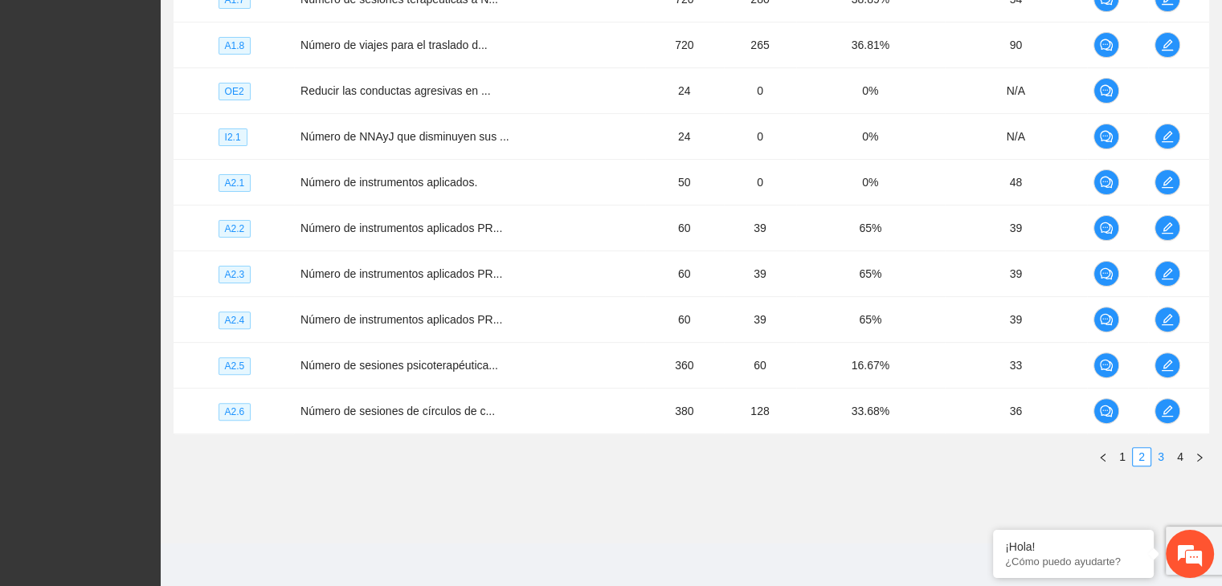
click at [1167, 455] on link "3" at bounding box center [1161, 457] width 18 height 18
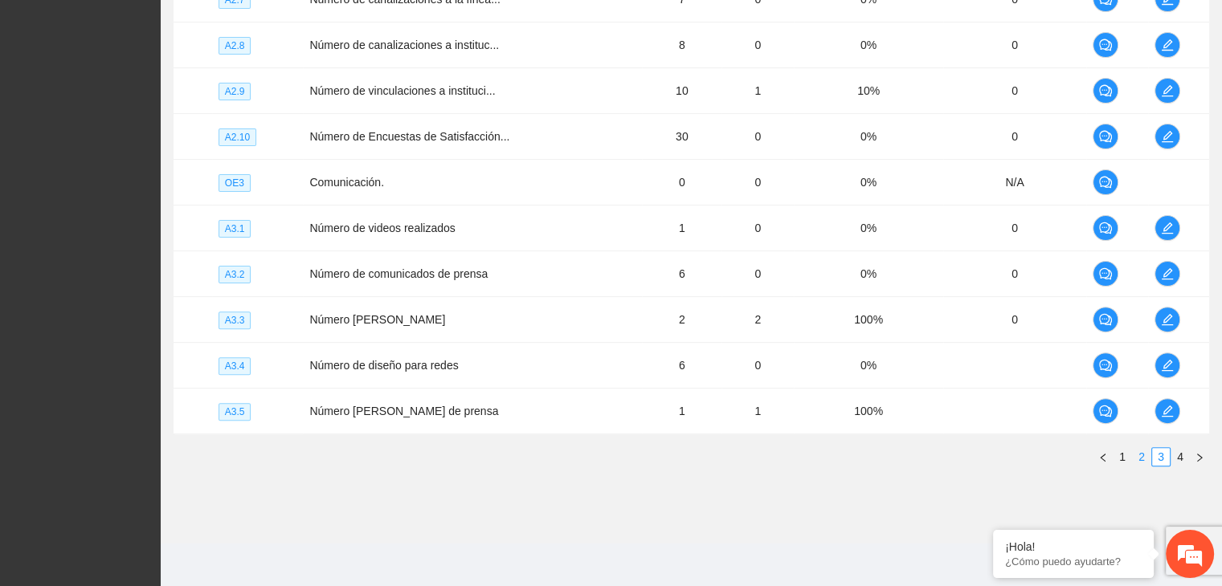
click at [1137, 456] on link "2" at bounding box center [1142, 457] width 18 height 18
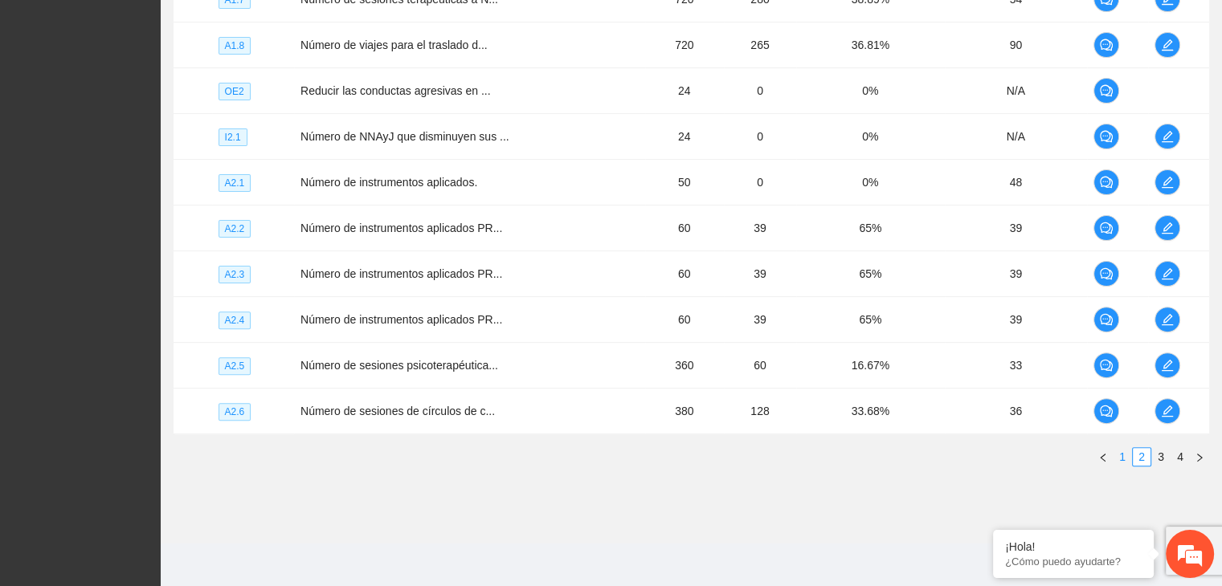
click at [1122, 455] on link "1" at bounding box center [1122, 457] width 18 height 18
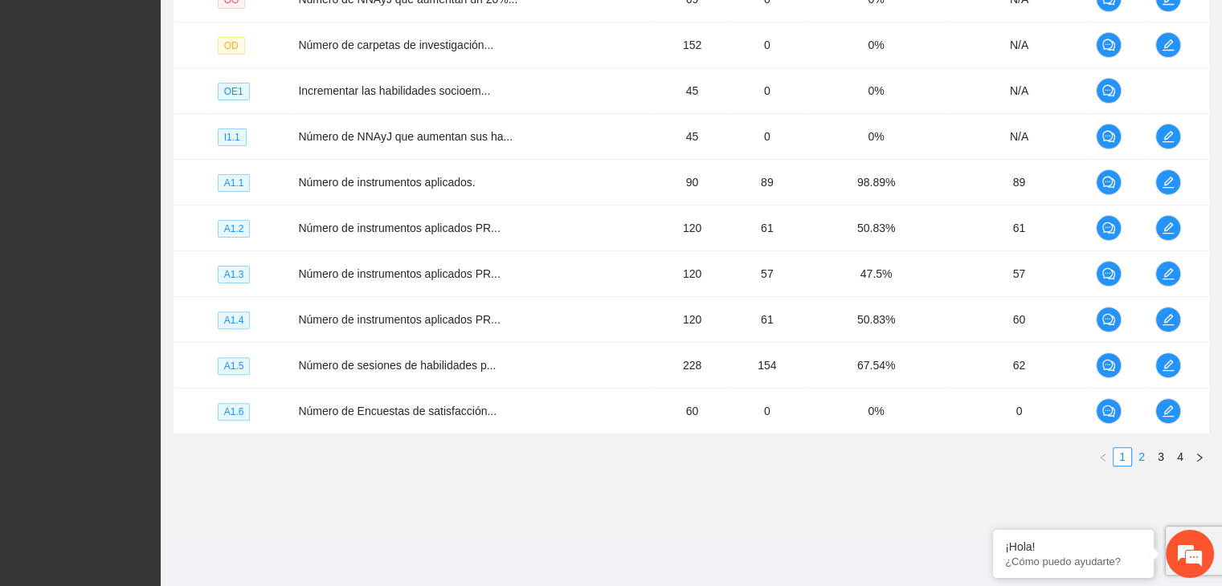
click at [1134, 452] on link "2" at bounding box center [1142, 457] width 18 height 18
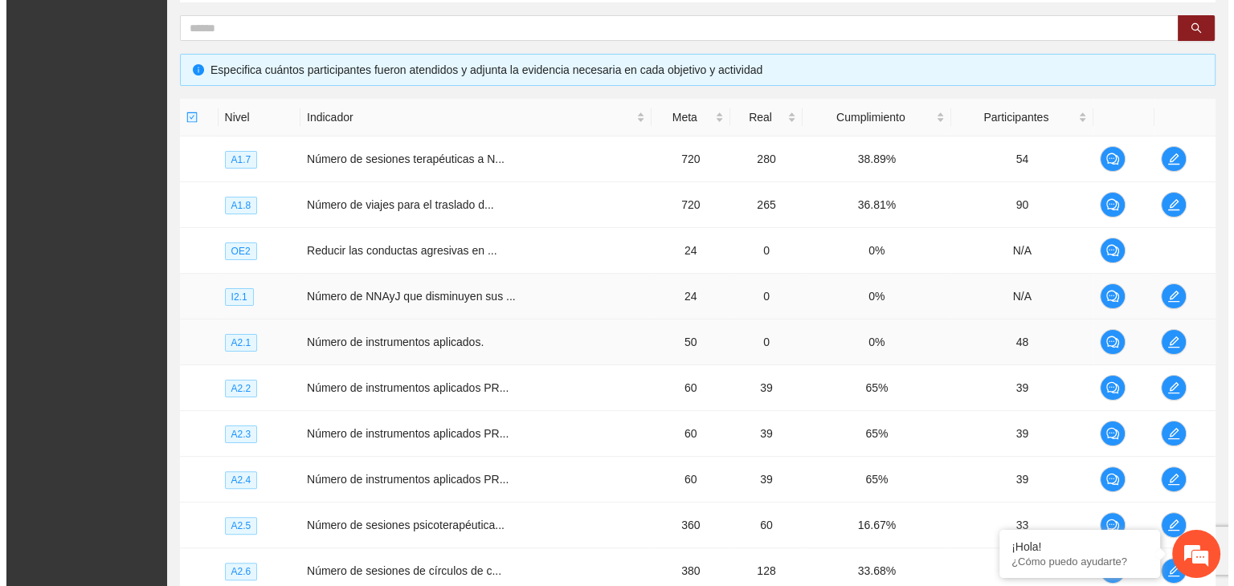
scroll to position [300, 0]
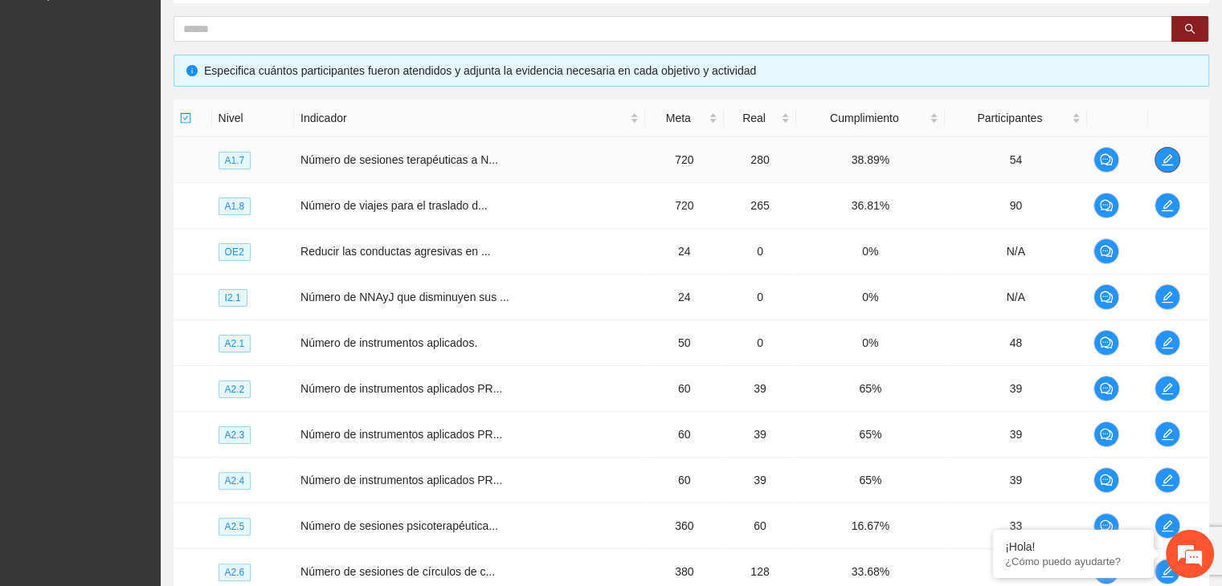
click at [1169, 160] on icon "edit" at bounding box center [1167, 159] width 13 height 13
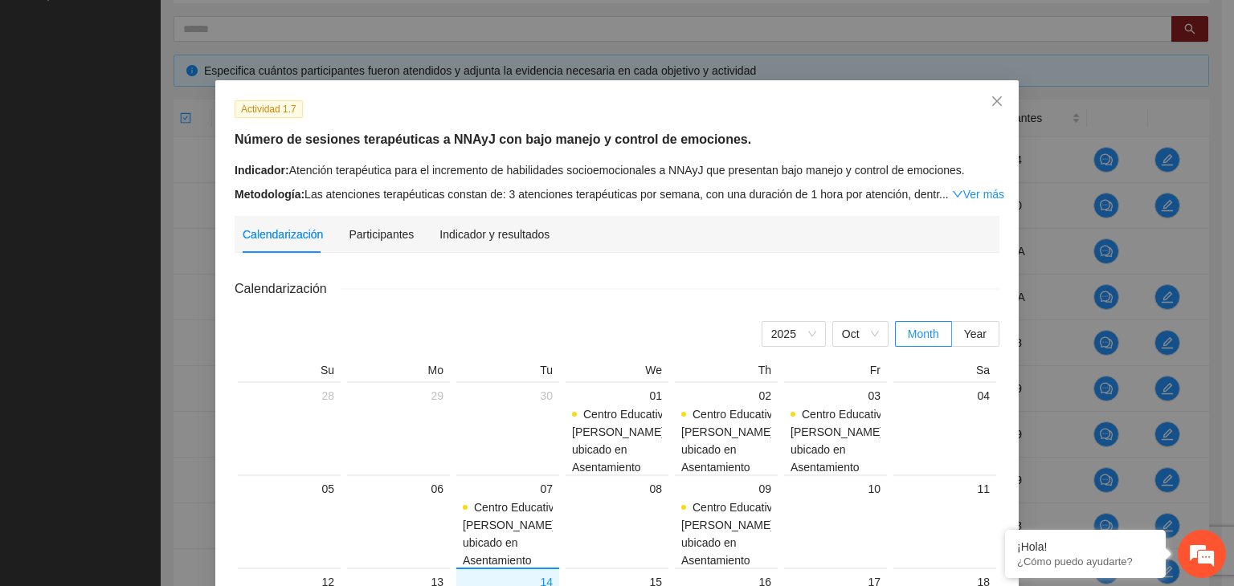
click at [859, 123] on div "Actividad 1.7 Número de sesiones terapéuticas a NNAyJ con bajo manejo y control…" at bounding box center [617, 152] width 777 height 104
click at [465, 241] on div "Indicador y resultados" at bounding box center [494, 235] width 110 height 18
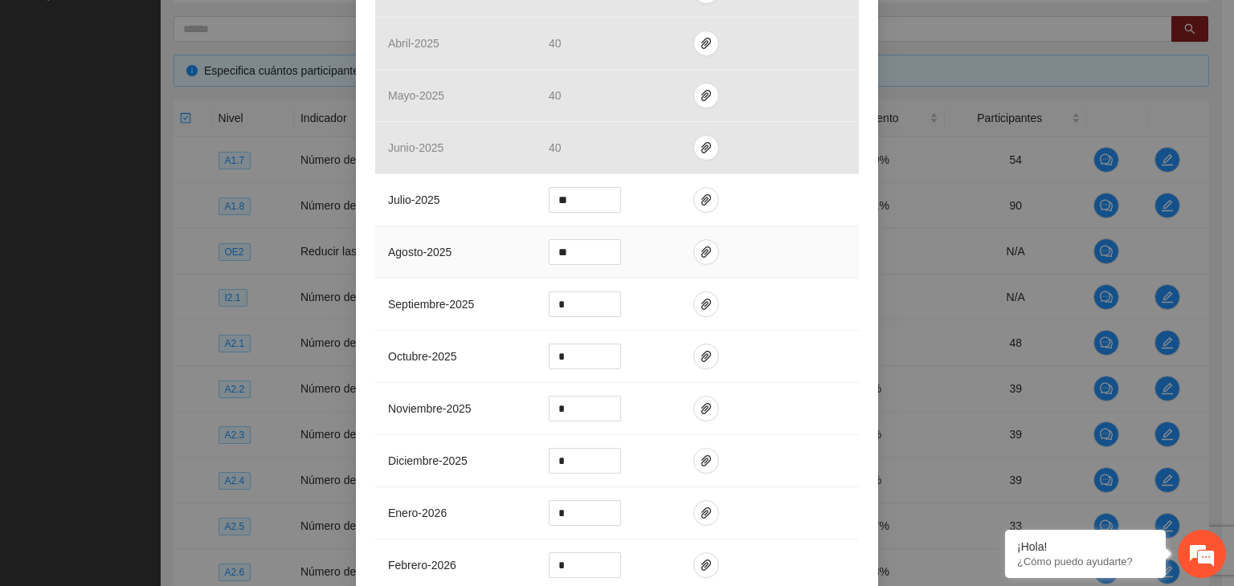
scroll to position [562, 0]
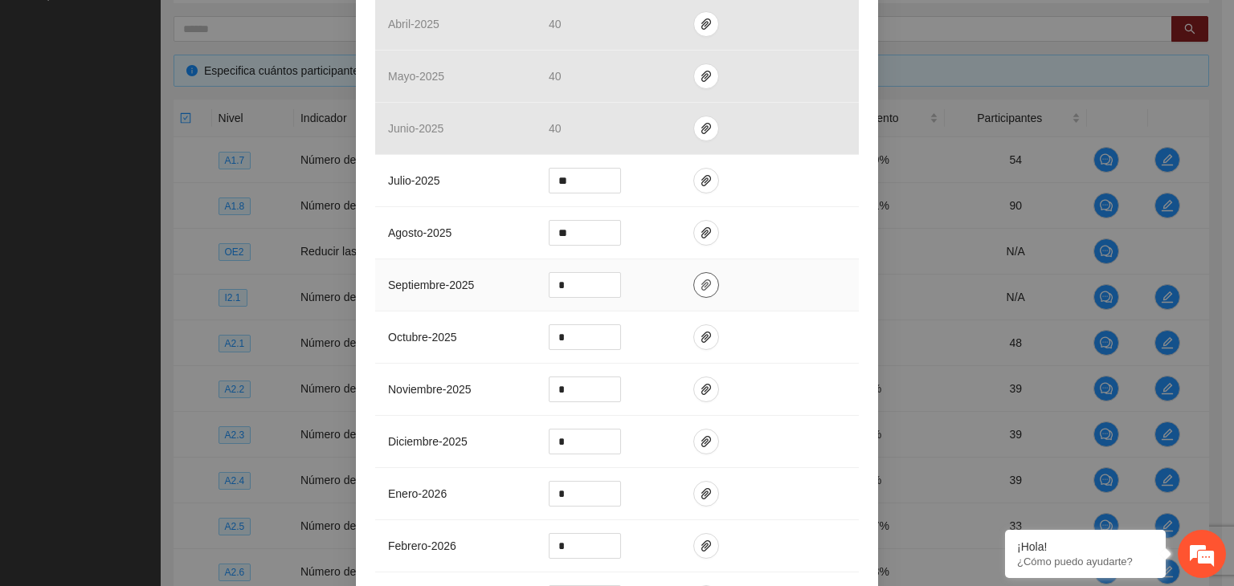
click at [694, 286] on span "paper-clip" at bounding box center [706, 285] width 24 height 13
click at [621, 232] on span "Adjuntar documento" at bounding box center [656, 234] width 100 height 18
